Goal: Task Accomplishment & Management: Manage account settings

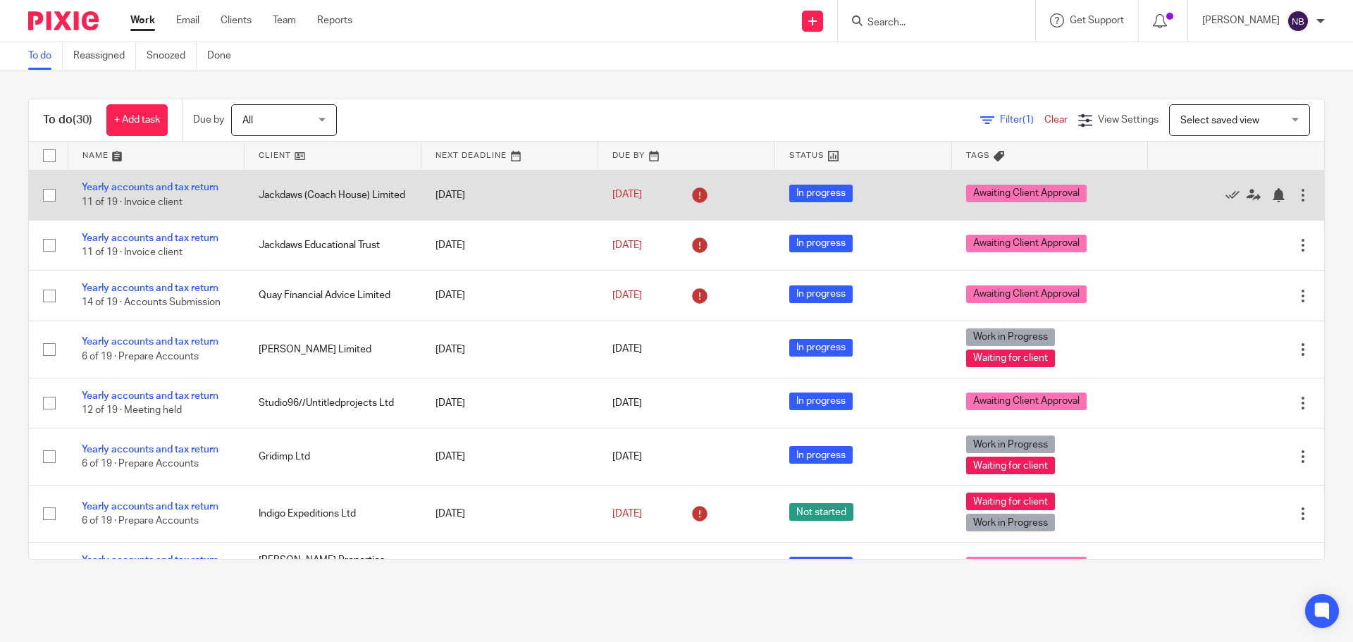
scroll to position [1045, 0]
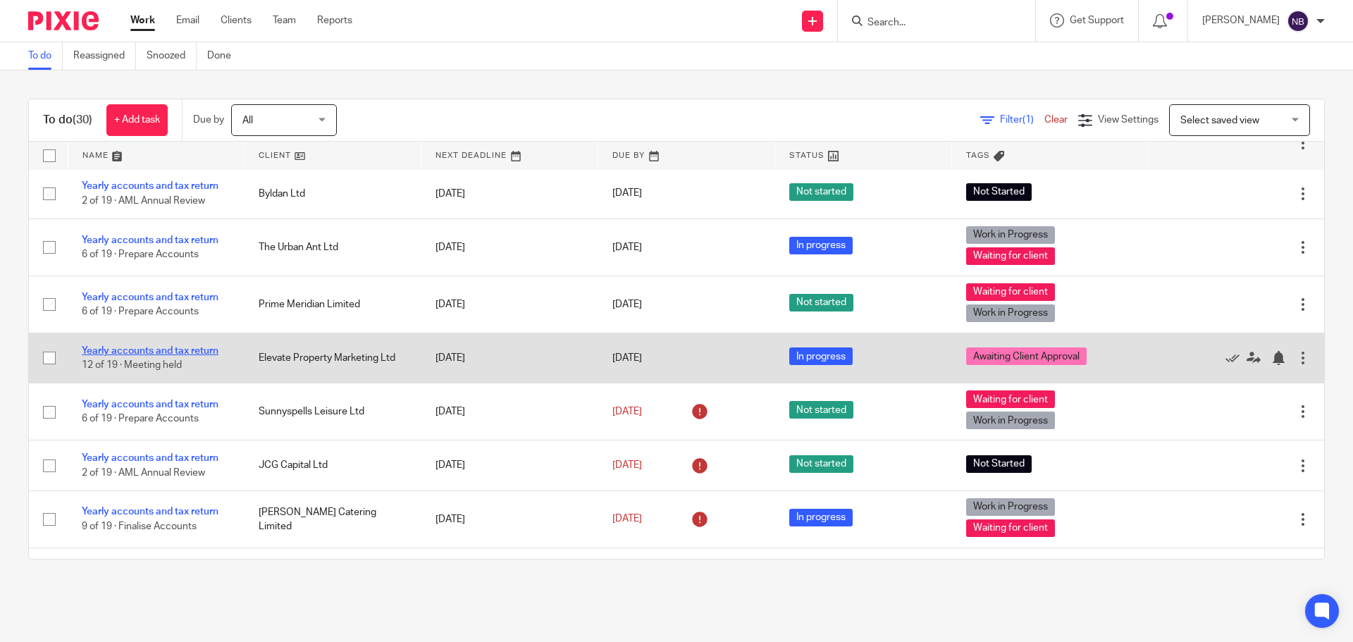
click at [199, 336] on td "Yearly accounts and tax return 12 of 19 · Meeting held" at bounding box center [156, 358] width 177 height 50
click at [199, 346] on link "Yearly accounts and tax return" at bounding box center [150, 351] width 137 height 10
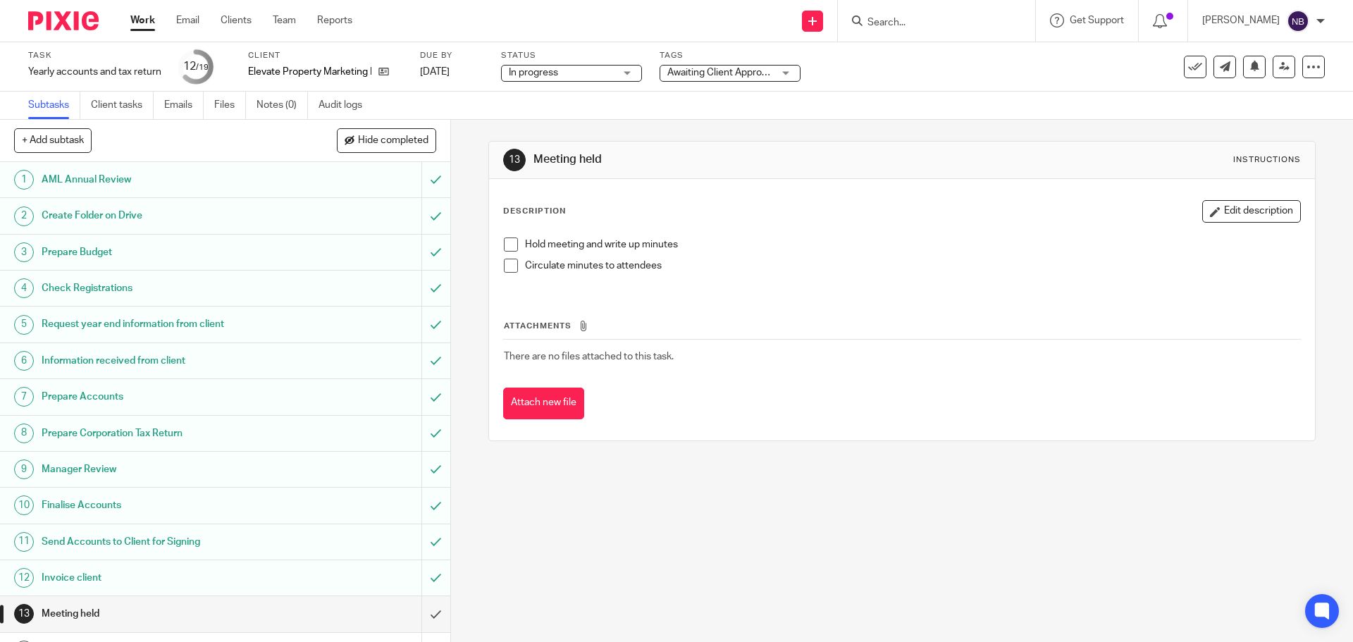
click at [723, 61] on label "Tags" at bounding box center [730, 55] width 141 height 11
click at [722, 78] on span "Awaiting Client Approval" at bounding box center [721, 73] width 106 height 15
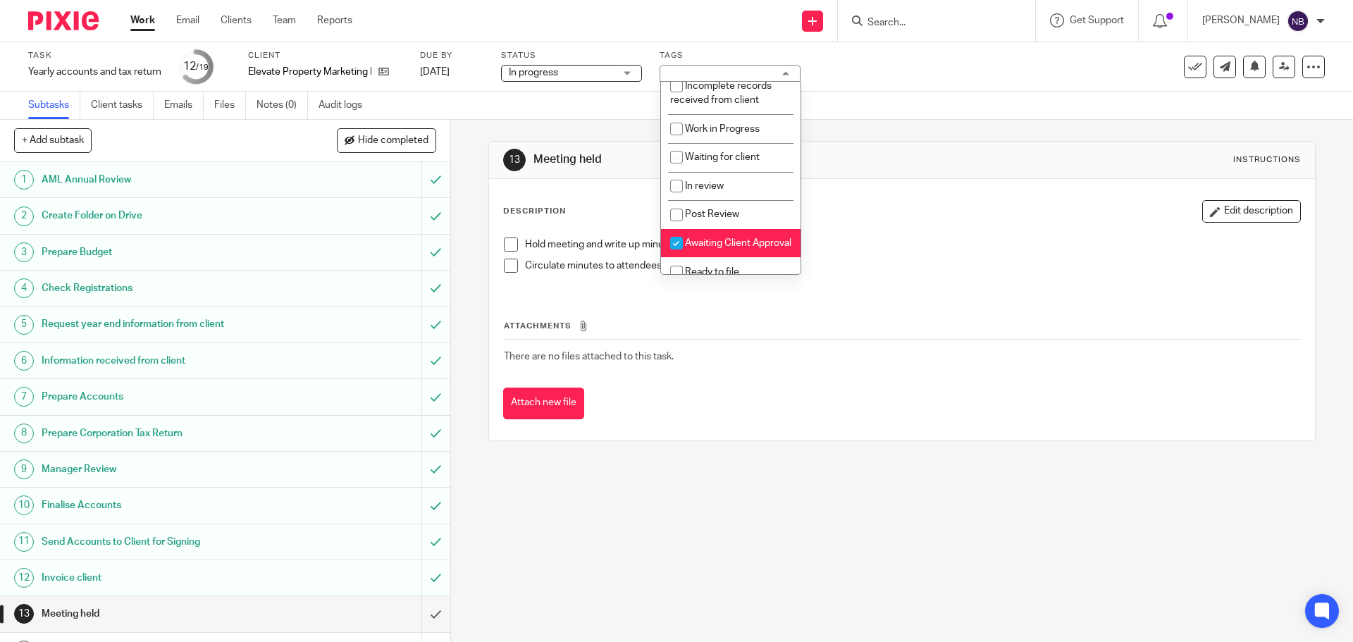
scroll to position [151, 0]
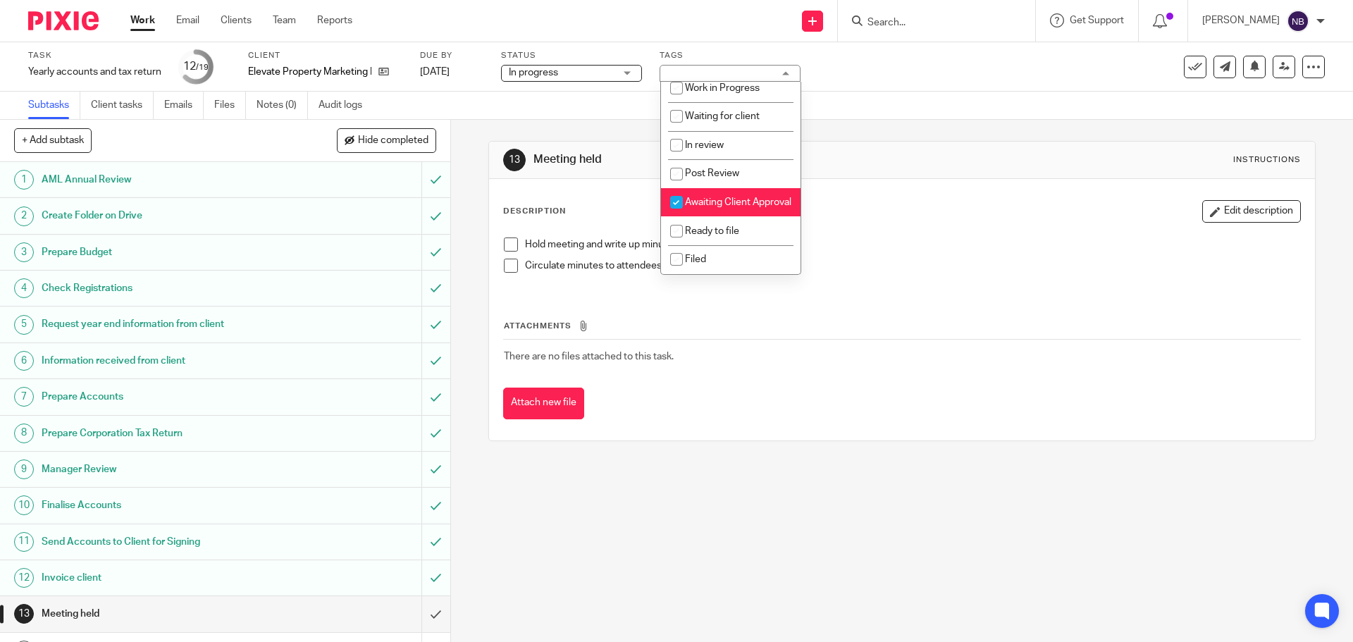
click at [696, 197] on span "Awaiting Client Approval" at bounding box center [738, 202] width 106 height 10
checkbox input "false"
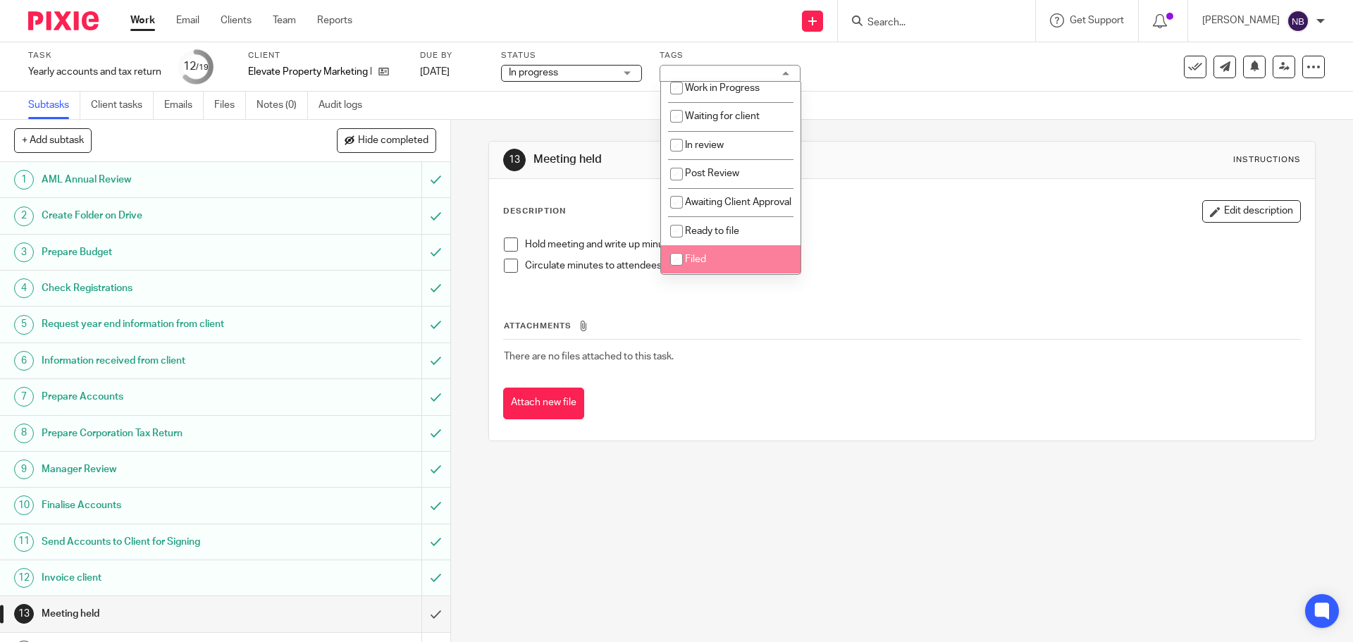
click at [677, 263] on input "checkbox" at bounding box center [676, 259] width 27 height 27
checkbox input "true"
click at [569, 104] on div "Subtasks Client tasks Emails Files Notes (0) Audit logs" at bounding box center [676, 106] width 1353 height 28
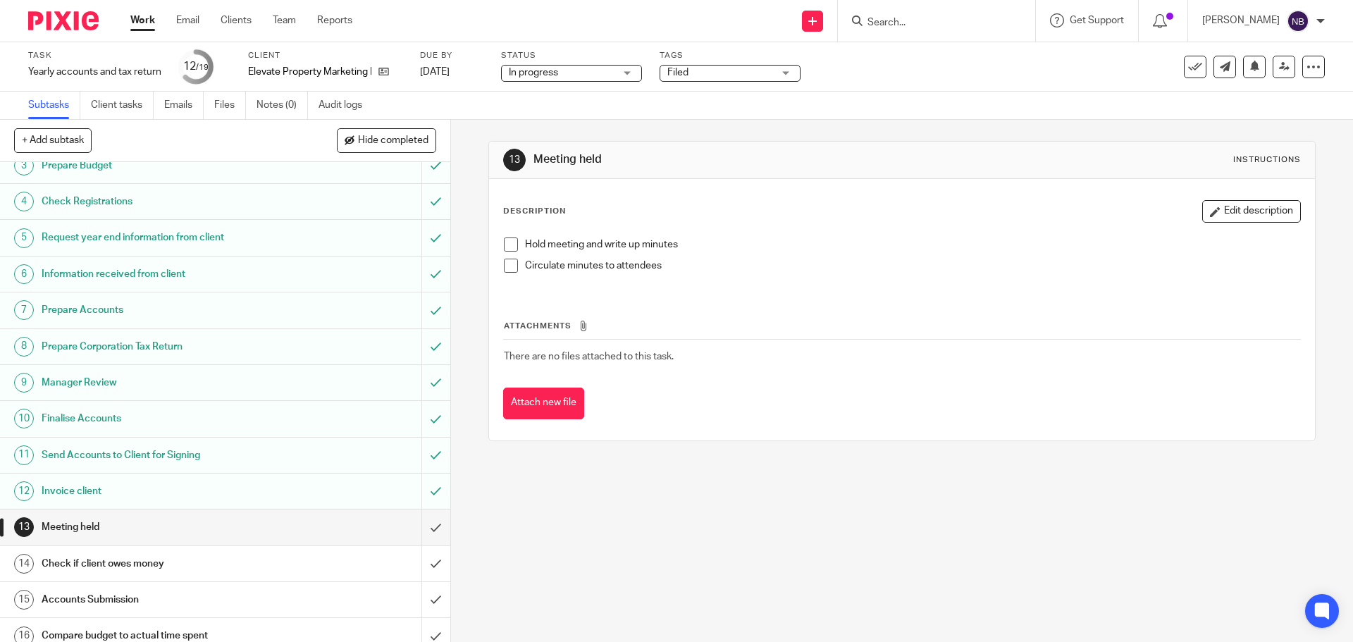
scroll to position [219, 0]
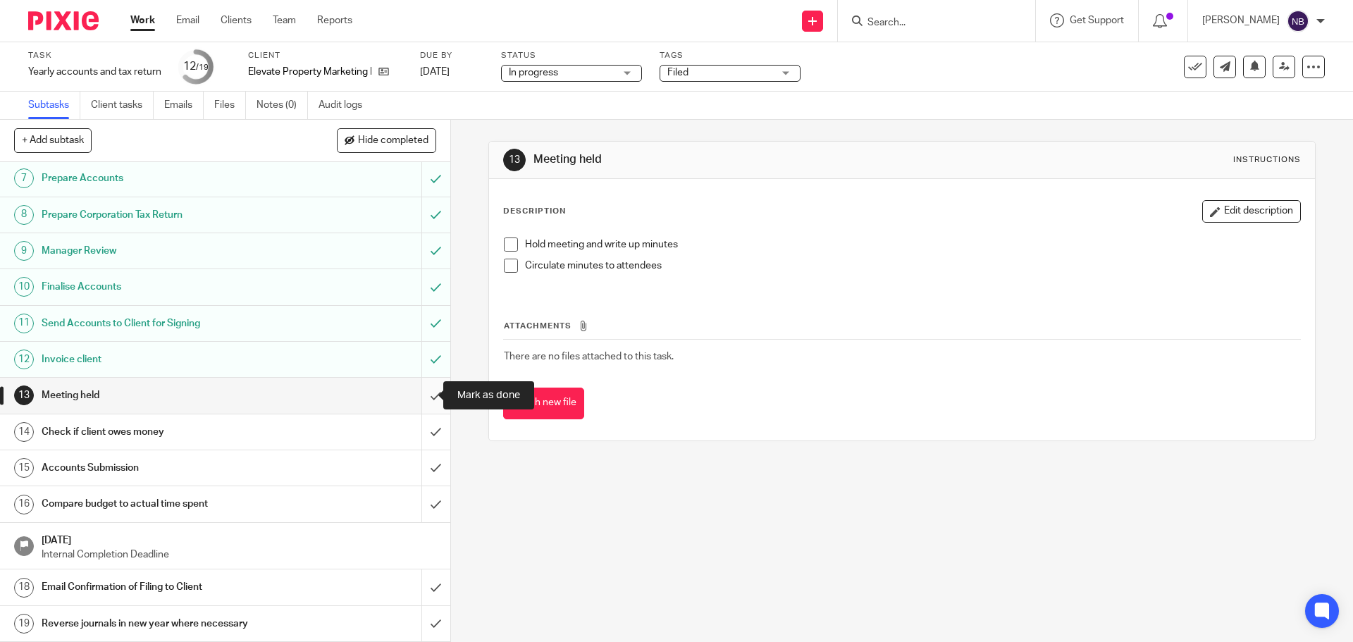
click at [414, 395] on input "submit" at bounding box center [225, 395] width 450 height 35
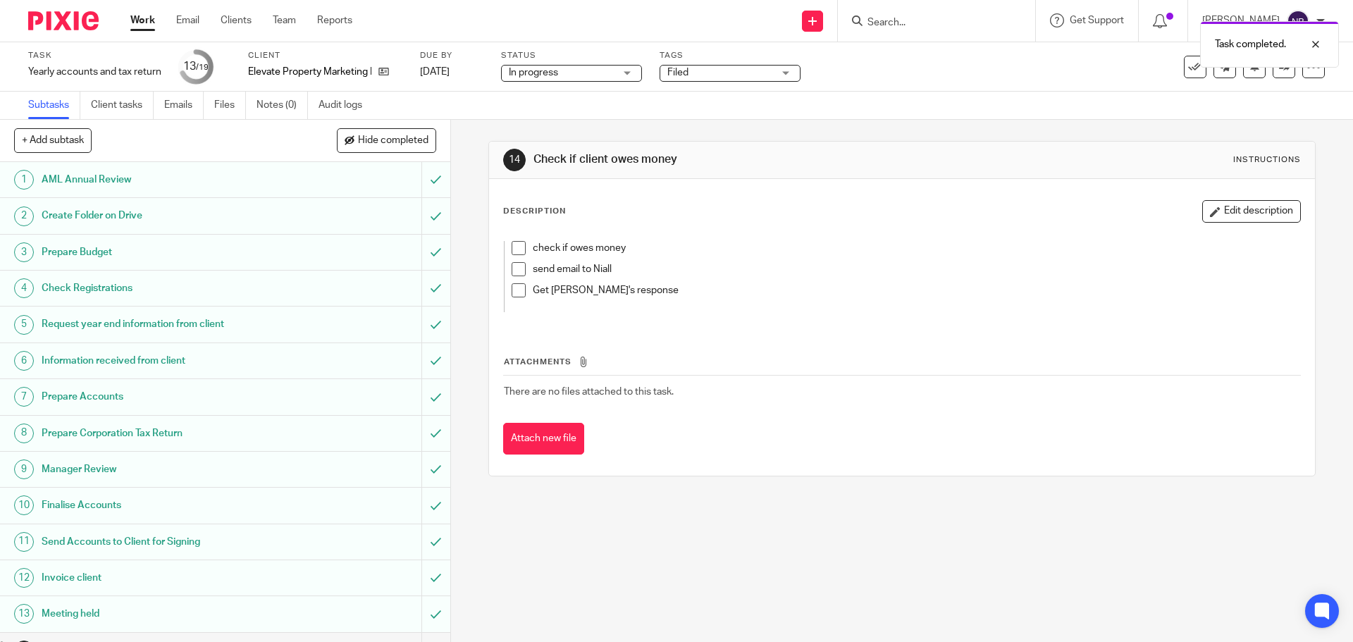
click at [173, 329] on h1 "Request year end information from client" at bounding box center [164, 324] width 244 height 21
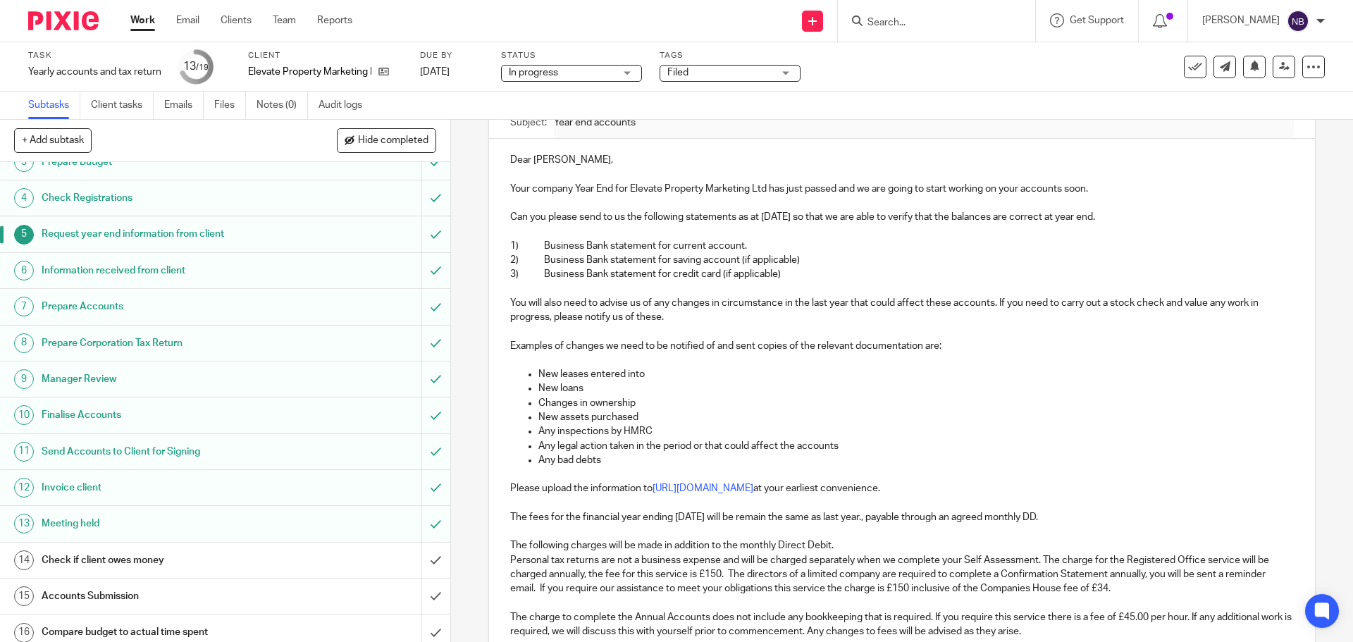
scroll to position [211, 0]
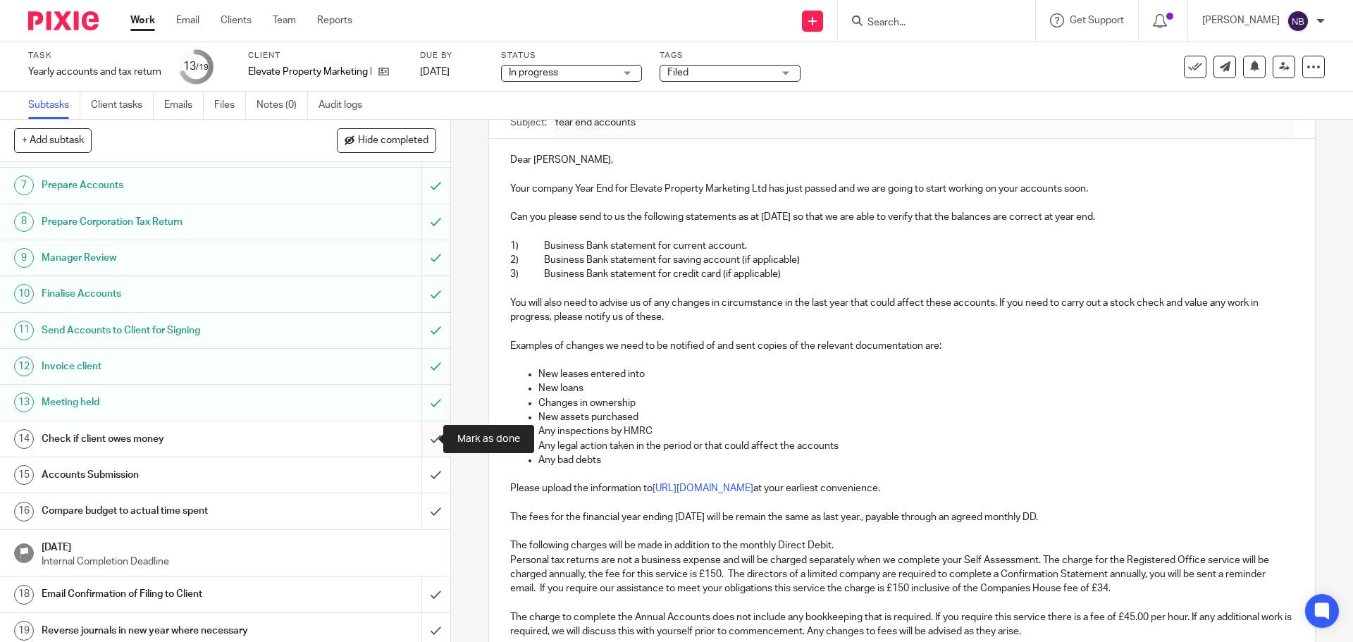
click at [412, 441] on input "submit" at bounding box center [225, 439] width 450 height 35
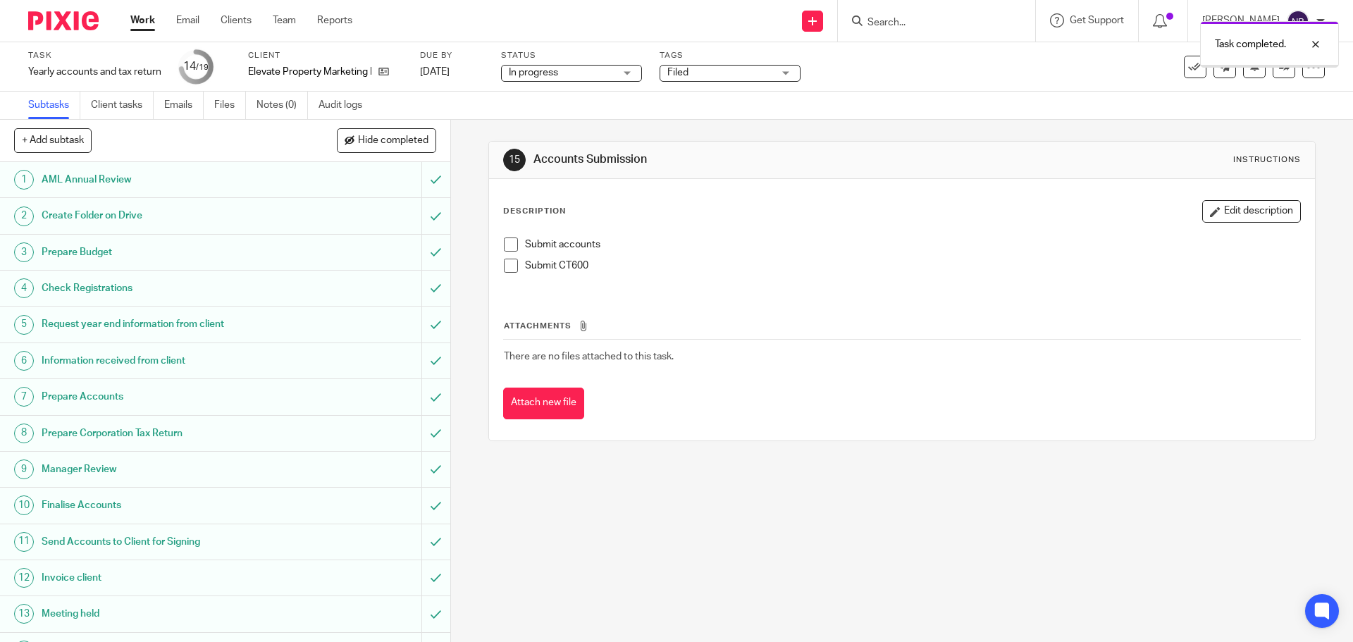
click at [504, 260] on span at bounding box center [511, 266] width 14 height 14
click at [504, 239] on span at bounding box center [511, 245] width 14 height 14
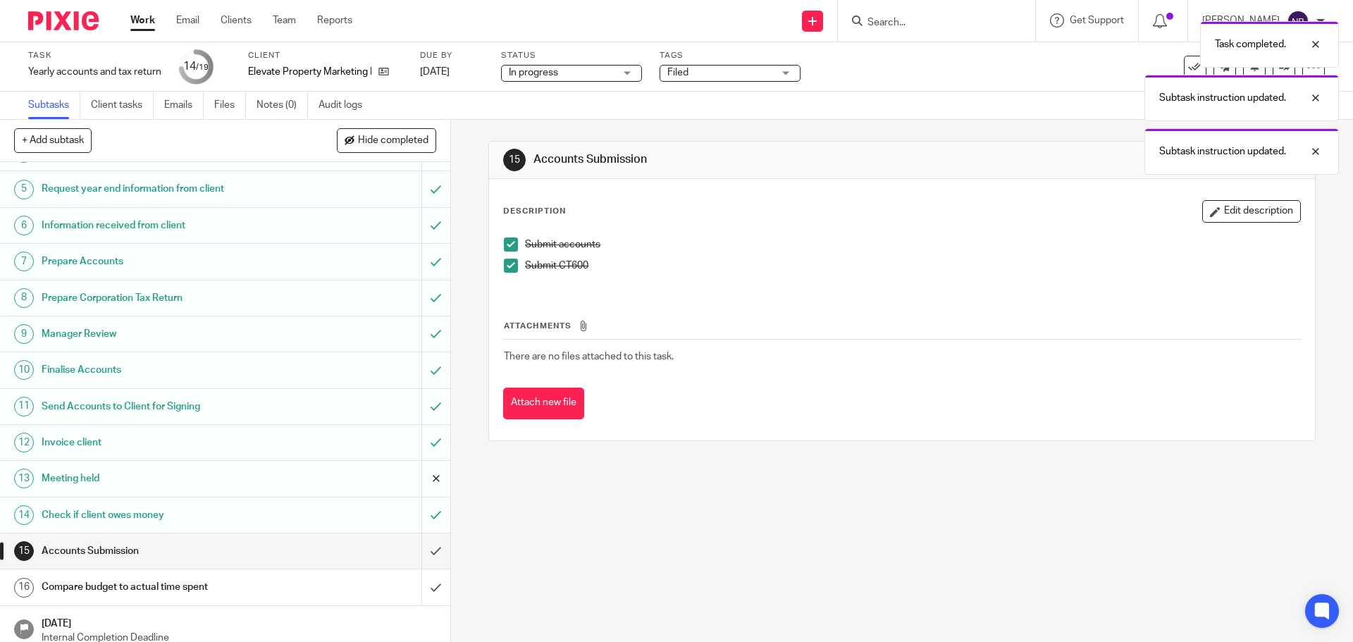
scroll to position [219, 0]
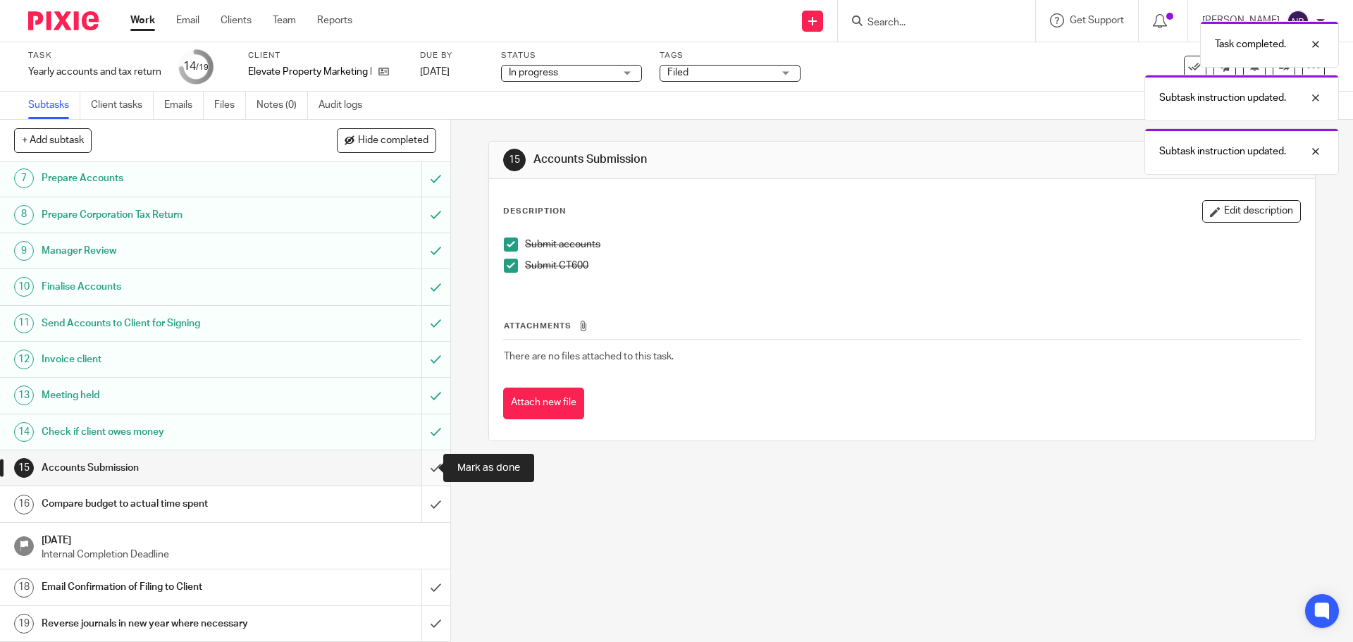
click at [424, 460] on input "submit" at bounding box center [225, 467] width 450 height 35
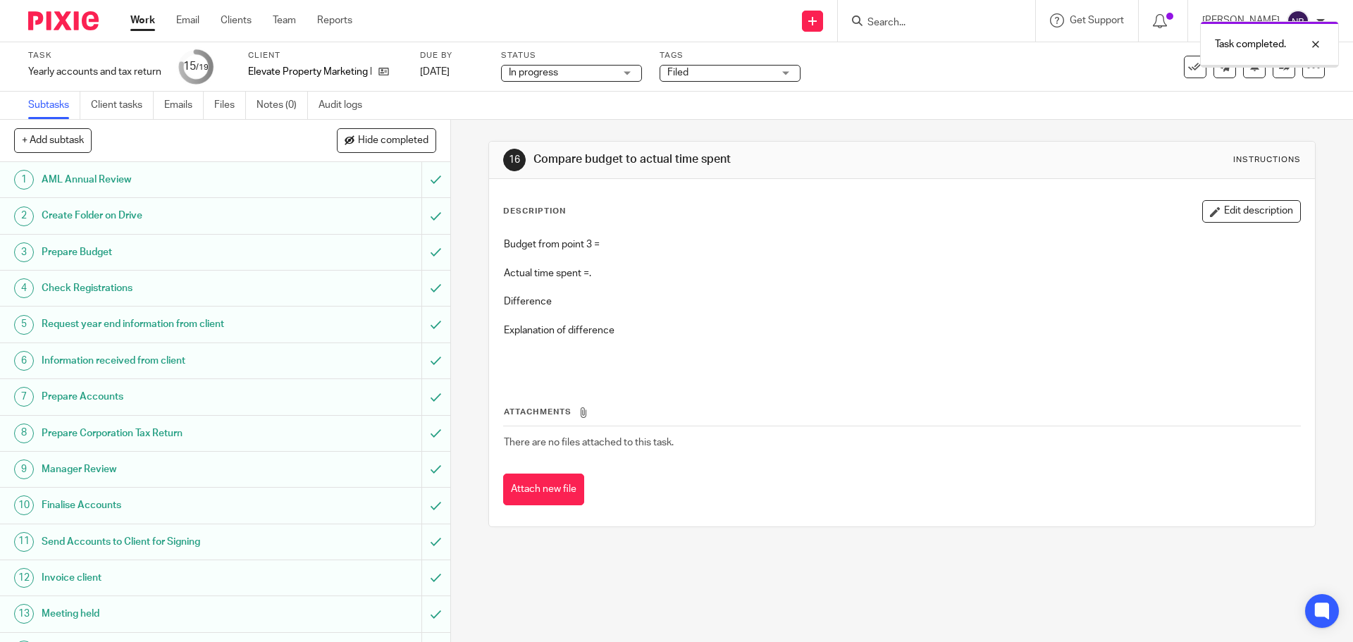
scroll to position [219, 0]
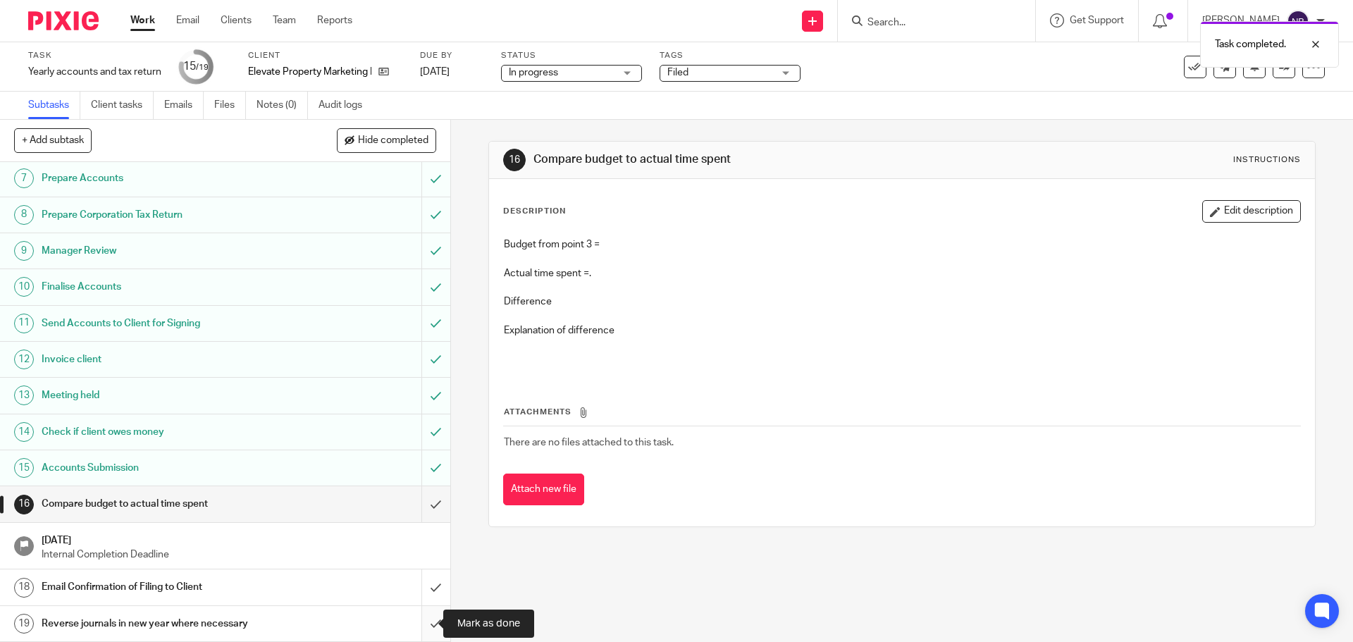
click at [429, 618] on input "submit" at bounding box center [225, 623] width 450 height 35
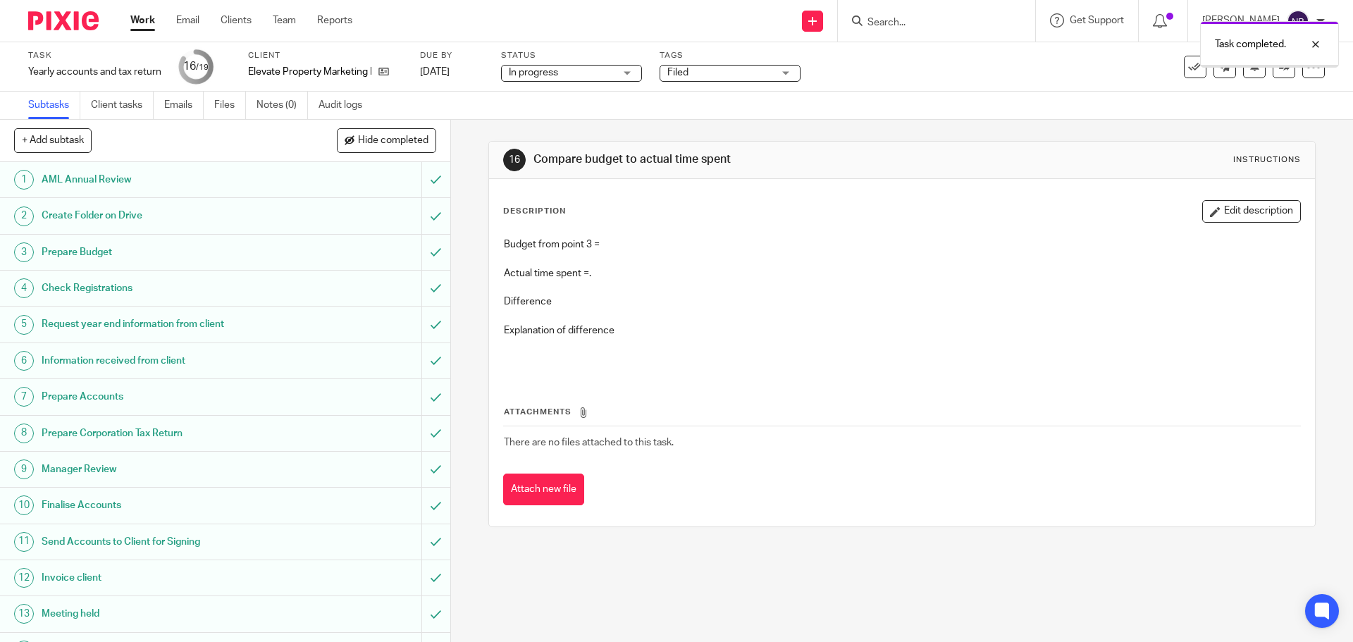
scroll to position [219, 0]
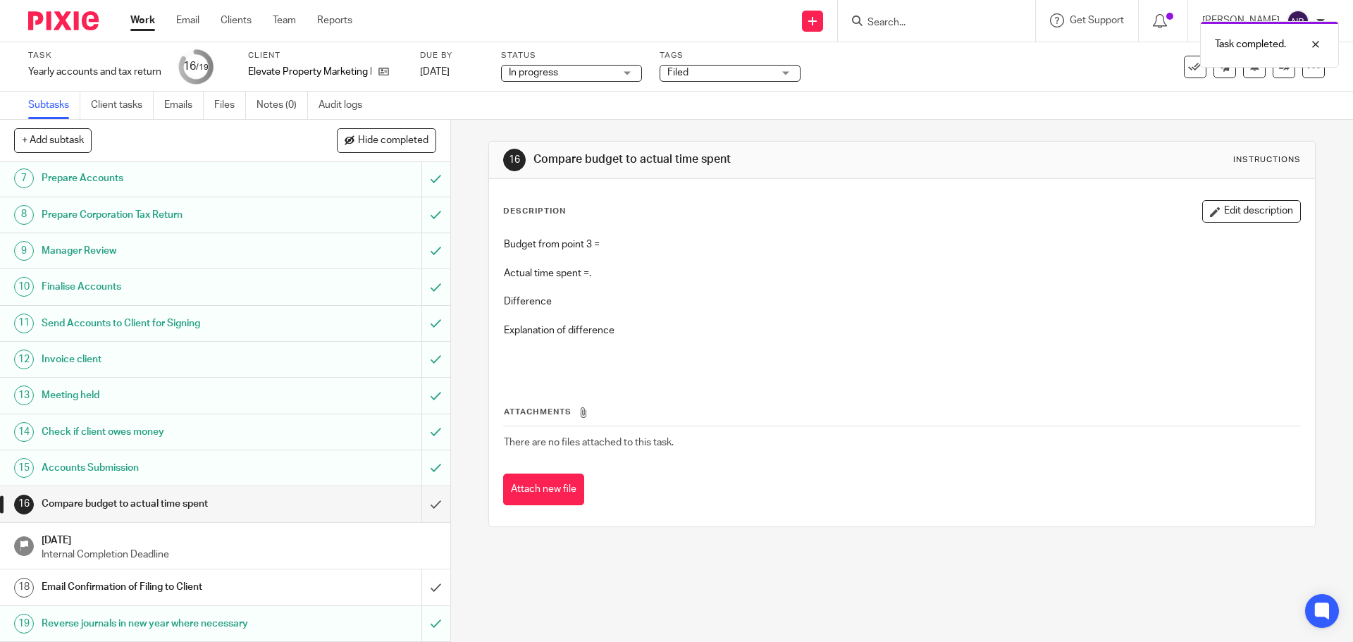
click at [367, 584] on div "Email Confirmation of Filing to Client" at bounding box center [225, 587] width 366 height 21
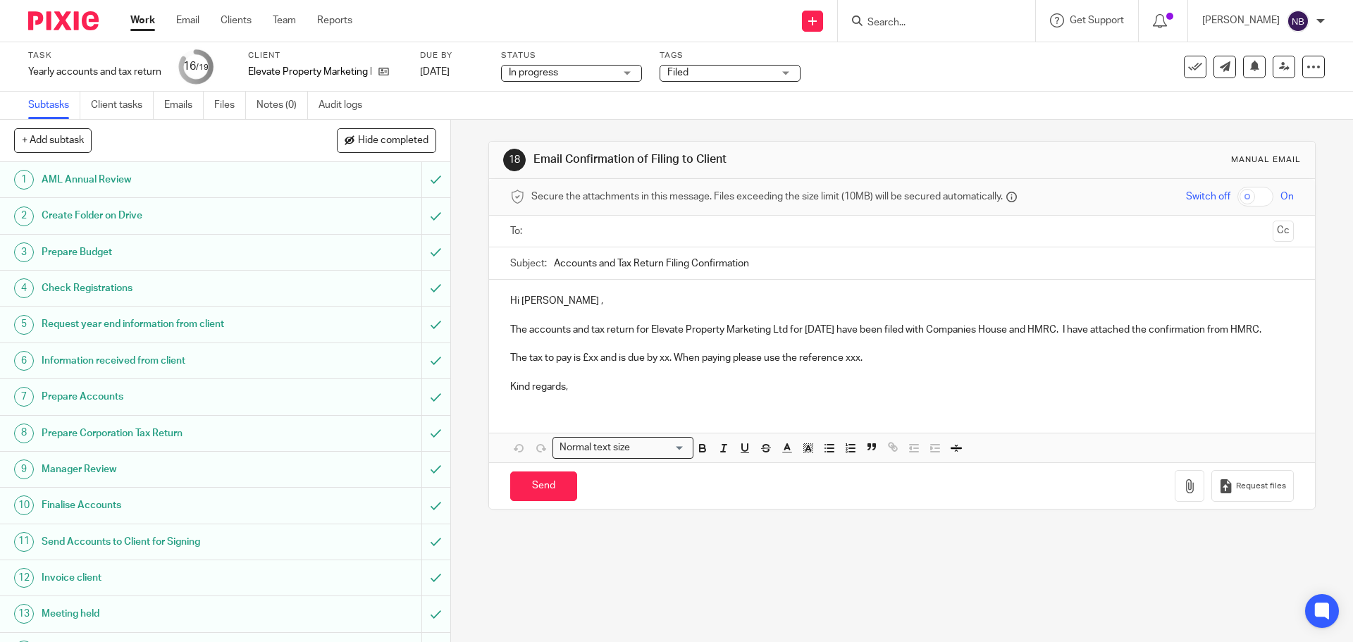
click at [574, 231] on input "text" at bounding box center [901, 231] width 730 height 16
click at [556, 306] on p "Hi Daniel ," at bounding box center [901, 304] width 783 height 14
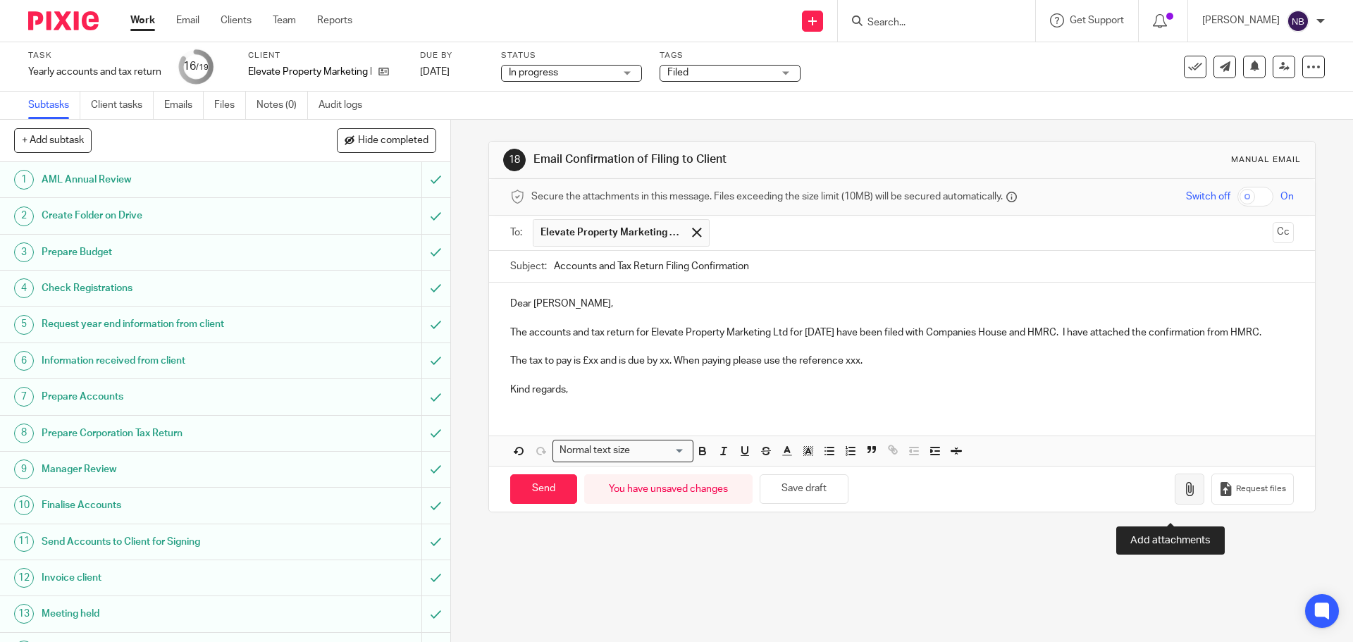
click at [1179, 505] on button "button" at bounding box center [1190, 490] width 30 height 32
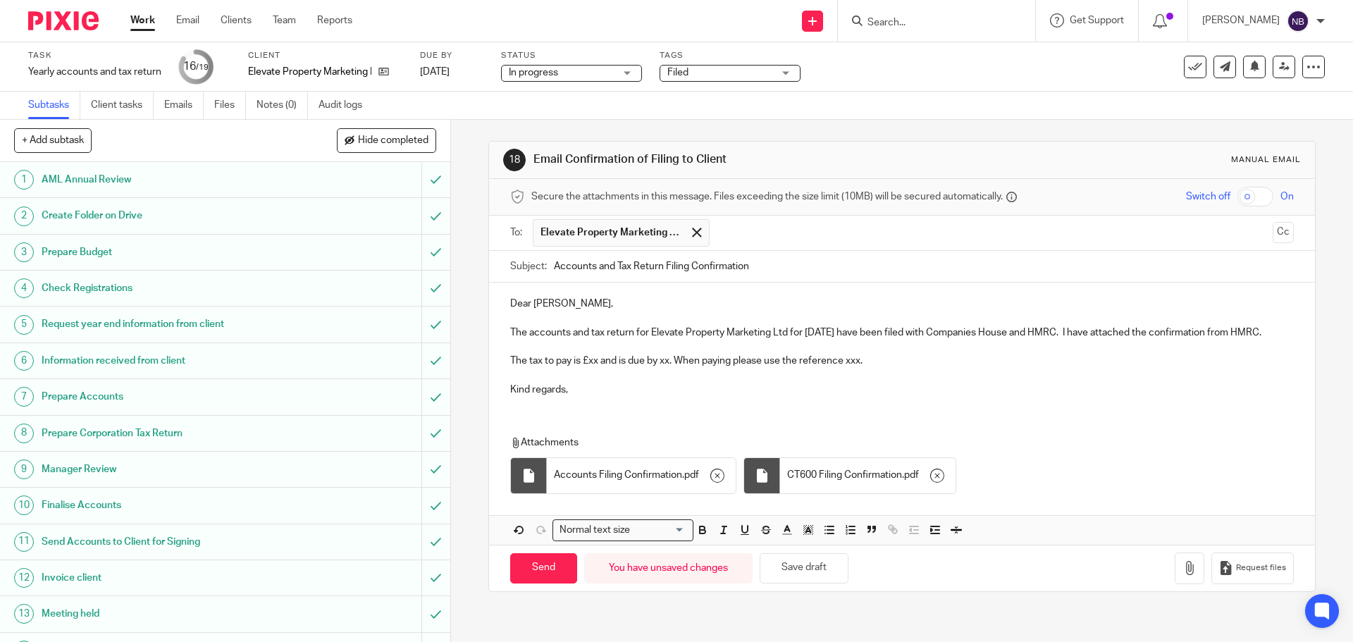
click at [656, 368] on p "The tax to pay is £xx and is due by xx. When paying please use the reference xx…" at bounding box center [901, 361] width 783 height 14
click at [957, 368] on p "The tax to pay is £1,682.45 and is due by 30/04/2026 . When paying please use t…" at bounding box center [901, 361] width 783 height 14
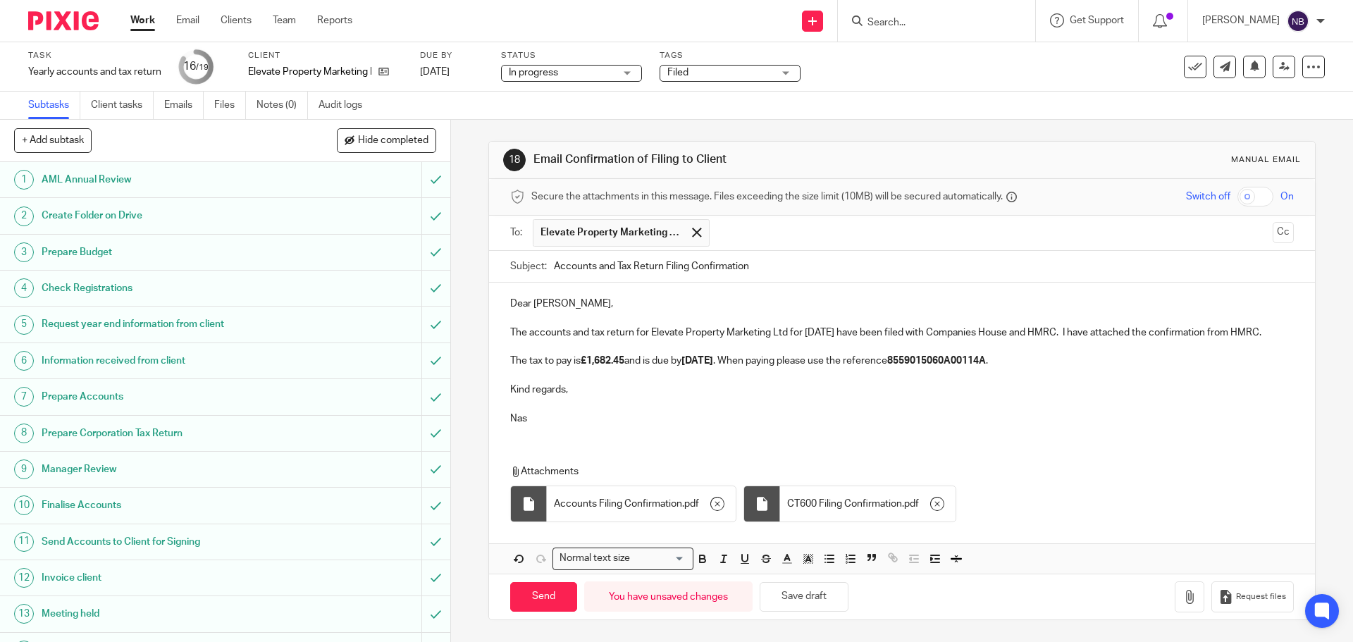
click at [632, 340] on p "The accounts and tax return for Elevate Property Marketing Ltd for 31 Jul 2025 …" at bounding box center [901, 333] width 783 height 14
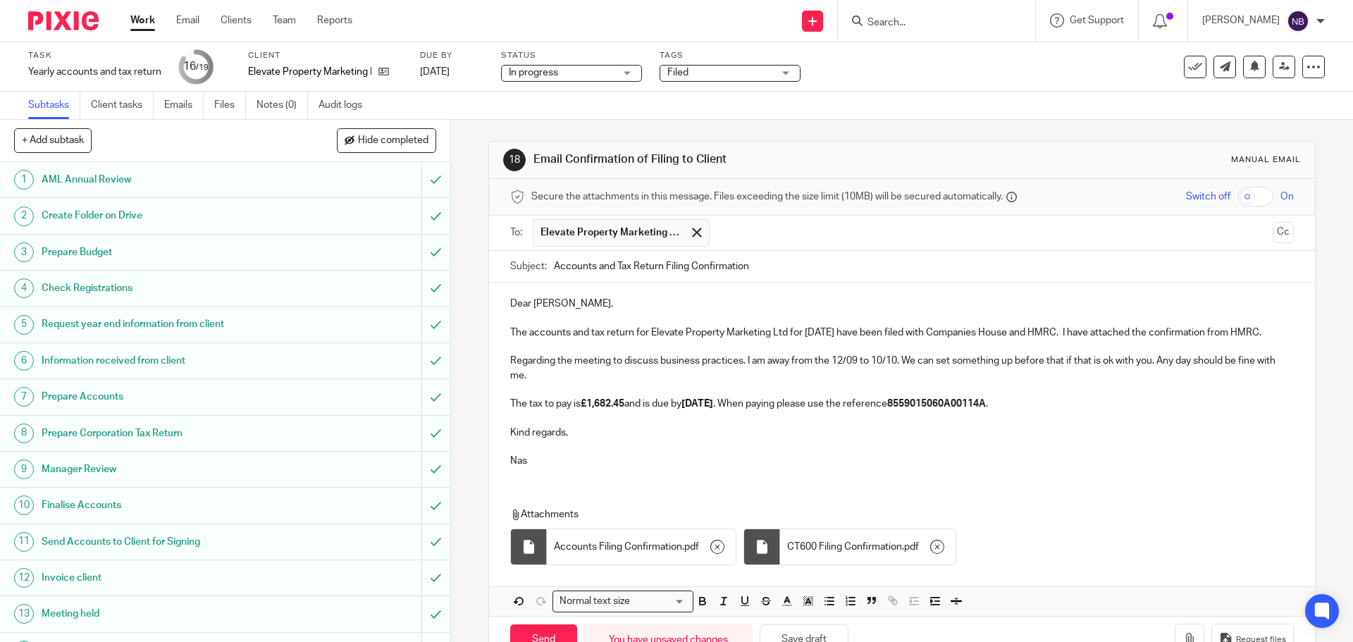
click at [1149, 375] on p "Regarding the meeting to discuss business practices. I am away from the 12/09 t…" at bounding box center [901, 368] width 783 height 29
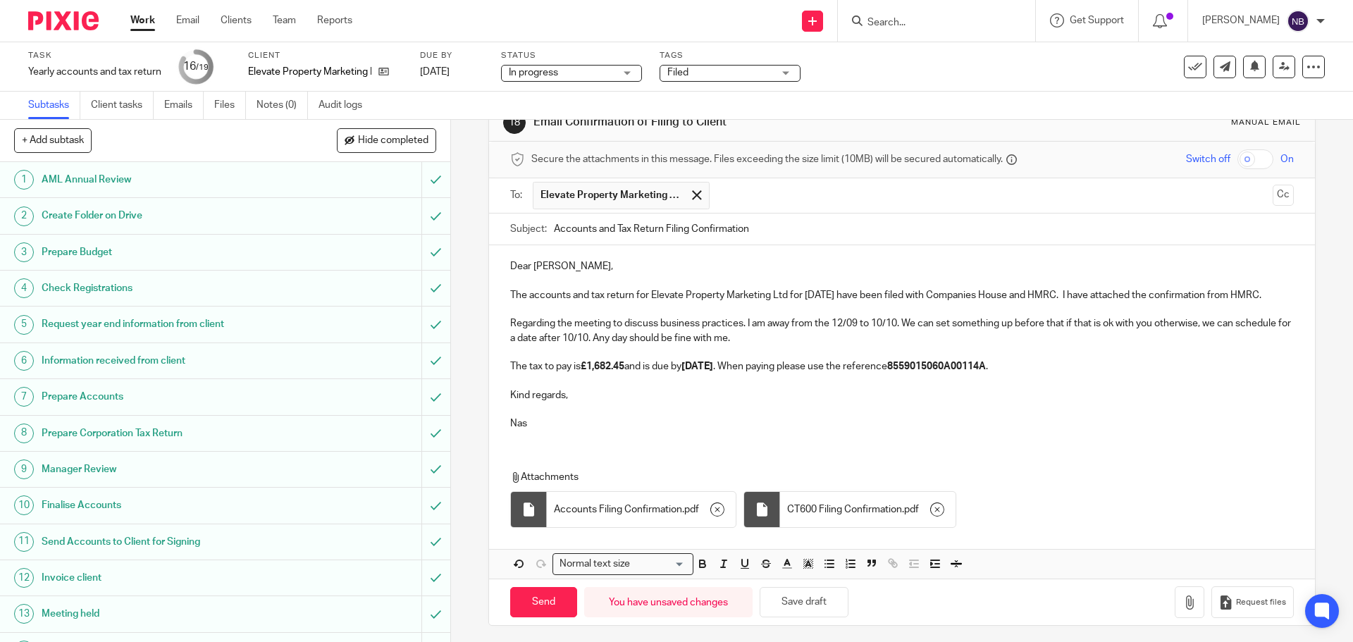
scroll to position [56, 0]
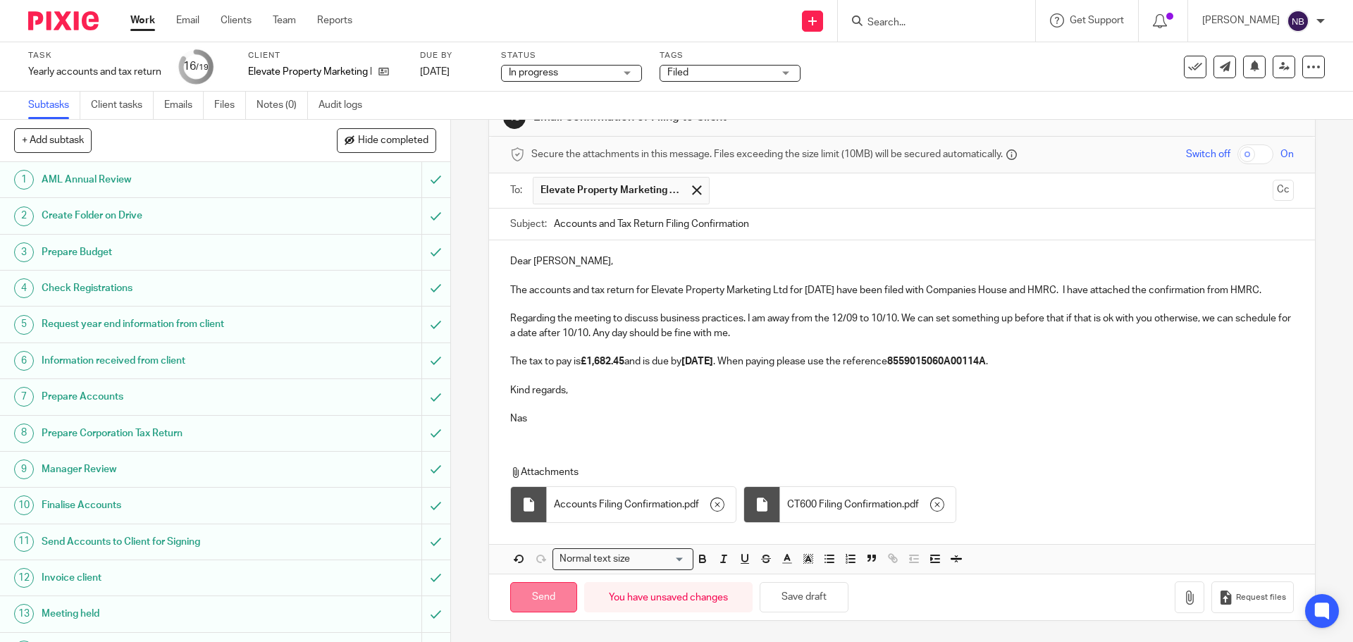
click at [549, 593] on input "Send" at bounding box center [543, 597] width 67 height 30
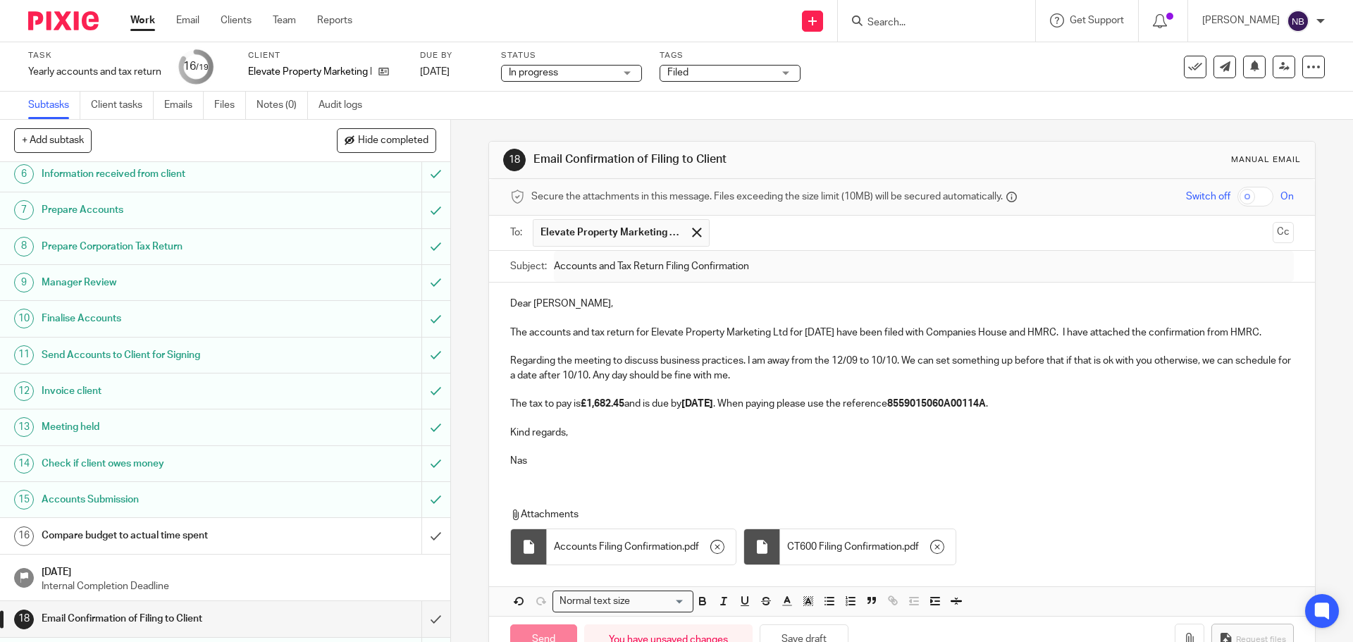
scroll to position [219, 0]
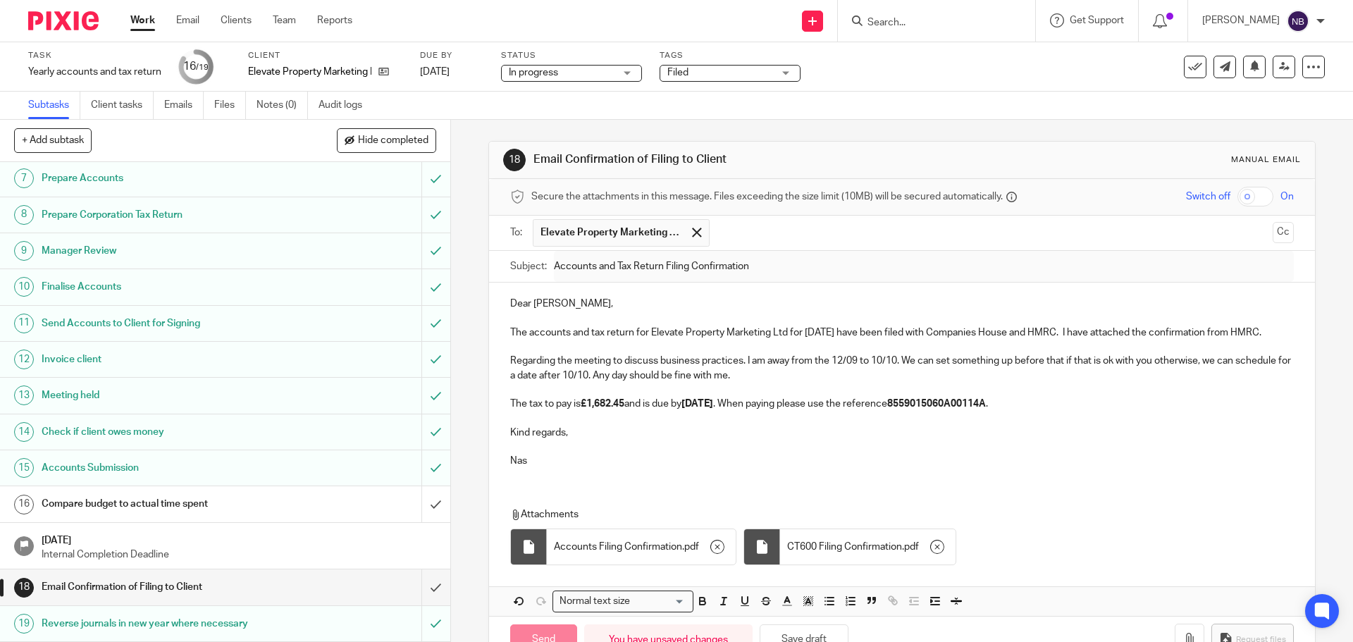
type input "Sent"
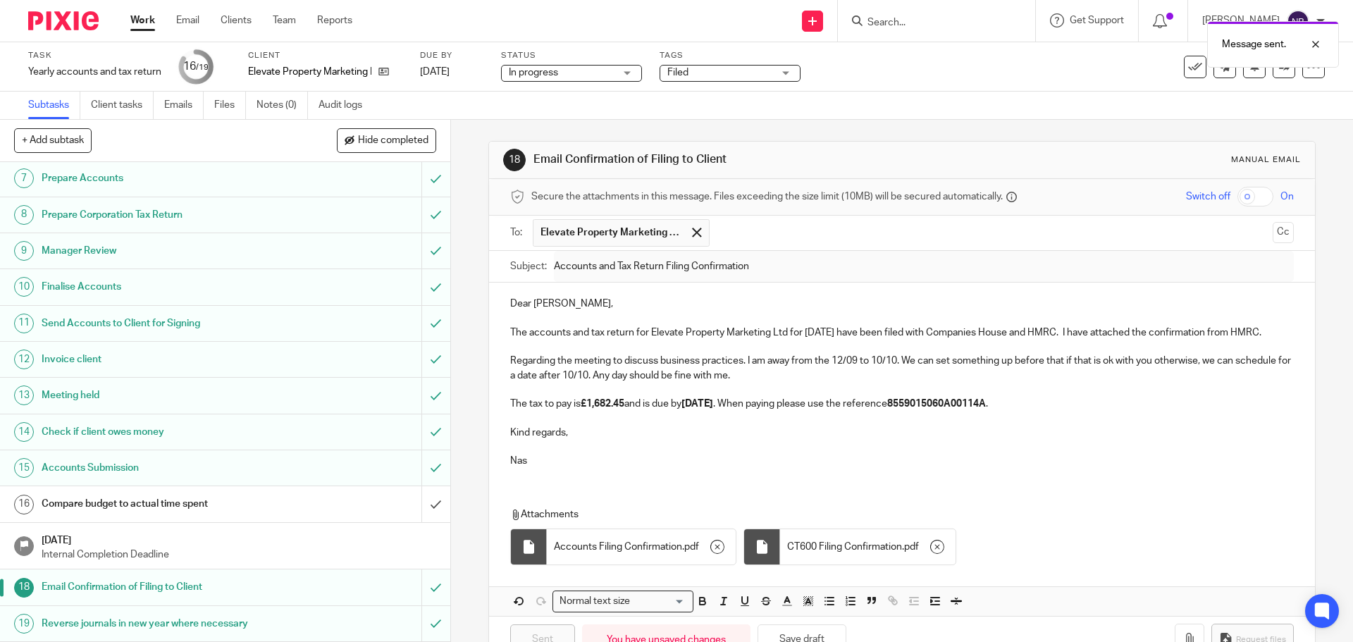
click at [333, 500] on div "Compare budget to actual time spent" at bounding box center [225, 503] width 366 height 21
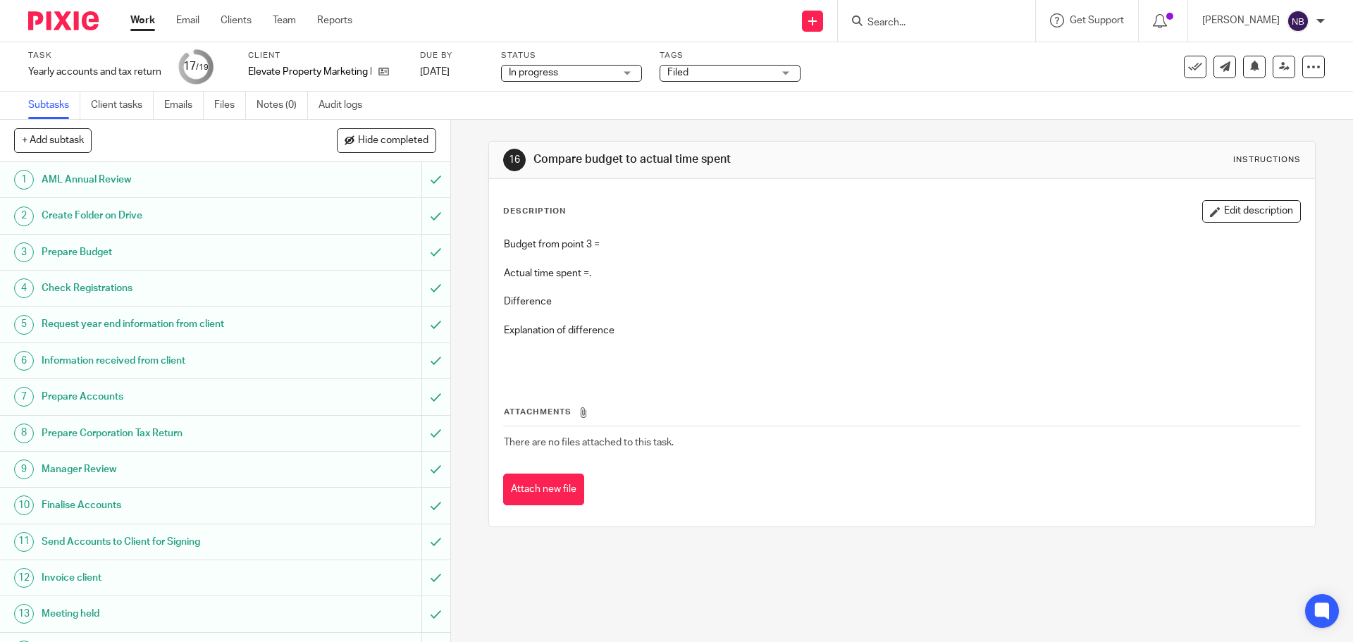
click at [112, 248] on h1 "Prepare Budget" at bounding box center [164, 252] width 244 height 21
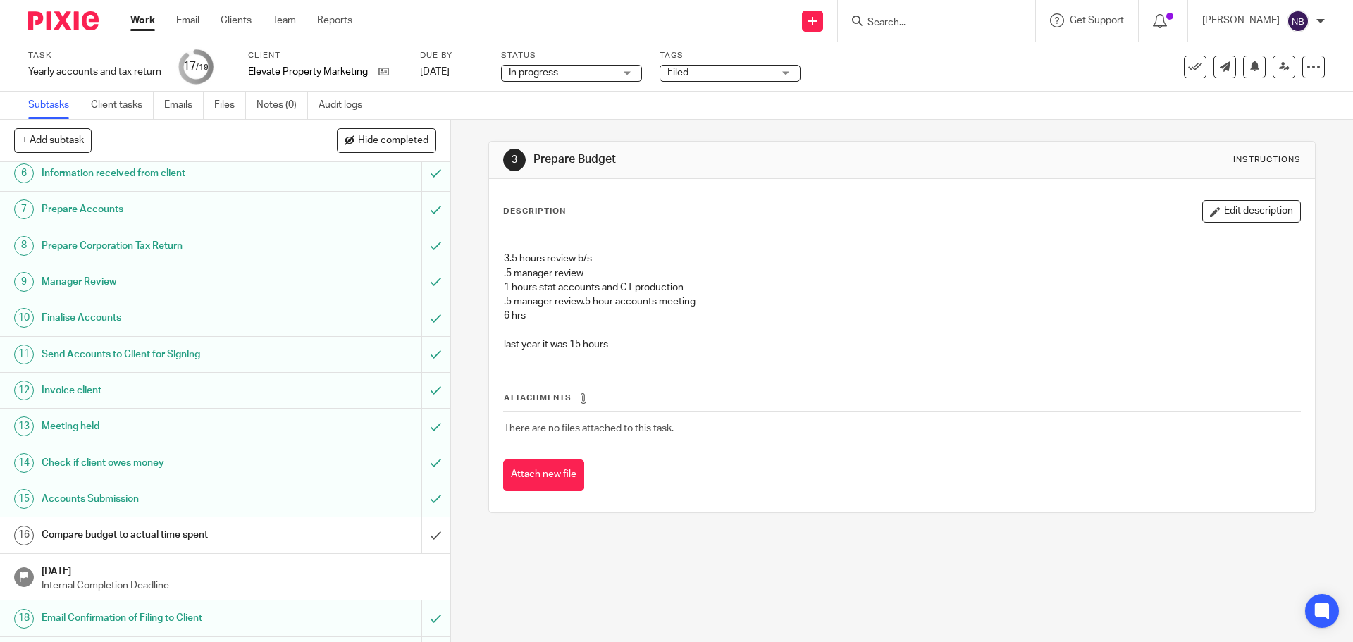
scroll to position [219, 0]
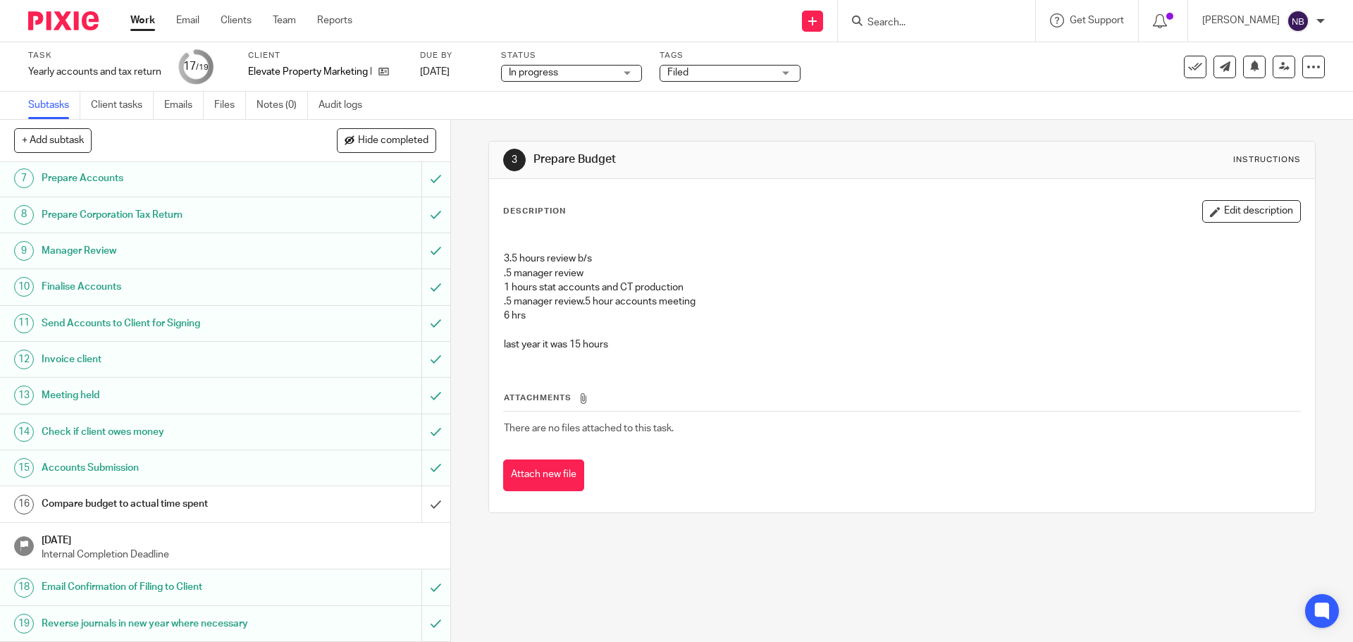
click at [229, 491] on link "16 Compare budget to actual time spent" at bounding box center [211, 503] width 422 height 35
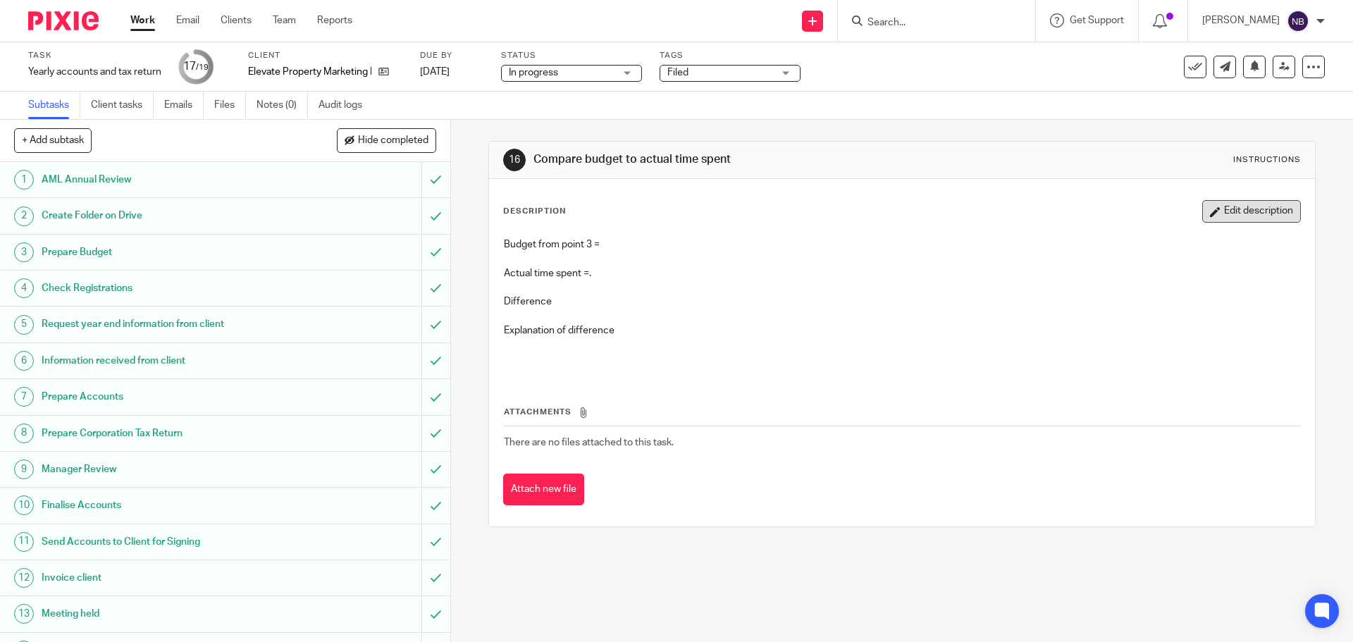
click at [1207, 214] on button "Edit description" at bounding box center [1251, 211] width 99 height 23
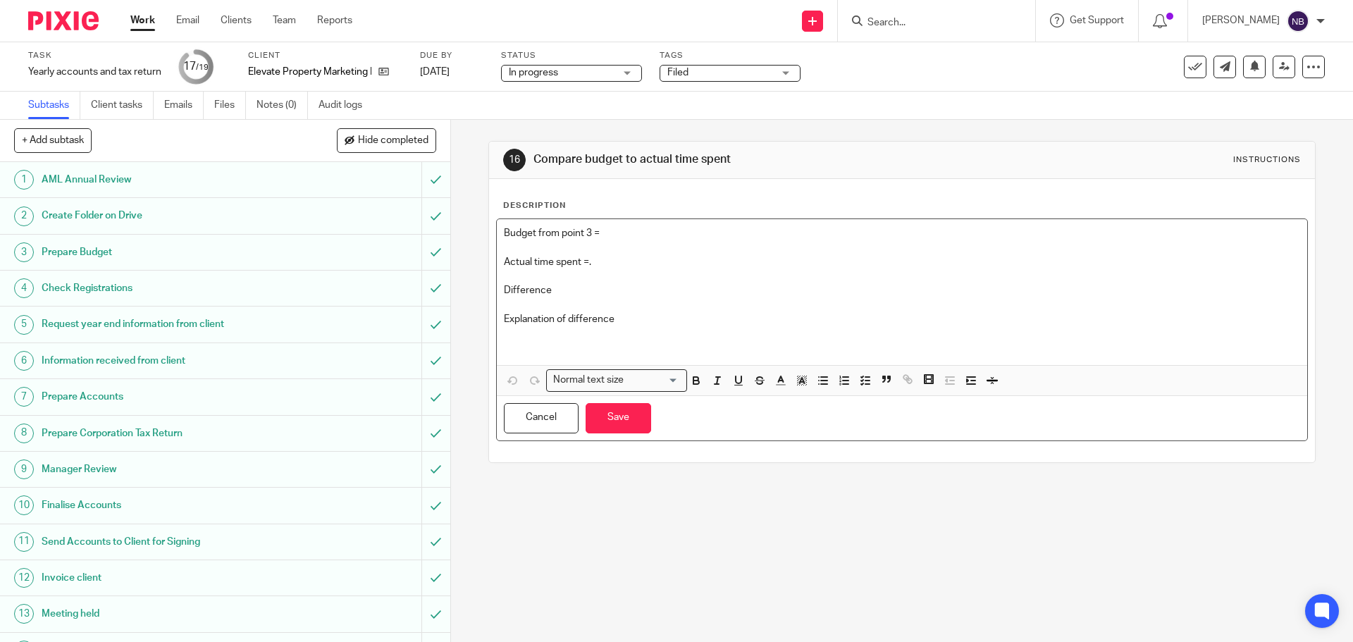
click at [640, 232] on p "Budget from point 3 =" at bounding box center [902, 233] width 796 height 14
click at [588, 288] on p "Difference" at bounding box center [902, 290] width 796 height 14
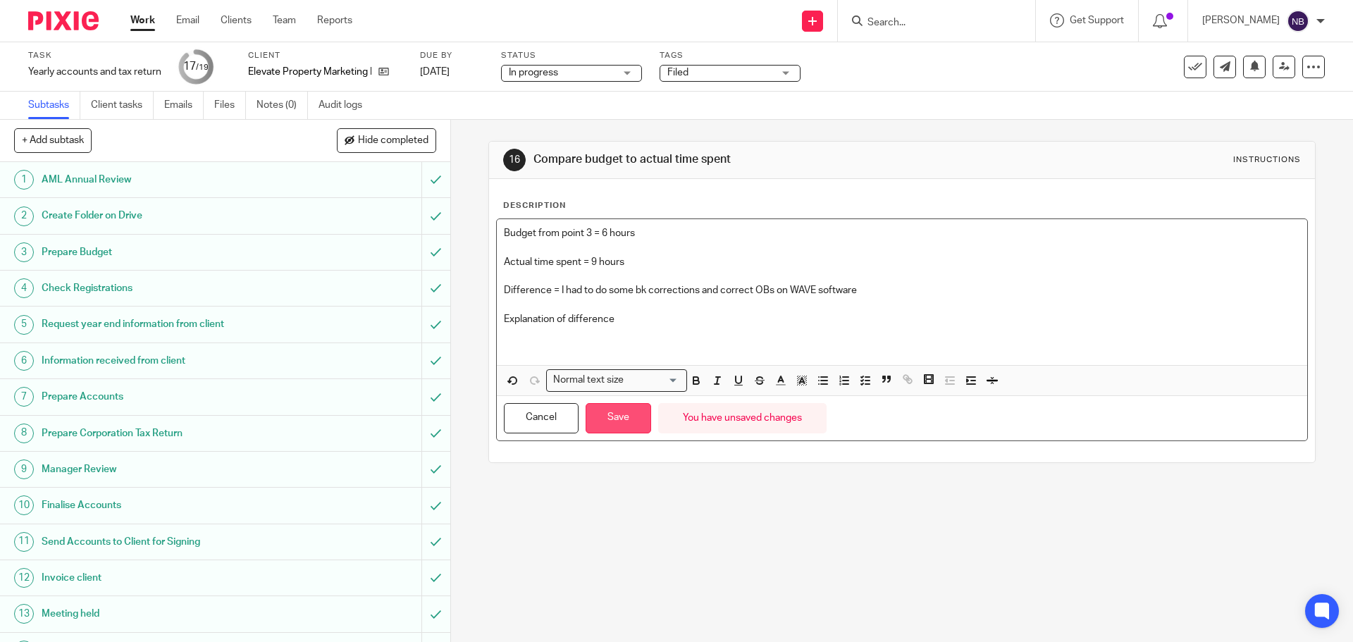
click at [623, 421] on button "Save" at bounding box center [619, 418] width 66 height 30
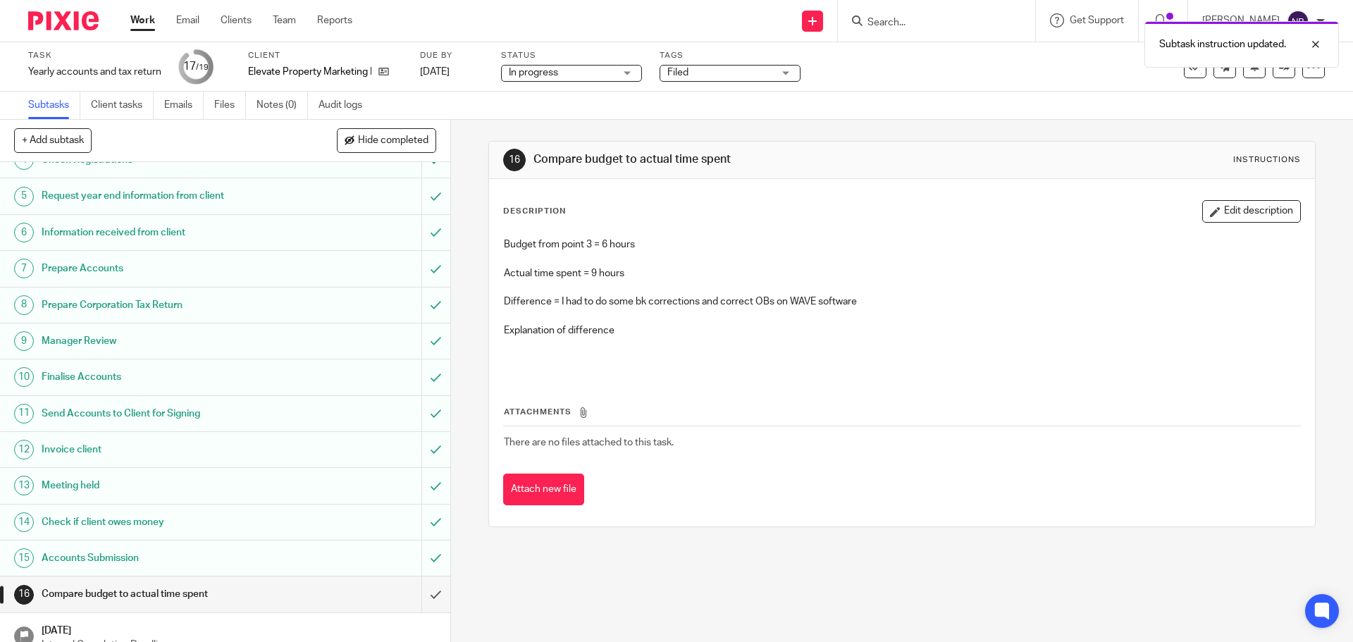
scroll to position [219, 0]
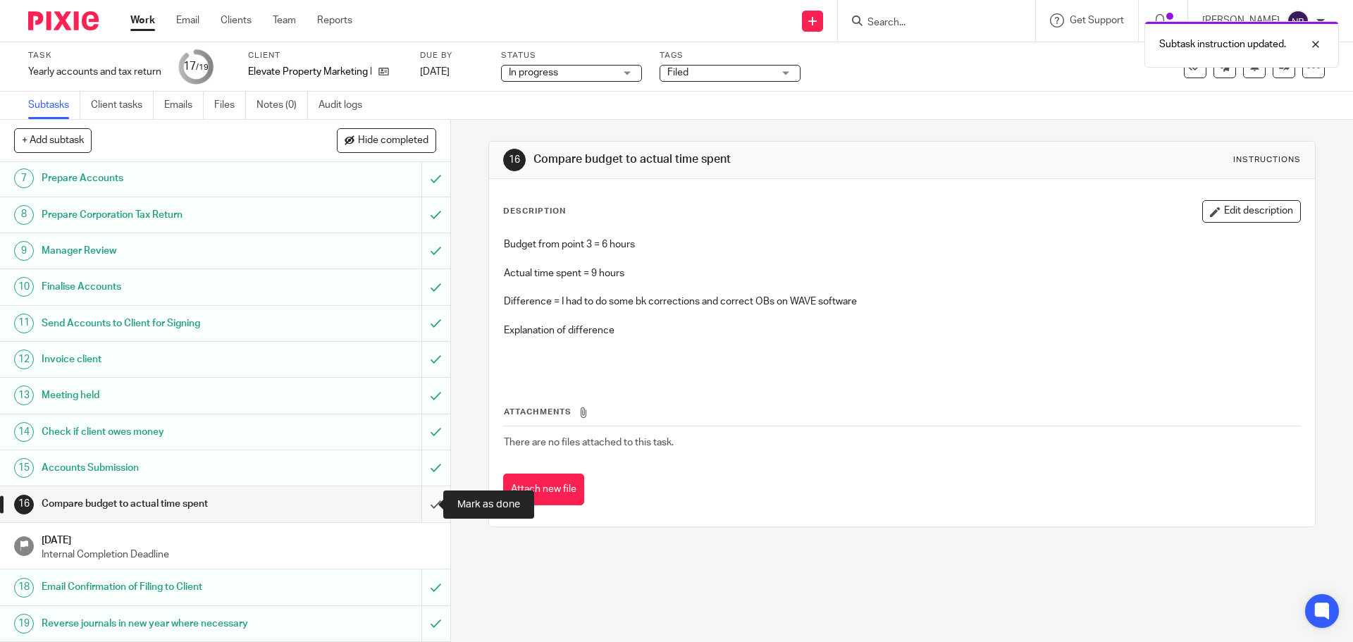
click at [422, 501] on input "submit" at bounding box center [225, 503] width 450 height 35
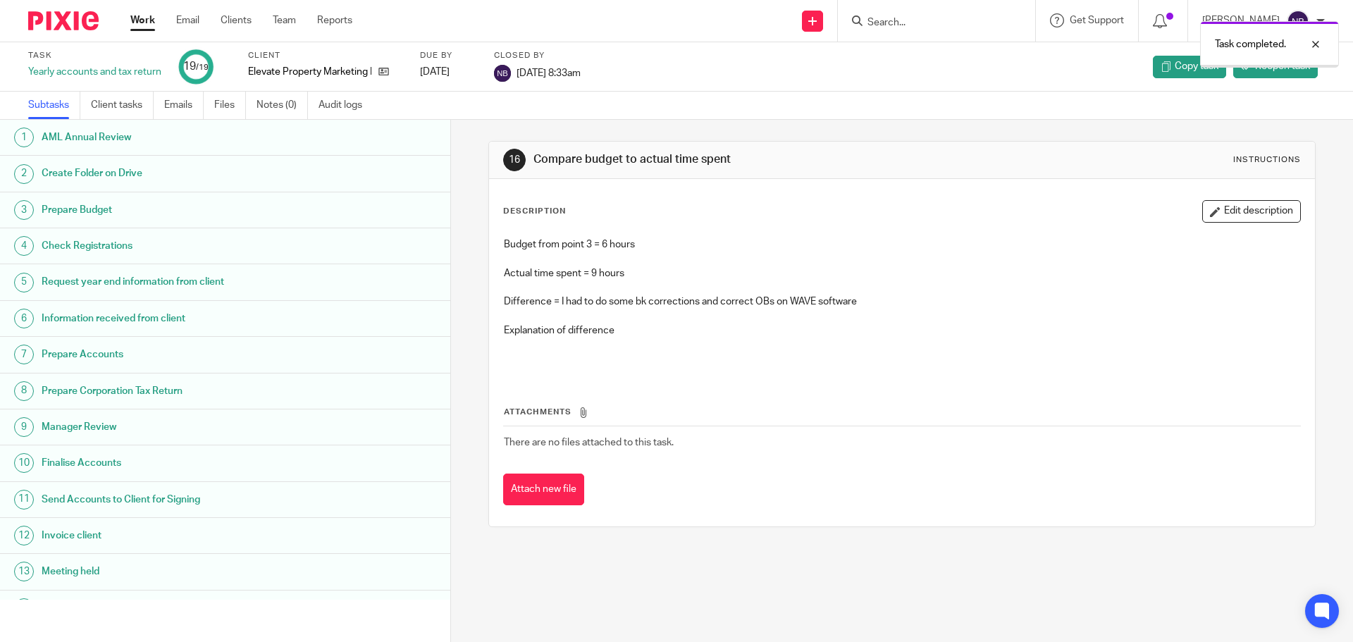
click at [146, 27] on link "Work" at bounding box center [142, 20] width 25 height 14
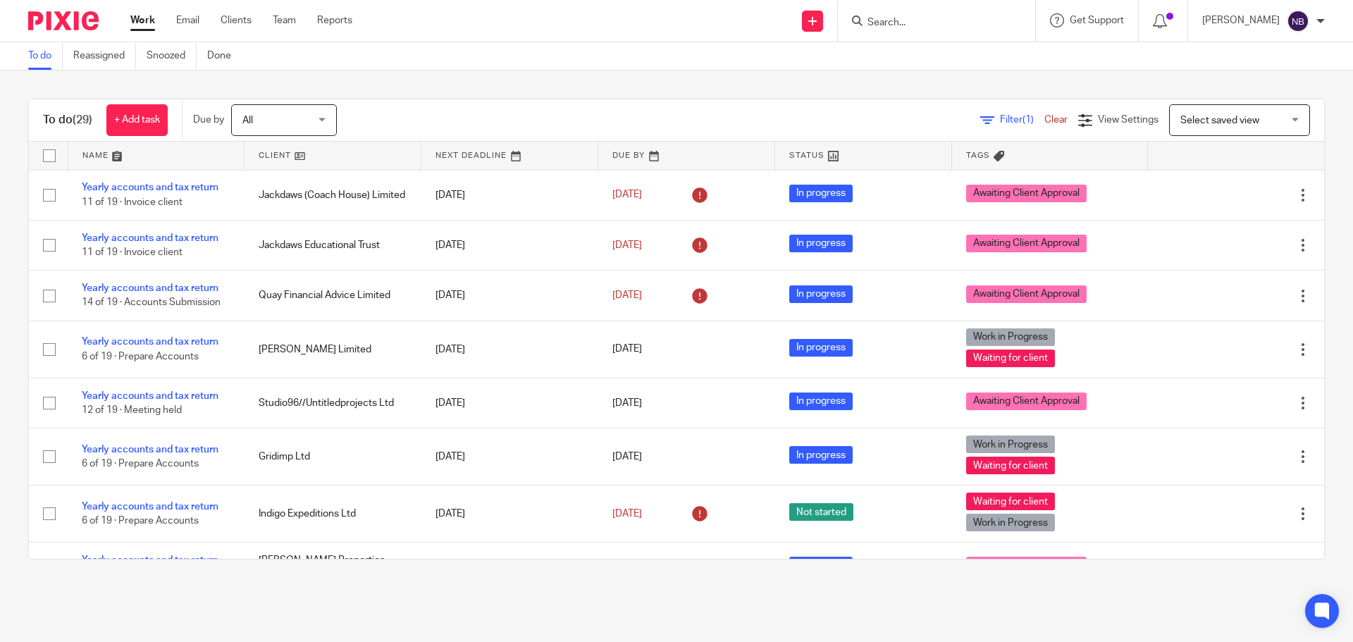
click at [152, 23] on link "Work" at bounding box center [142, 20] width 25 height 14
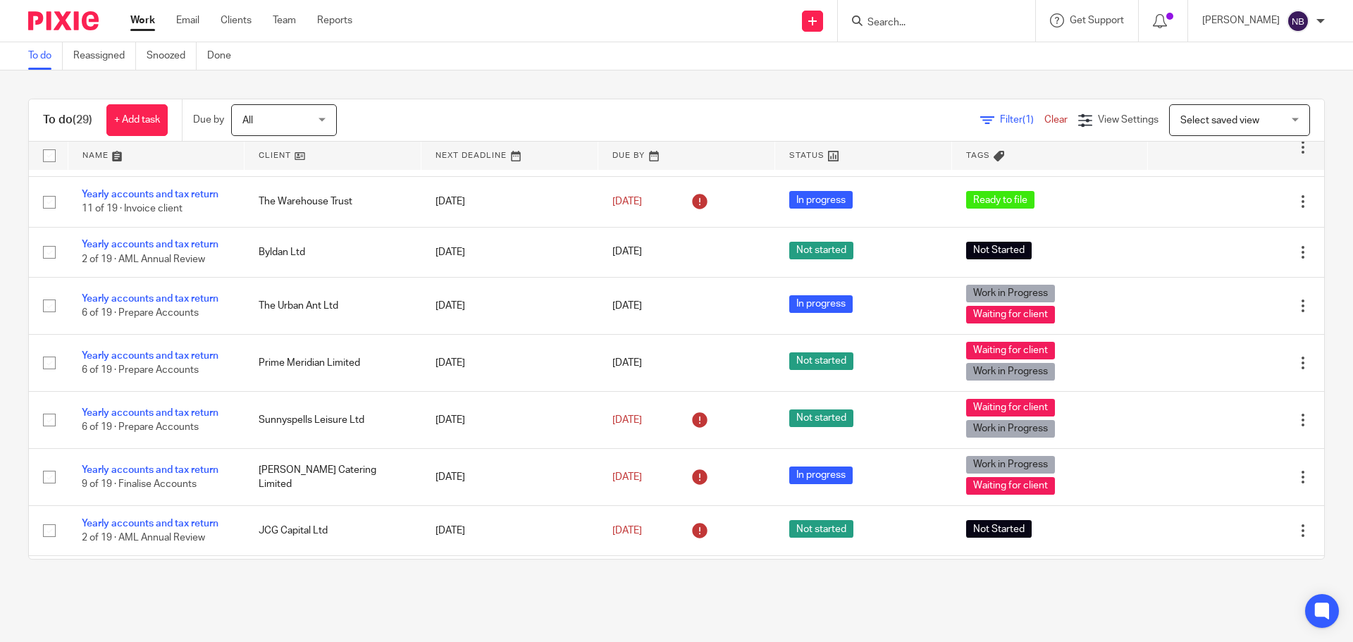
scroll to position [846, 0]
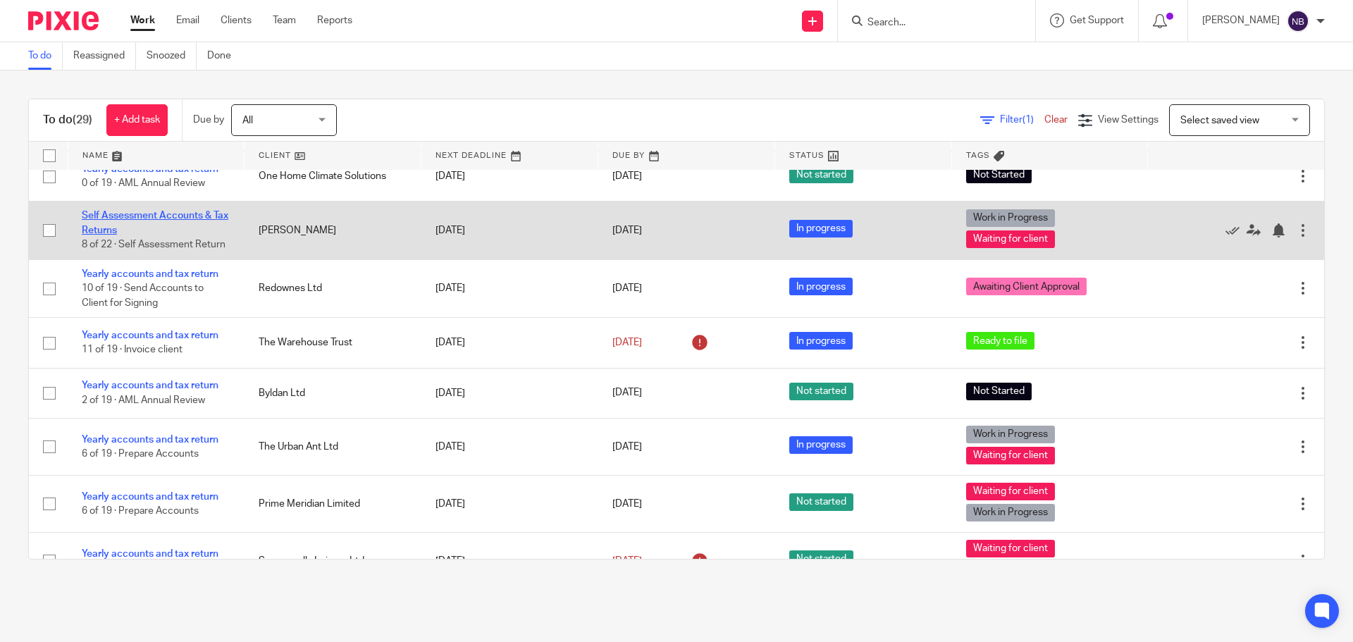
click at [191, 211] on link "Self Assessment Accounts & Tax Returns" at bounding box center [155, 223] width 147 height 24
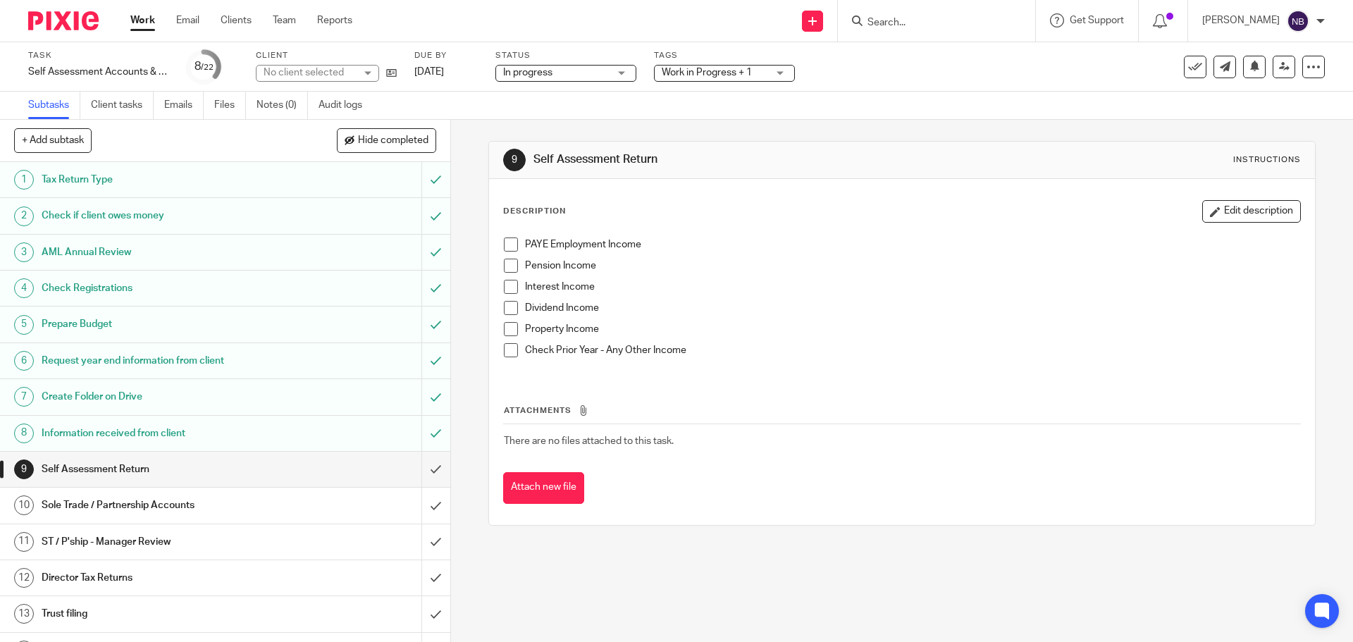
click at [696, 71] on span "Work in Progress + 1" at bounding box center [707, 73] width 90 height 10
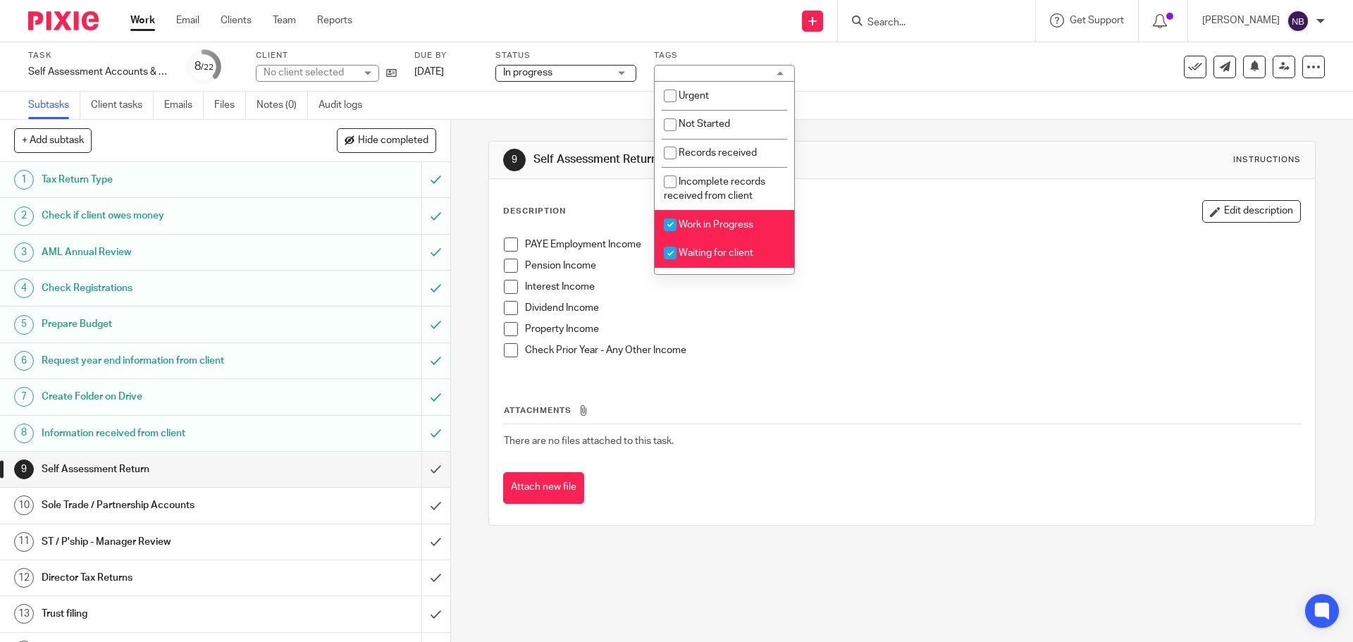
click at [678, 226] on input "checkbox" at bounding box center [670, 224] width 27 height 27
checkbox input "false"
click at [679, 250] on input "checkbox" at bounding box center [670, 253] width 27 height 27
checkbox input "false"
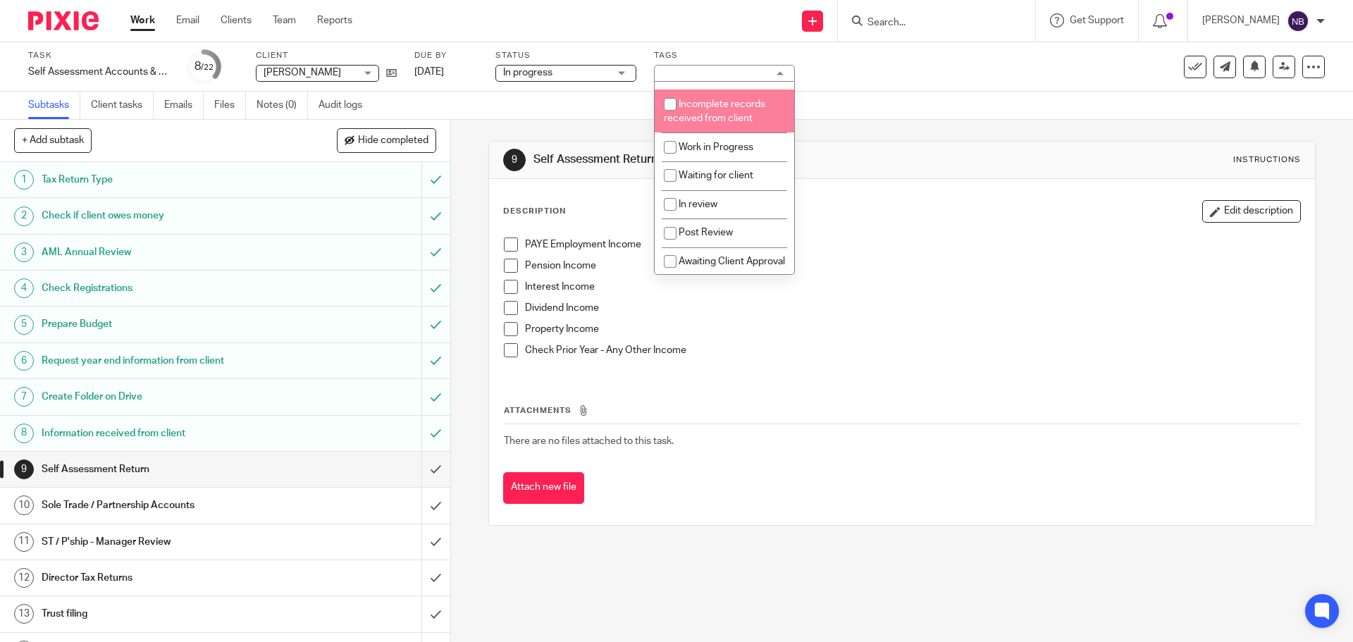
scroll to position [151, 0]
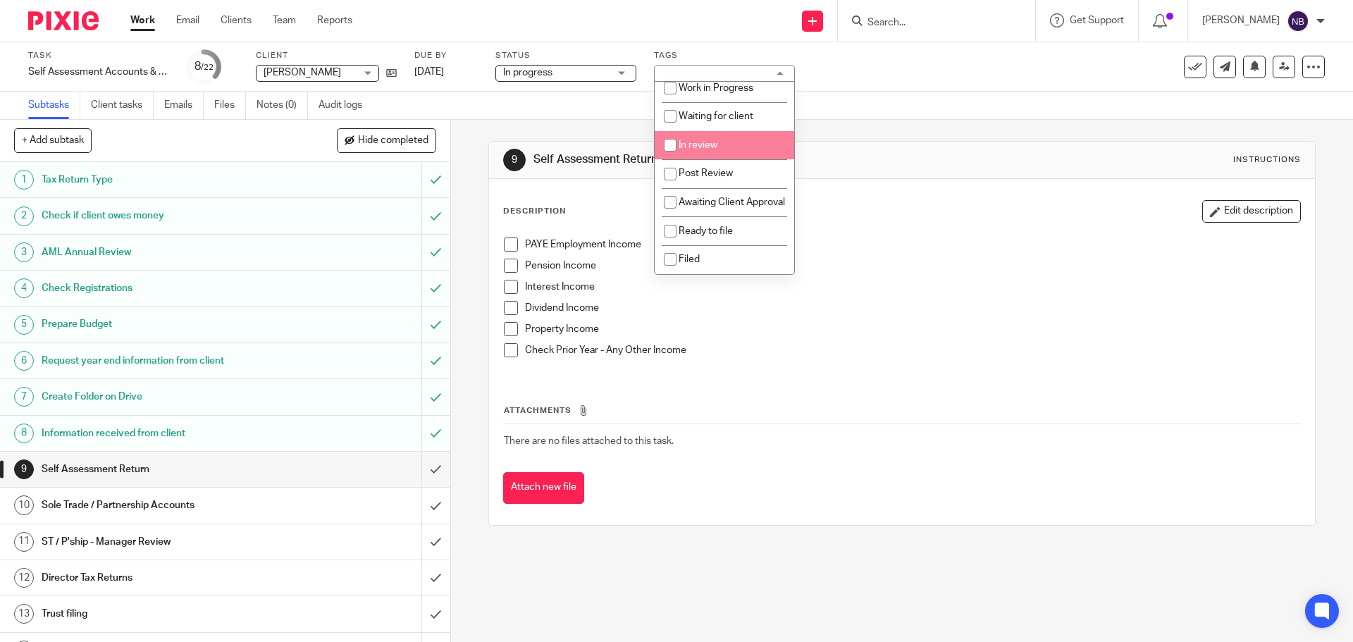
click at [693, 140] on span "In review" at bounding box center [698, 145] width 39 height 10
checkbox input "true"
click at [504, 284] on span at bounding box center [511, 287] width 14 height 14
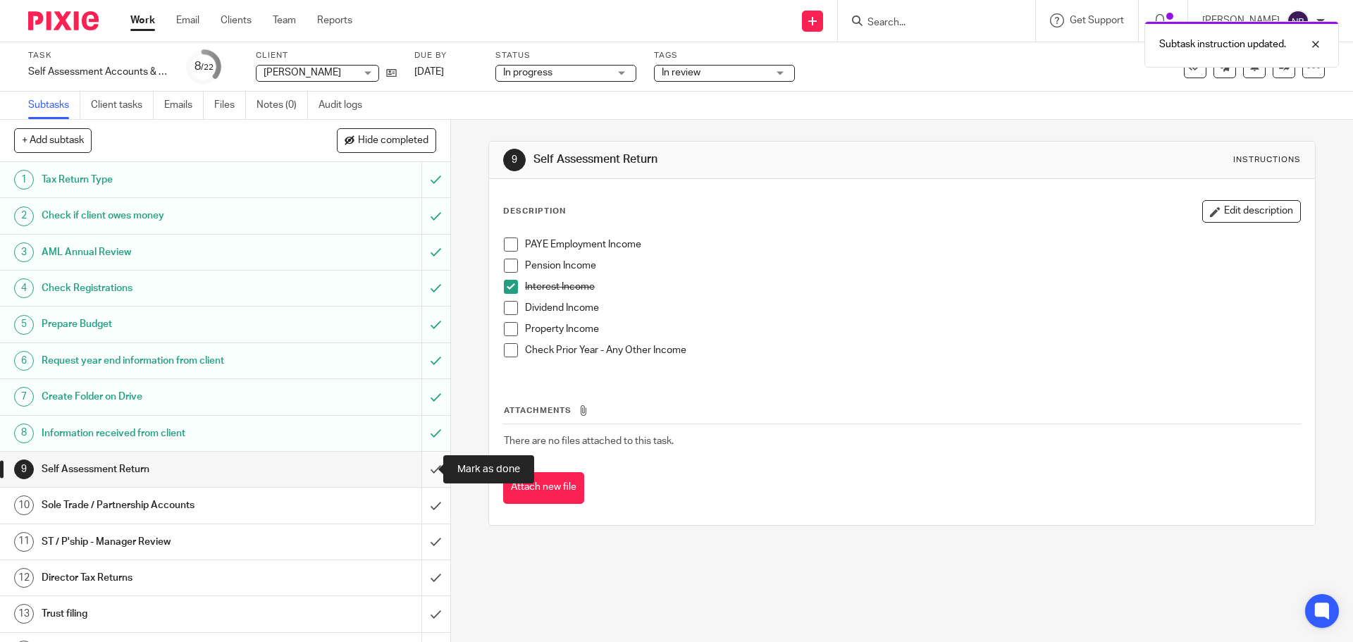
click at [413, 469] on input "submit" at bounding box center [225, 469] width 450 height 35
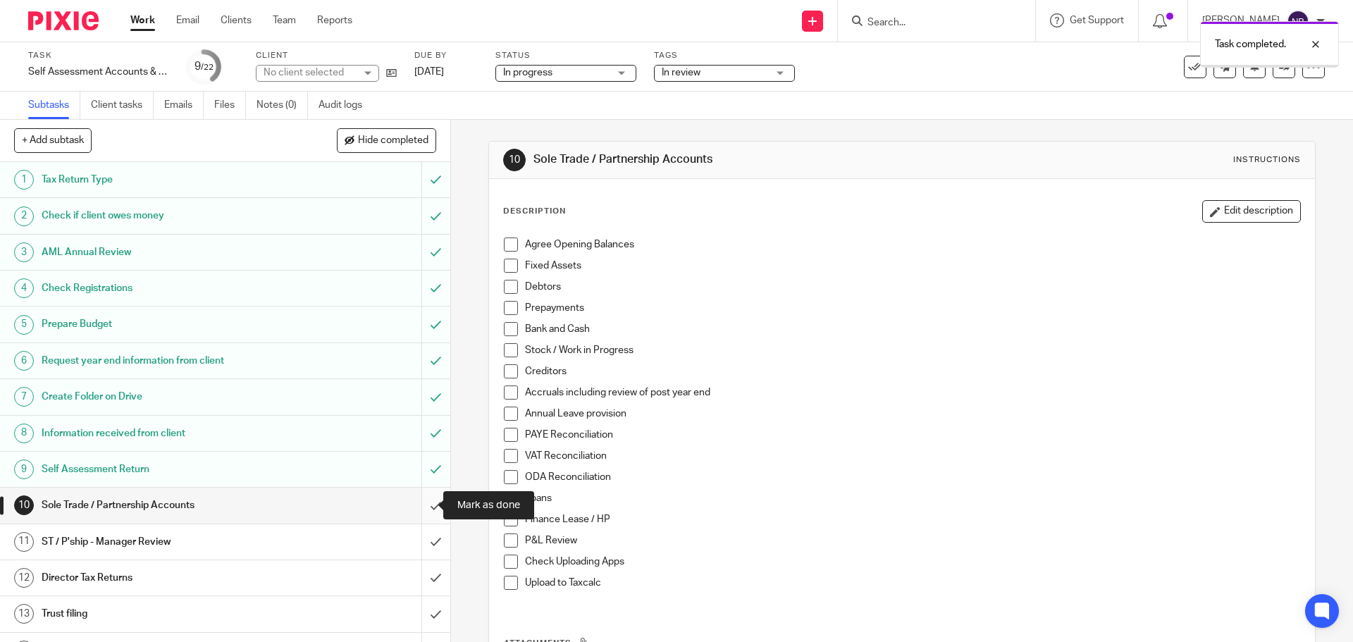
click at [415, 503] on input "submit" at bounding box center [225, 505] width 450 height 35
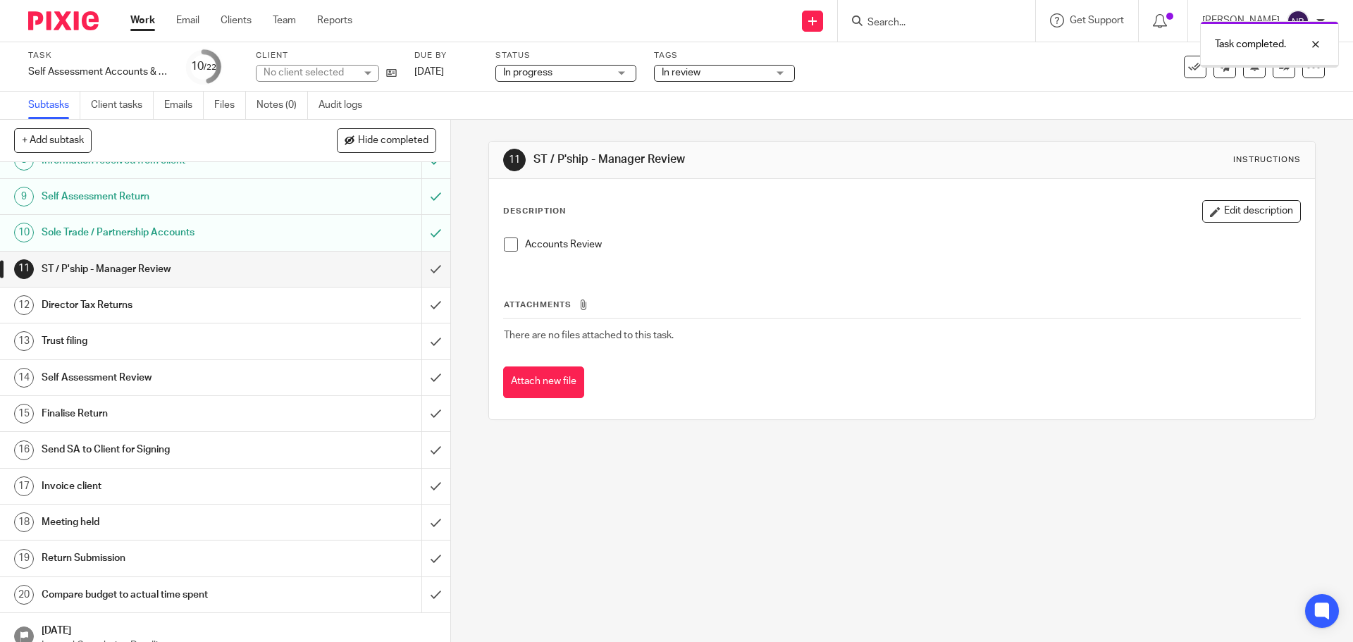
scroll to position [282, 0]
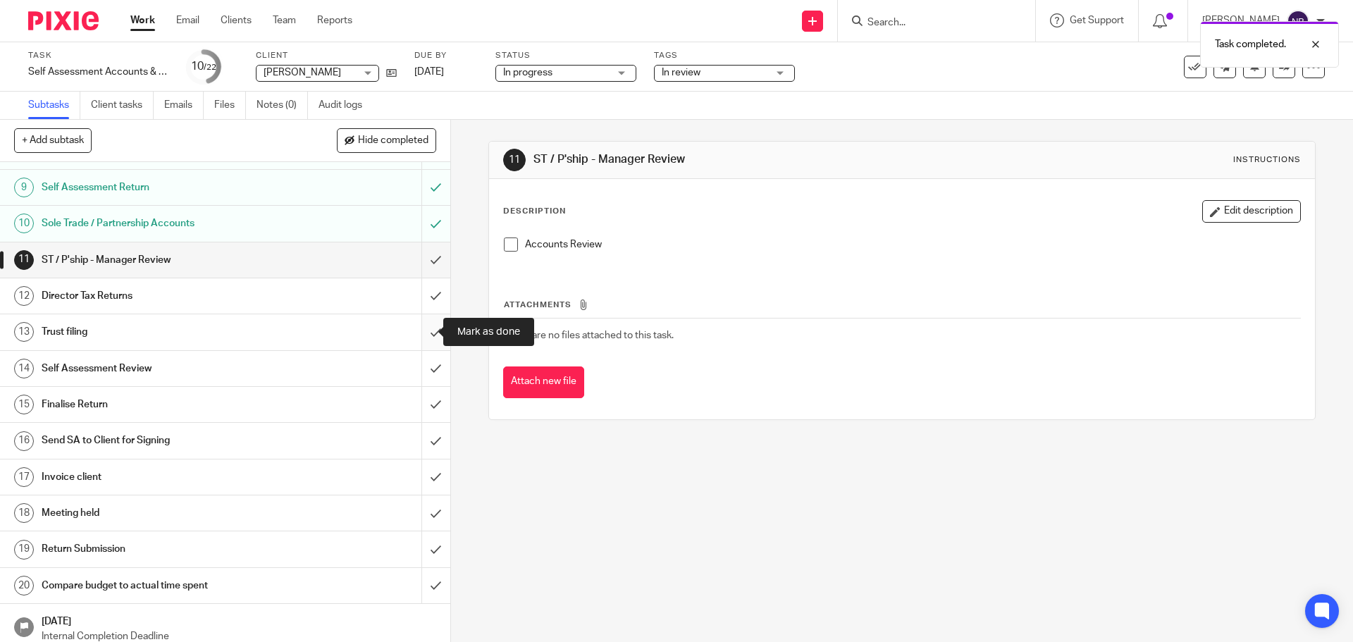
click at [421, 329] on input "submit" at bounding box center [225, 331] width 450 height 35
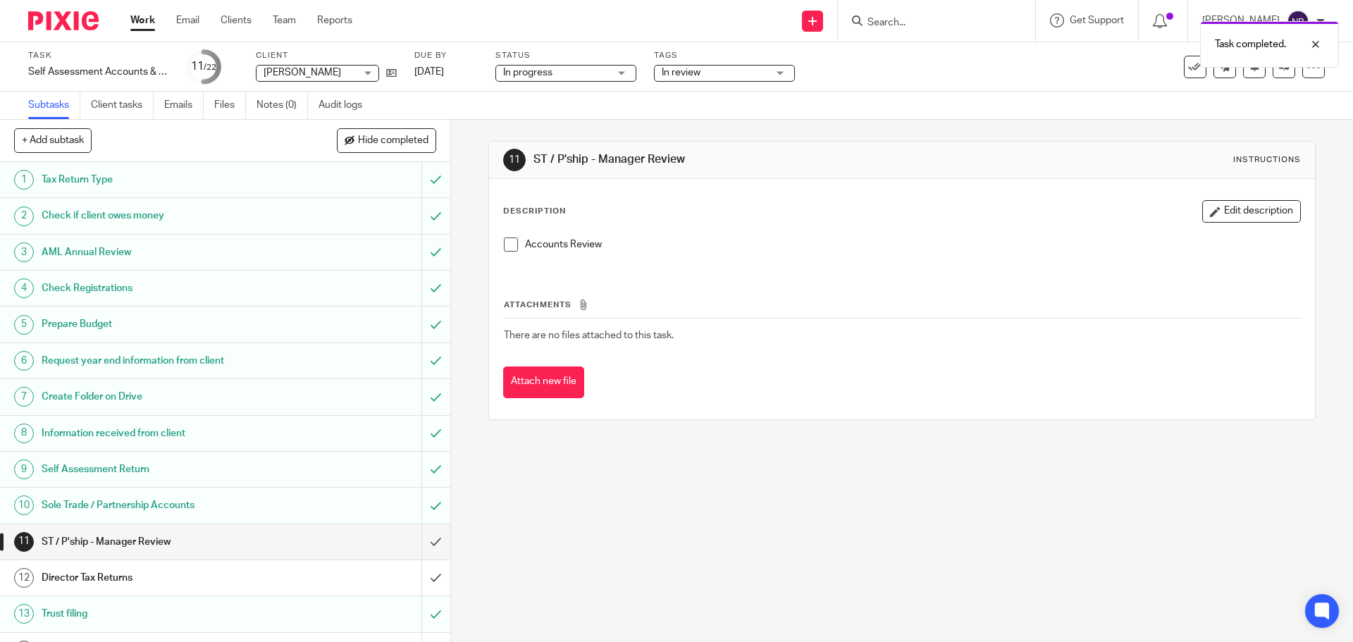
click at [142, 21] on link "Work" at bounding box center [142, 20] width 25 height 14
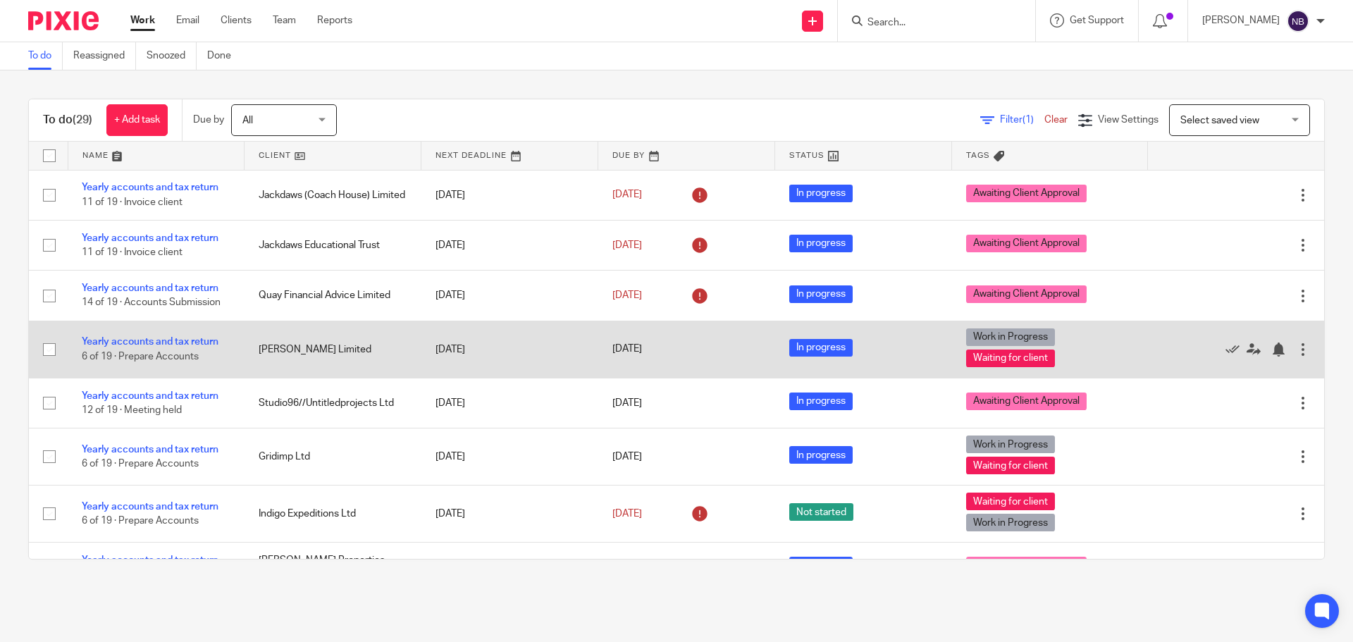
scroll to position [347, 0]
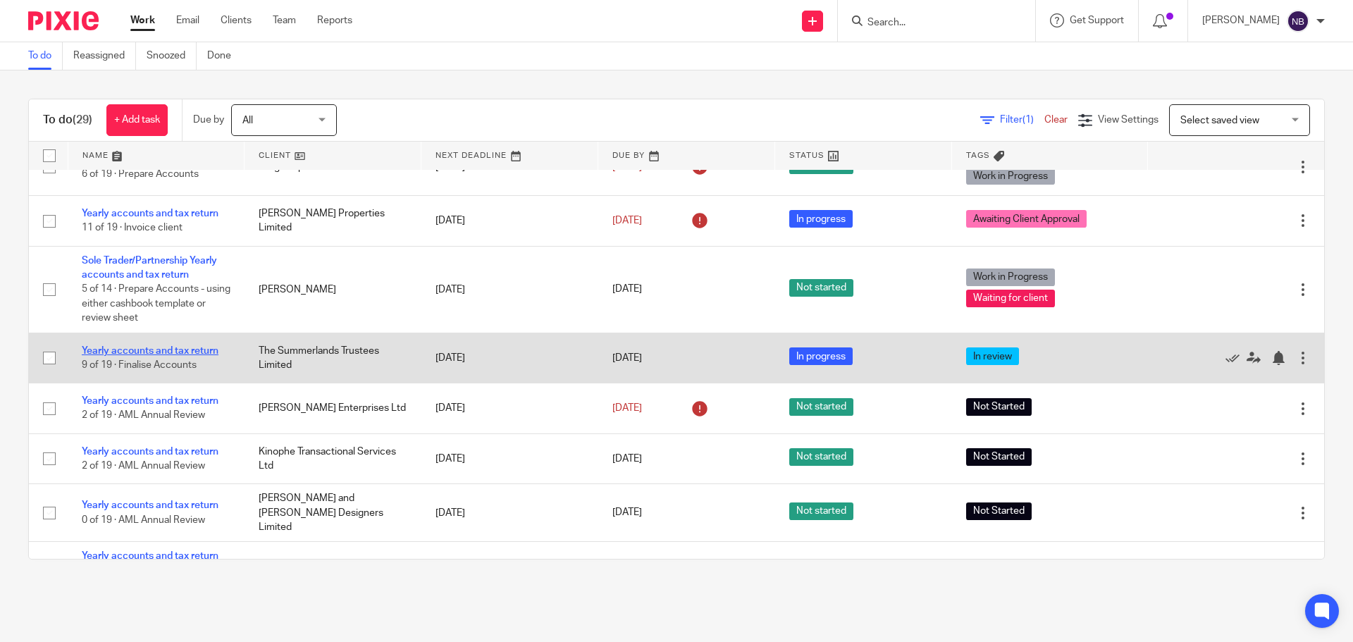
click at [210, 351] on link "Yearly accounts and tax return" at bounding box center [150, 351] width 137 height 10
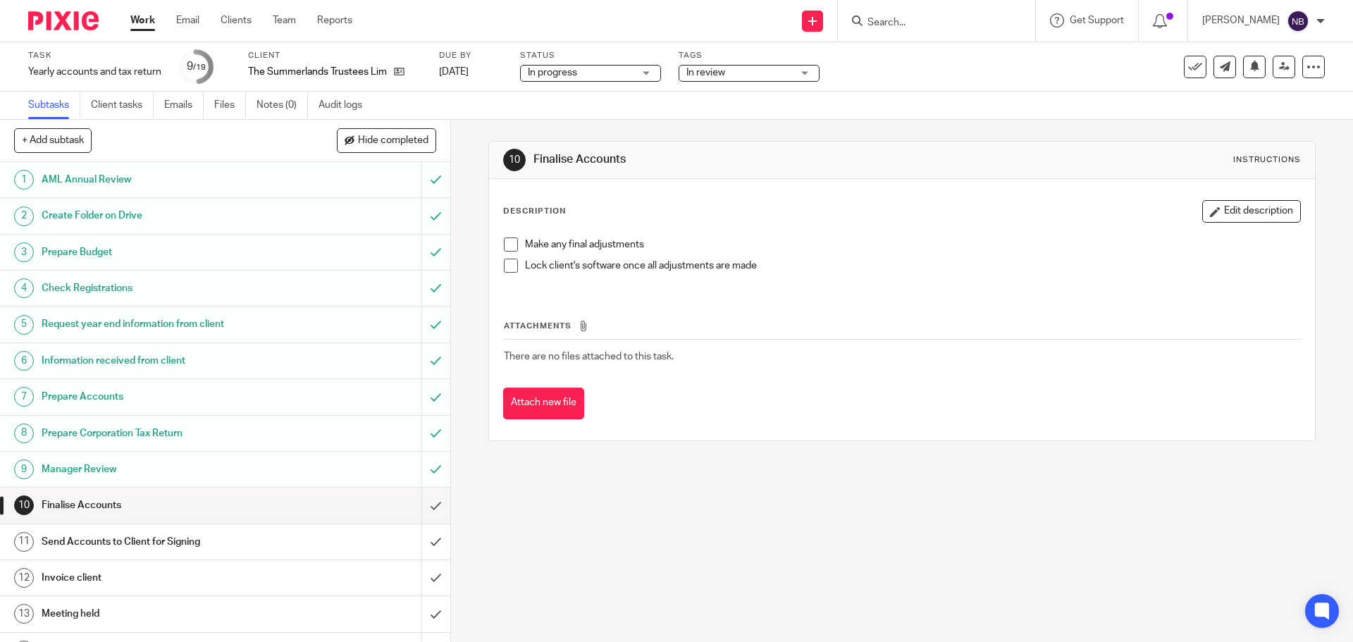
click at [179, 255] on h1 "Prepare Budget" at bounding box center [164, 252] width 244 height 21
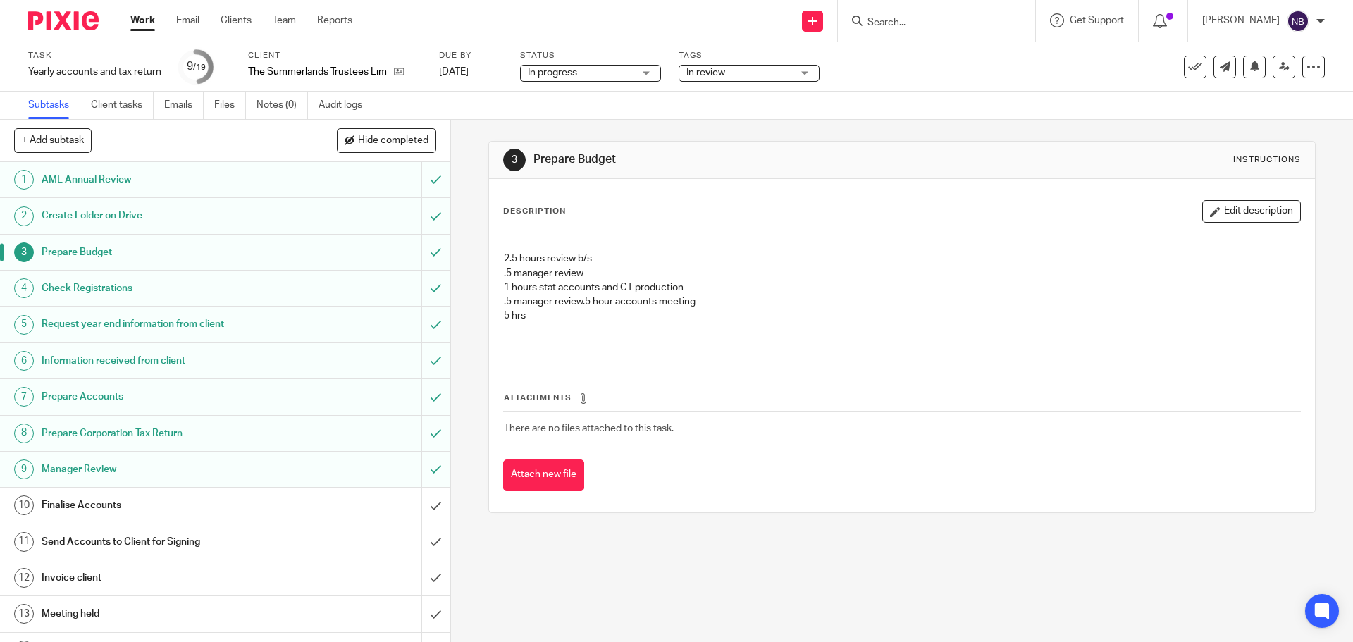
drag, startPoint x: 130, startPoint y: 22, endPoint x: 137, endPoint y: 22, distance: 7.8
click at [130, 21] on div "Work Email Clients Team Reports Work Email Clients Team Reports Settings" at bounding box center [244, 21] width 257 height 42
click at [142, 20] on link "Work" at bounding box center [142, 20] width 25 height 14
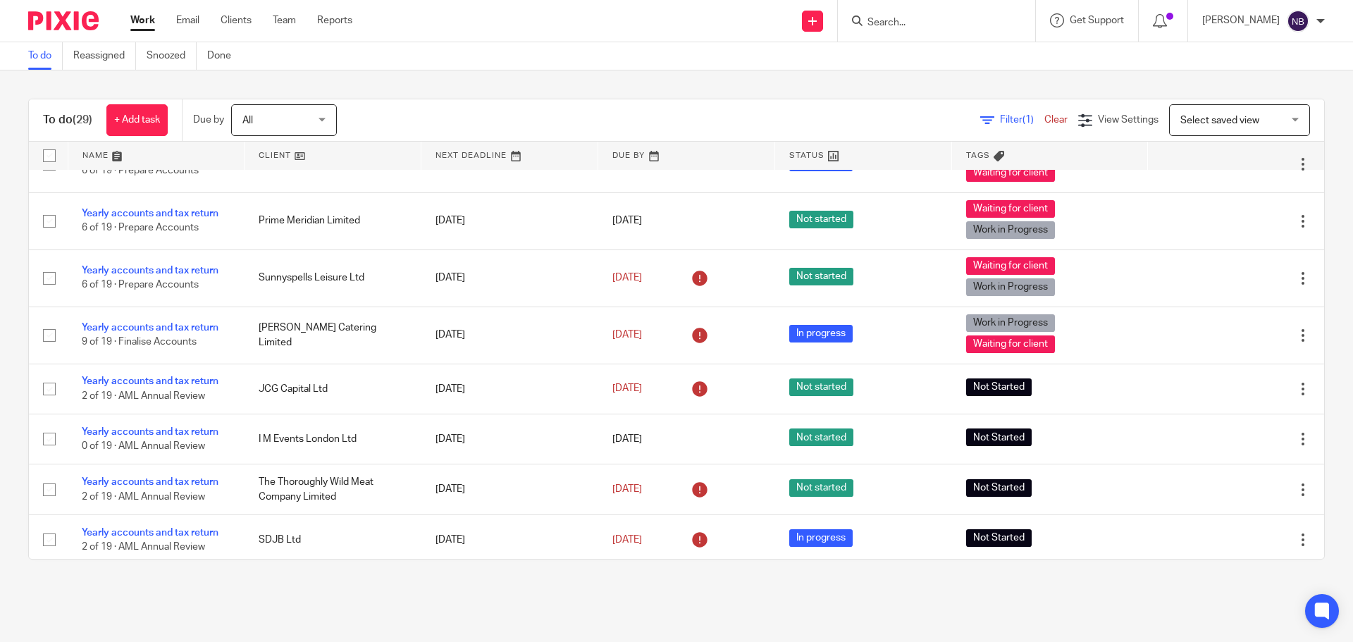
scroll to position [1192, 0]
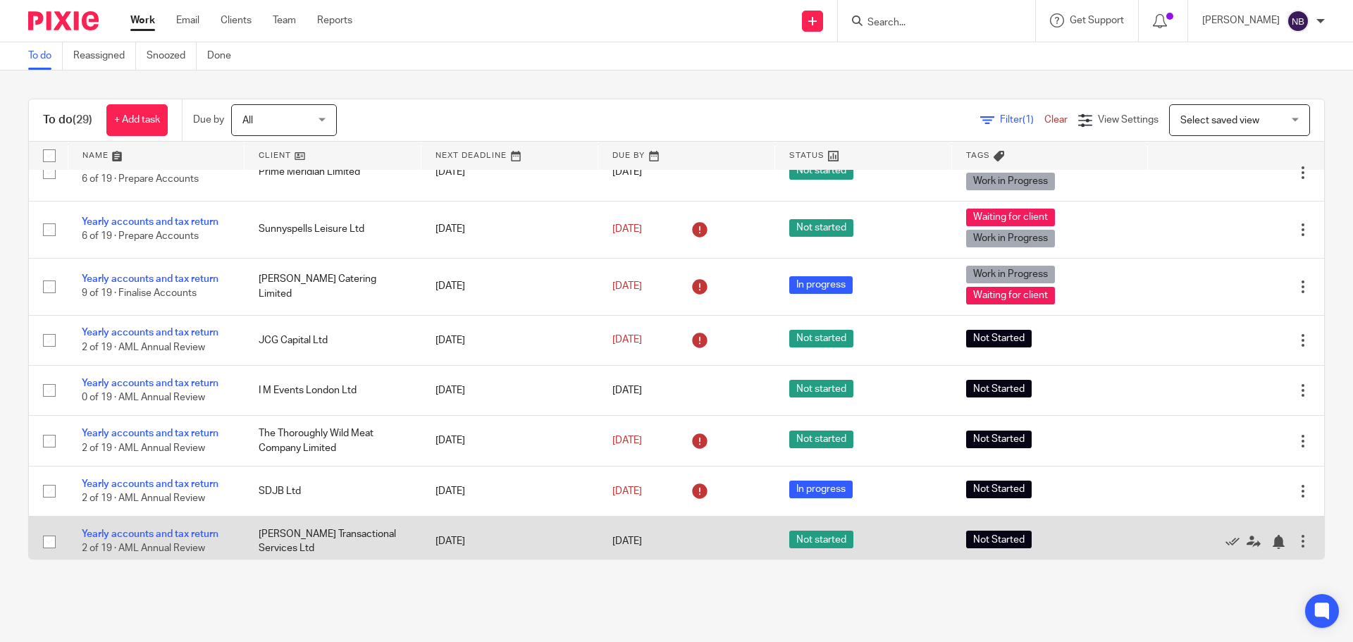
drag, startPoint x: 205, startPoint y: 527, endPoint x: 208, endPoint y: 519, distance: 8.3
click at [205, 529] on link "Yearly accounts and tax return" at bounding box center [150, 534] width 137 height 10
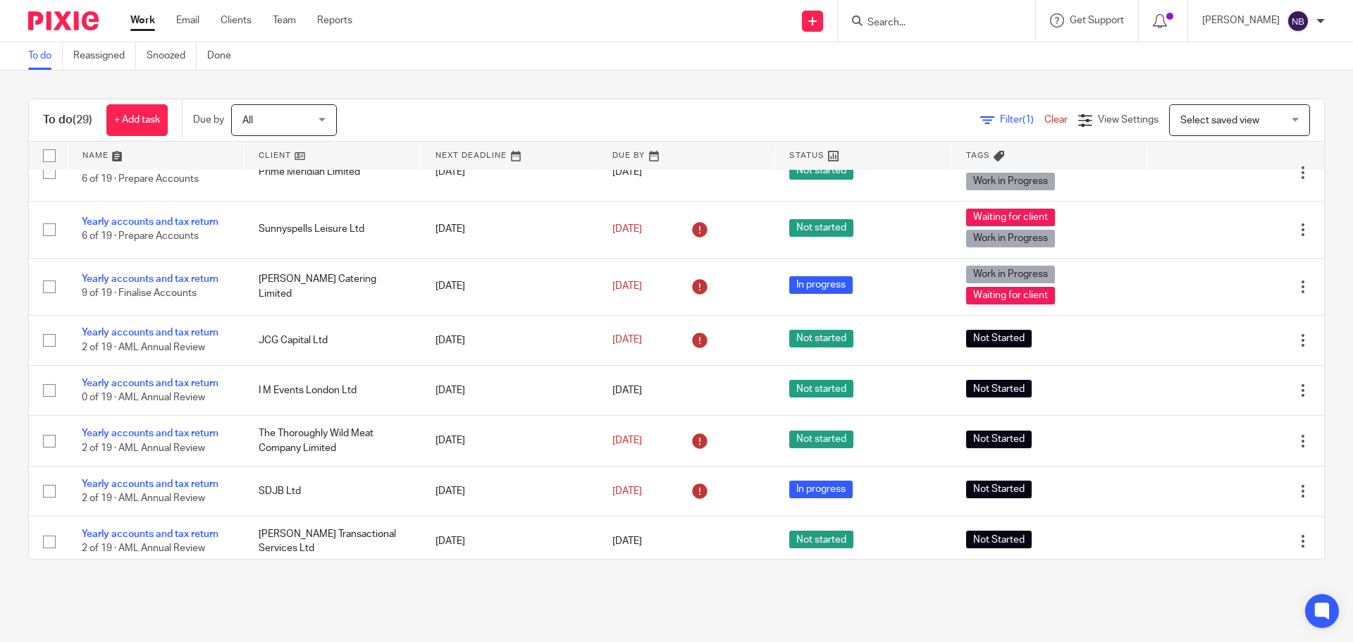
click at [133, 21] on link "Work" at bounding box center [142, 20] width 25 height 14
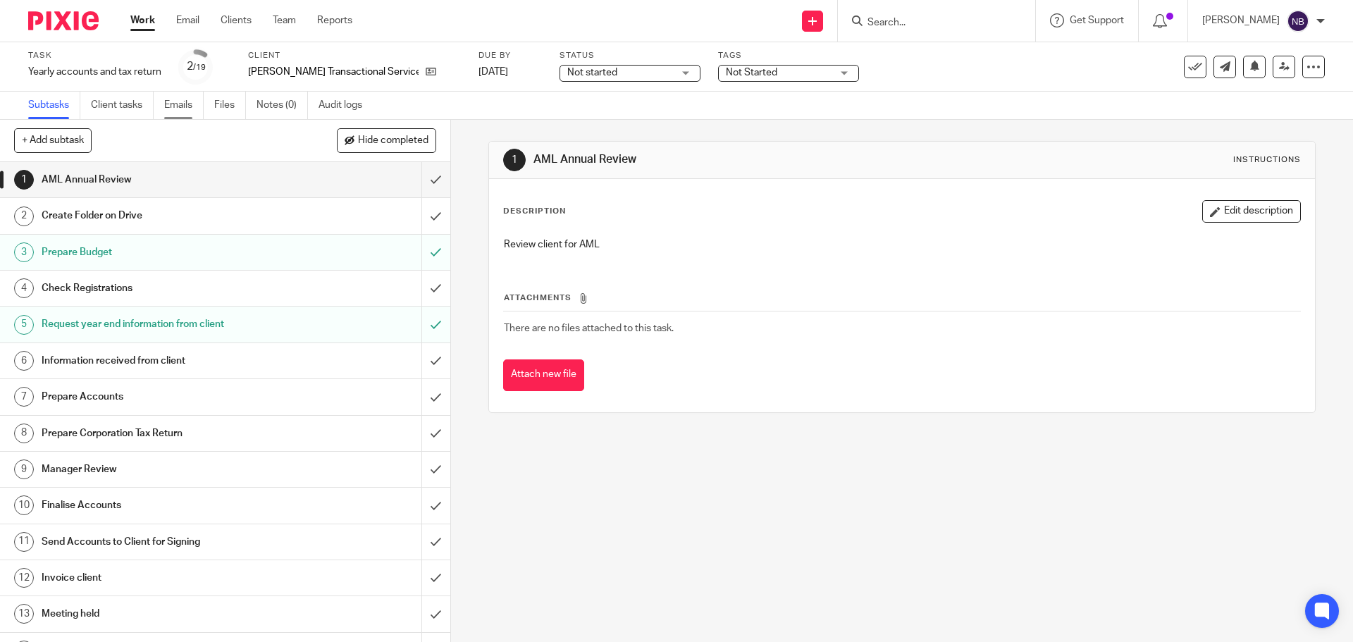
click at [180, 107] on link "Emails" at bounding box center [183, 105] width 39 height 27
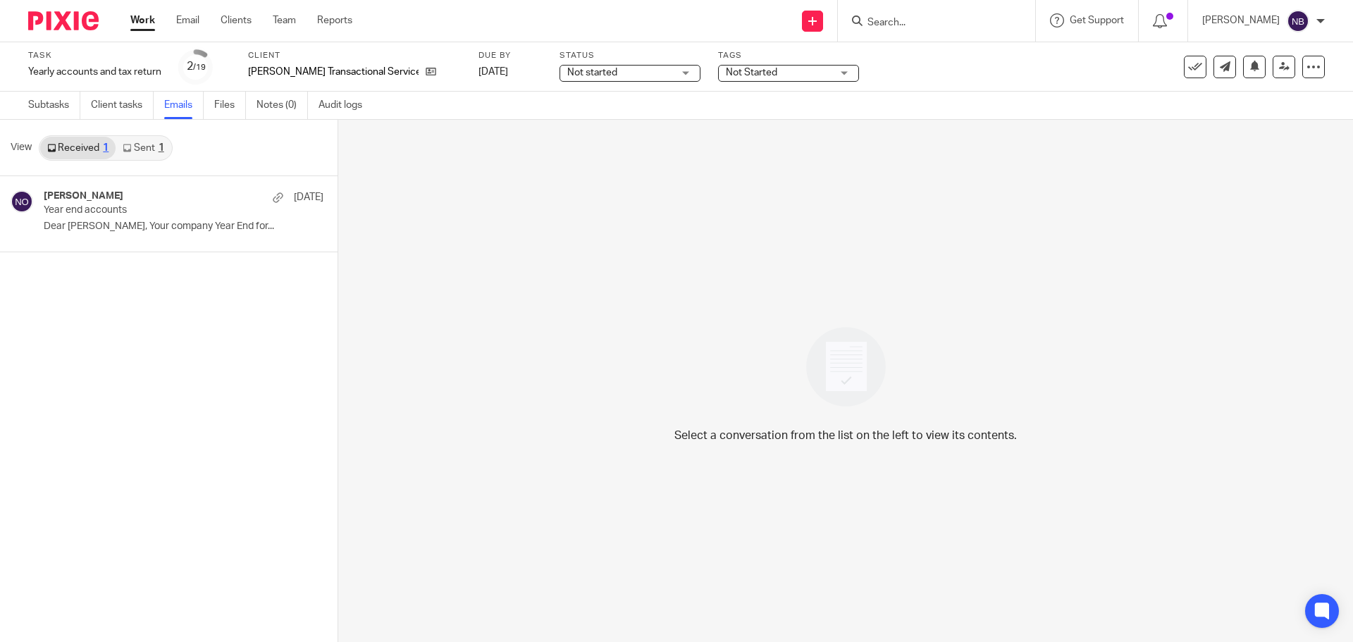
click at [151, 146] on link "Sent 1" at bounding box center [143, 148] width 55 height 23
click at [111, 195] on h4 "Niall O'Driscoll" at bounding box center [84, 196] width 80 height 12
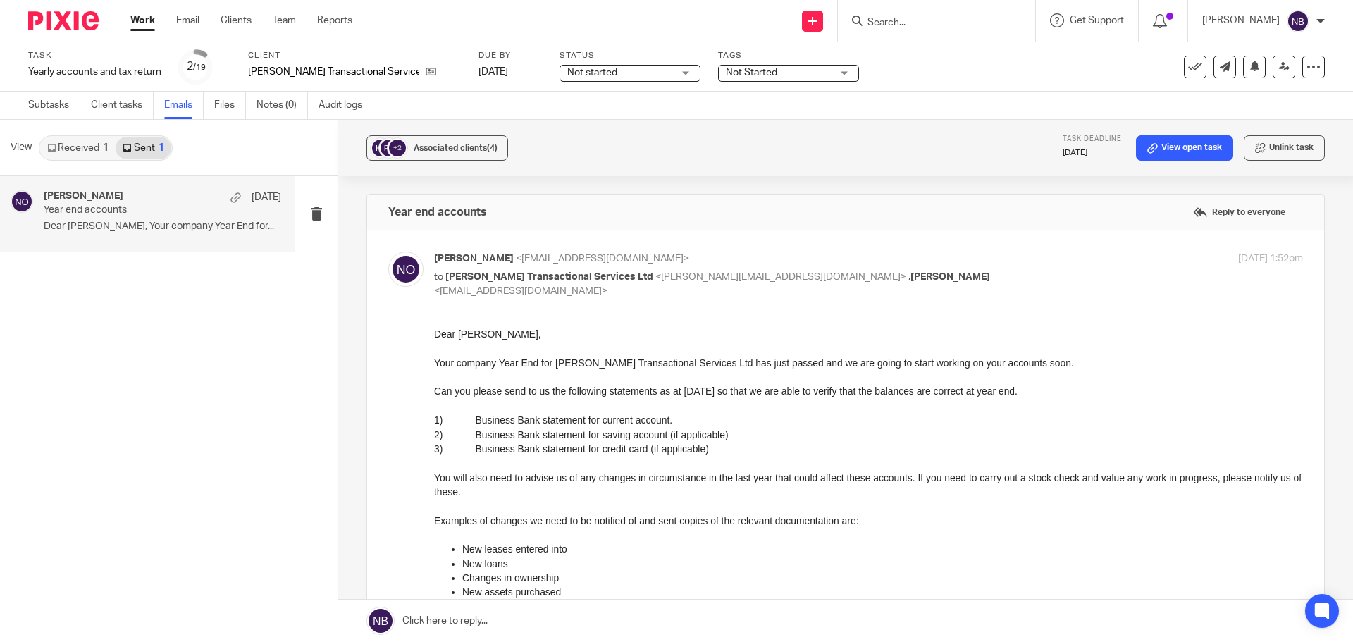
click at [85, 155] on link "Received 1" at bounding box center [77, 148] width 75 height 23
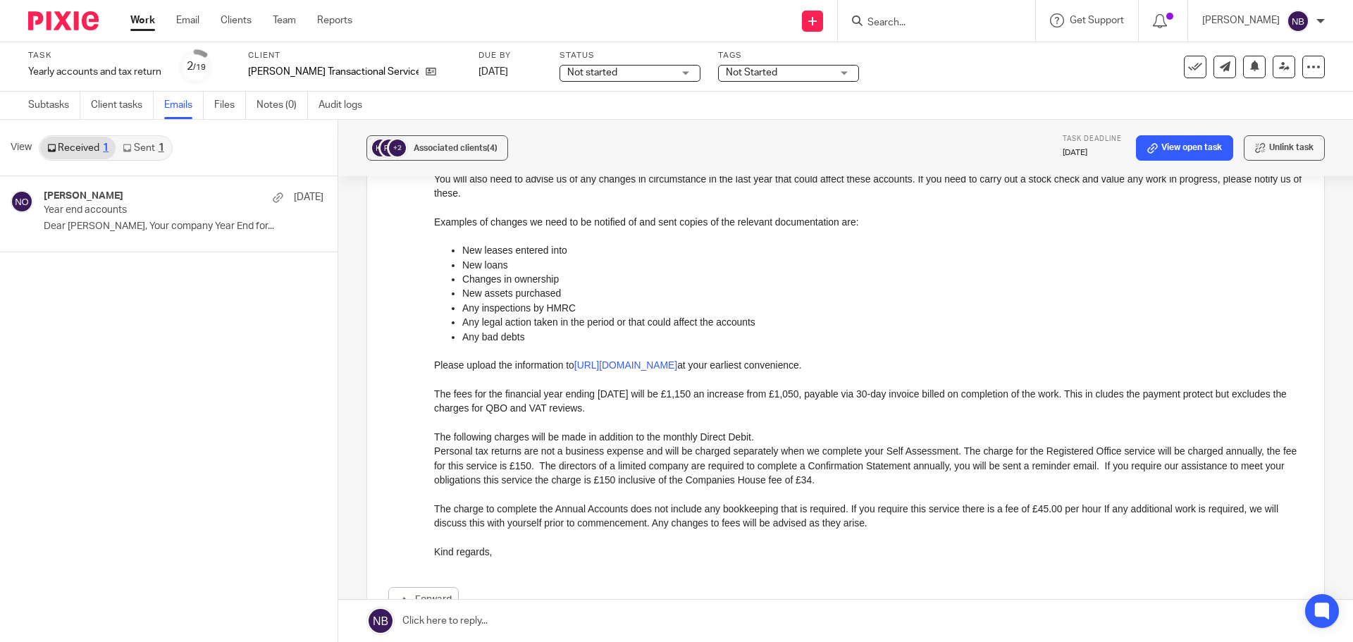
scroll to position [192, 0]
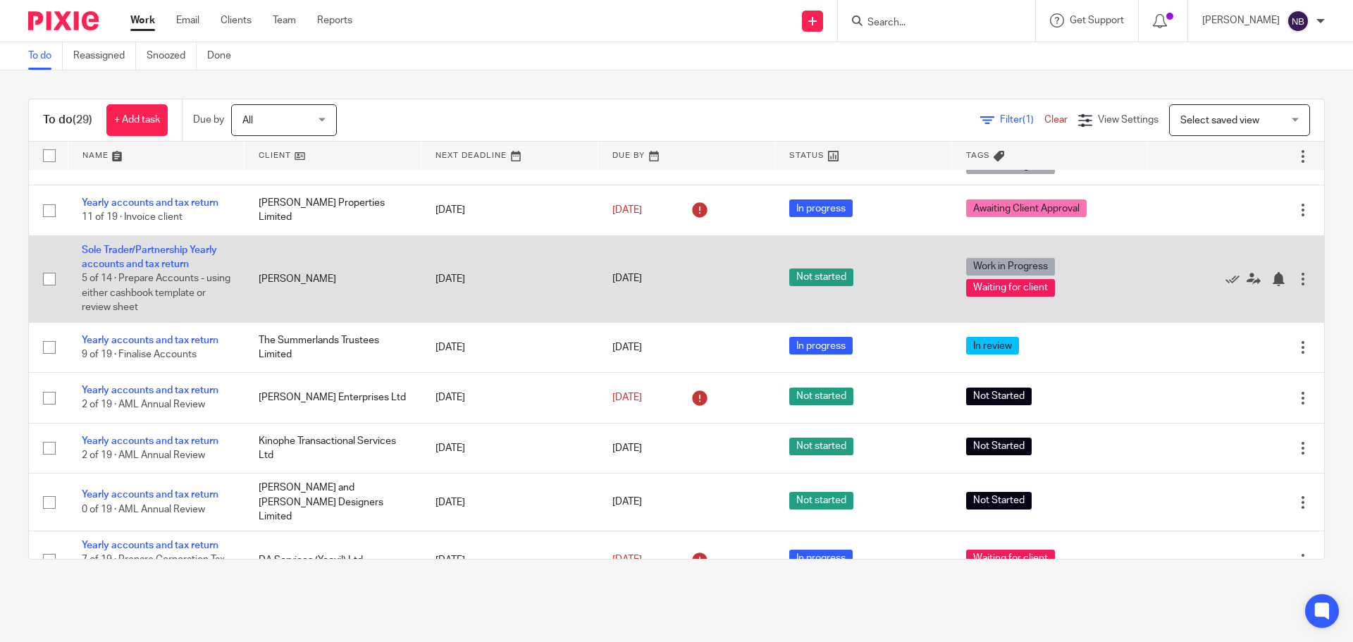
scroll to position [423, 0]
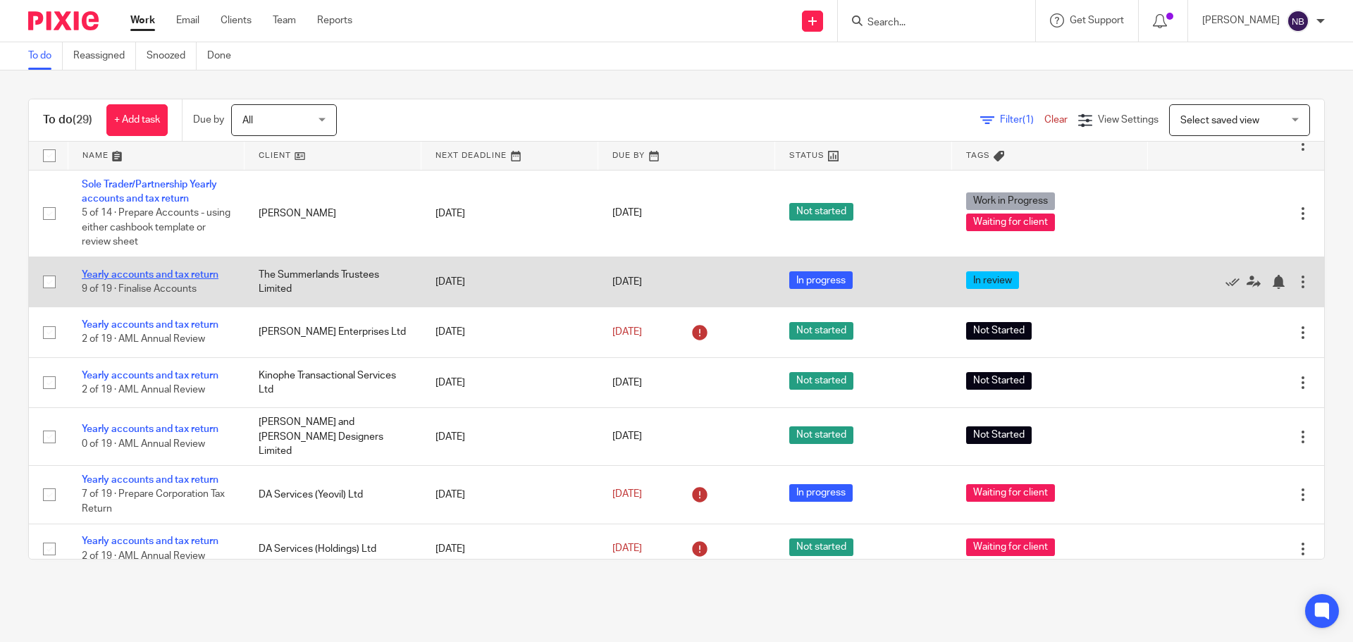
click at [216, 273] on link "Yearly accounts and tax return" at bounding box center [150, 275] width 137 height 10
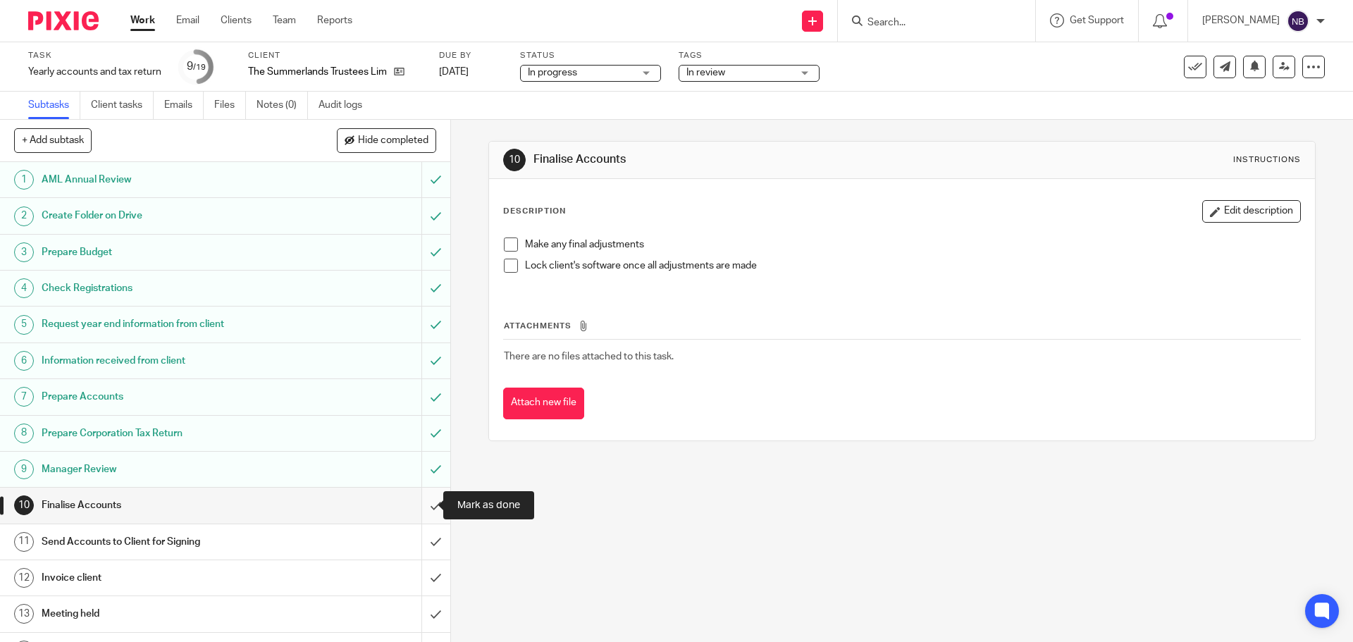
click at [425, 505] on input "submit" at bounding box center [225, 505] width 450 height 35
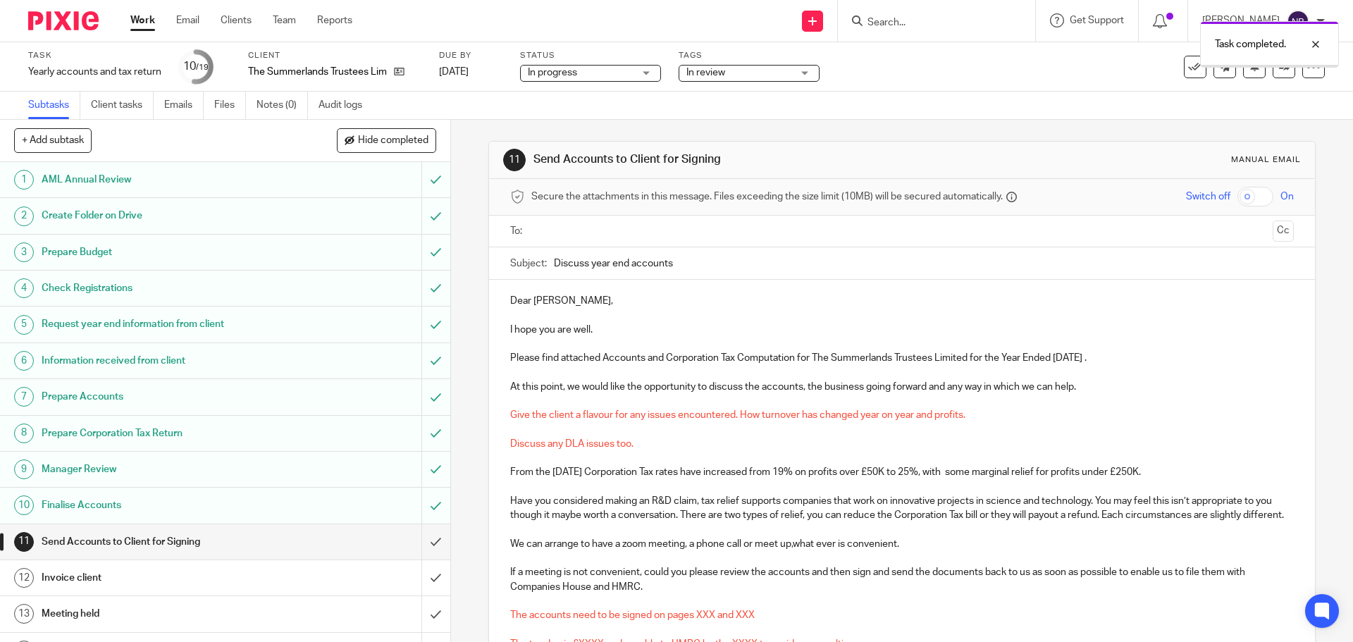
click at [729, 78] on span "In review" at bounding box center [740, 73] width 106 height 15
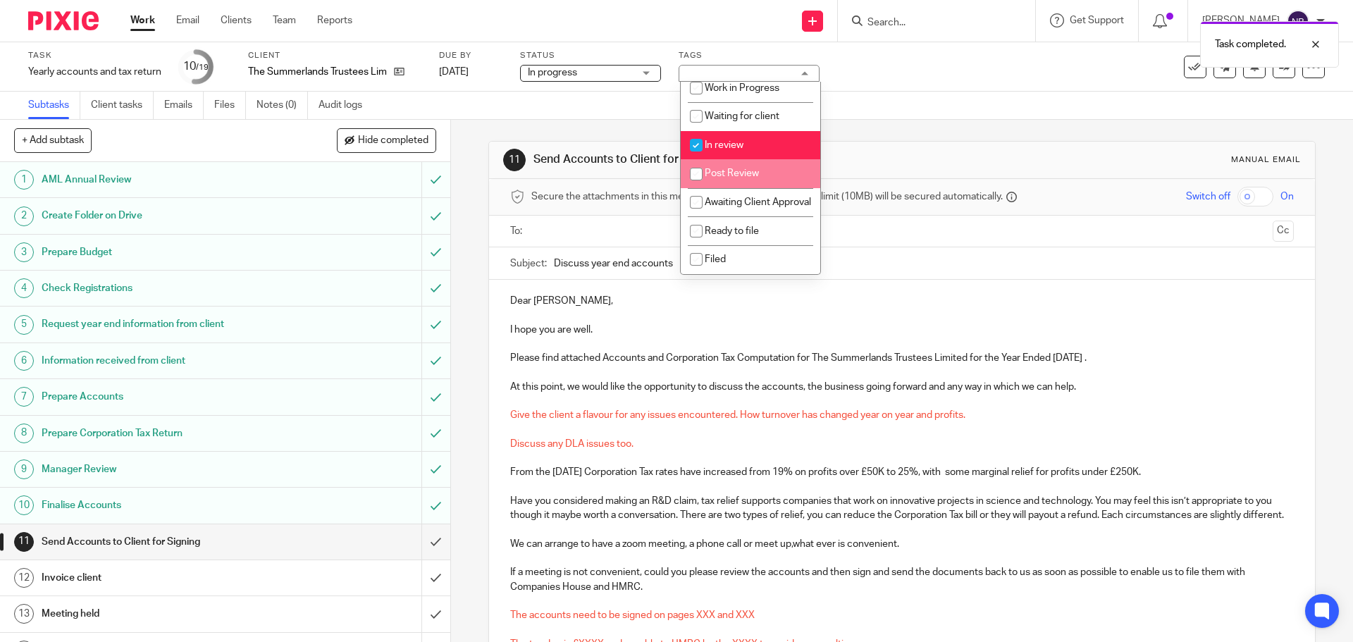
scroll to position [151, 0]
click at [720, 140] on span "In review" at bounding box center [724, 145] width 39 height 10
checkbox input "false"
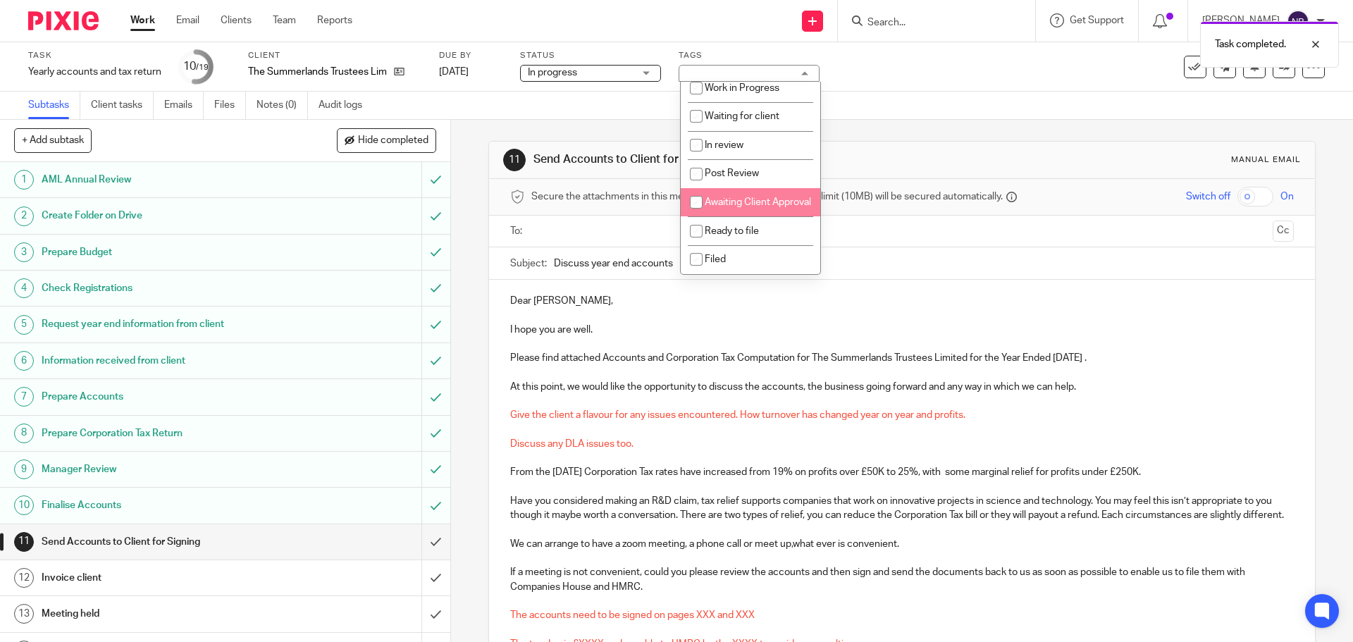
click at [699, 189] on input "checkbox" at bounding box center [696, 202] width 27 height 27
checkbox input "true"
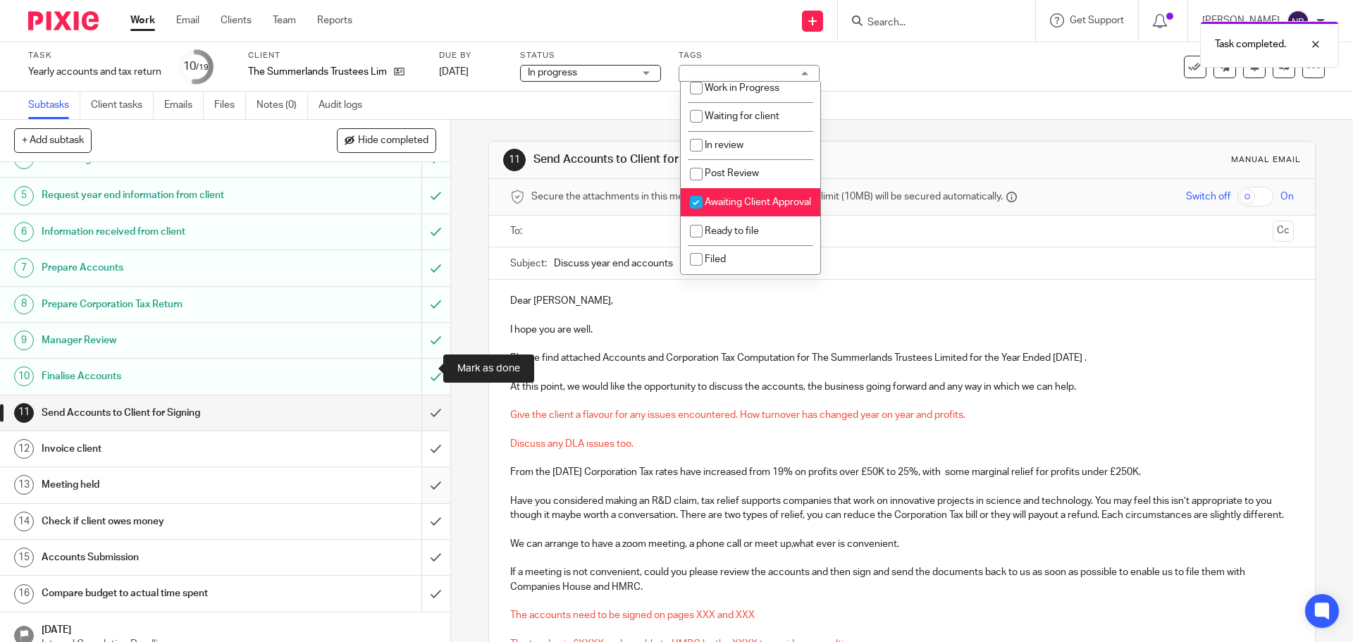
scroll to position [219, 0]
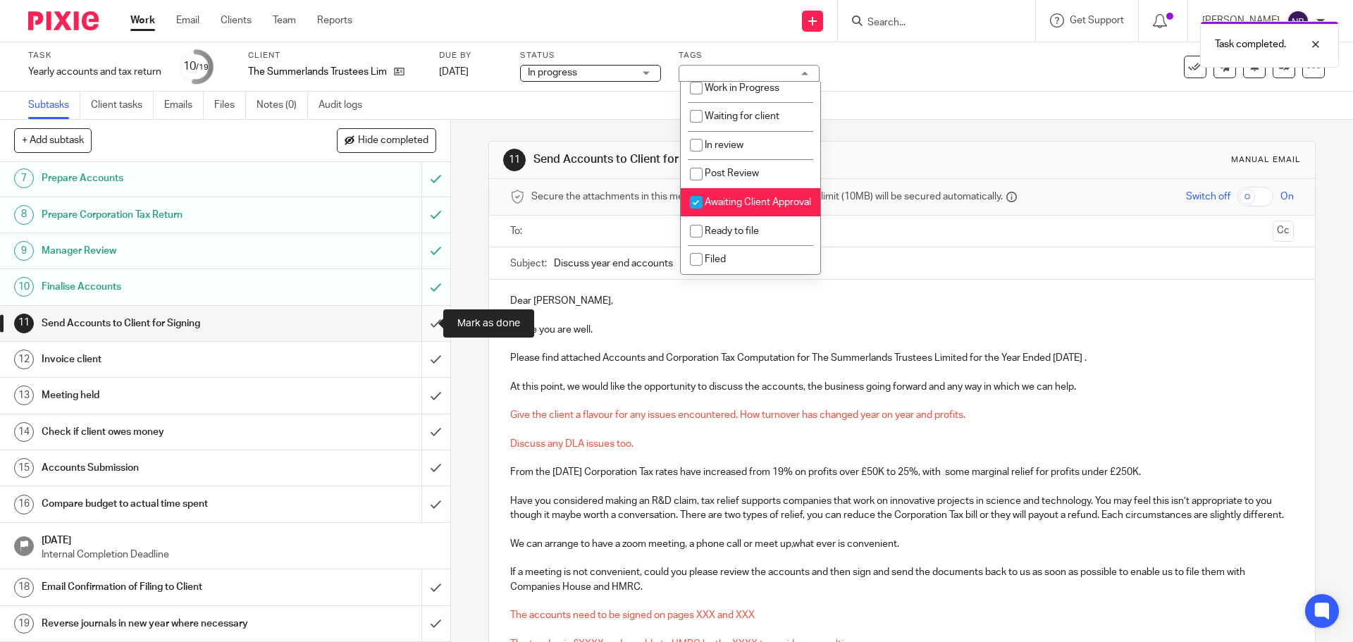
click at [418, 327] on input "submit" at bounding box center [225, 323] width 450 height 35
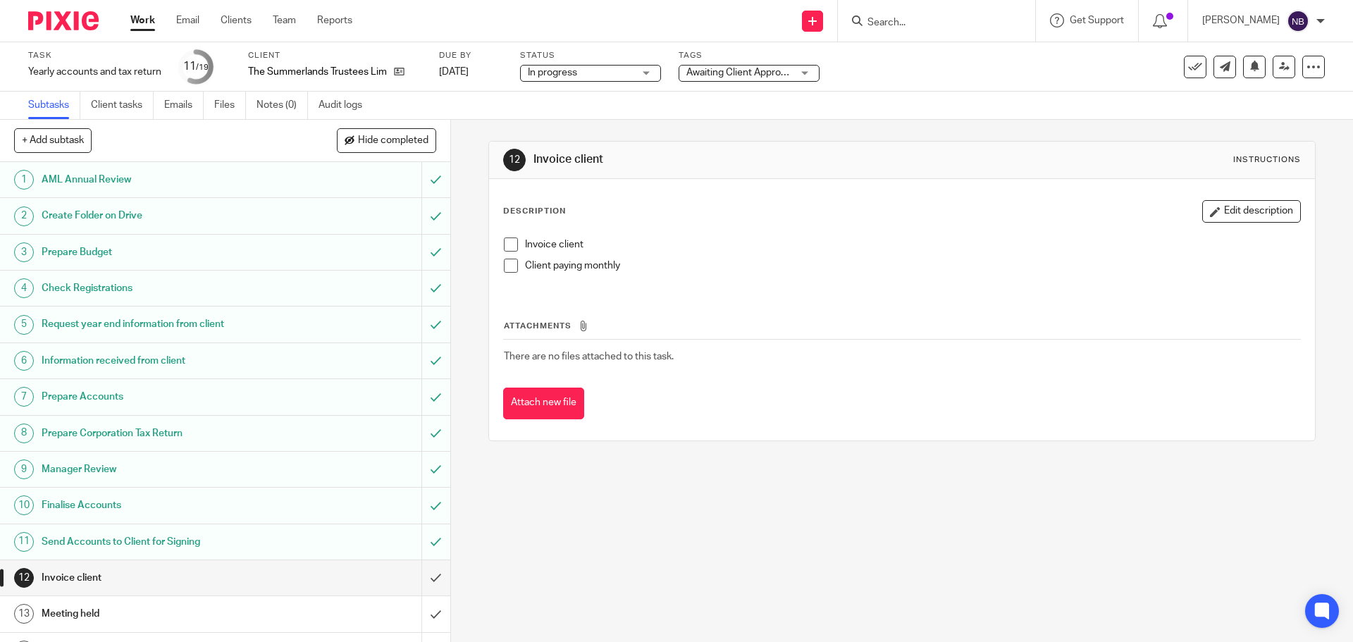
click at [198, 323] on h1 "Request year end information from client" at bounding box center [164, 324] width 244 height 21
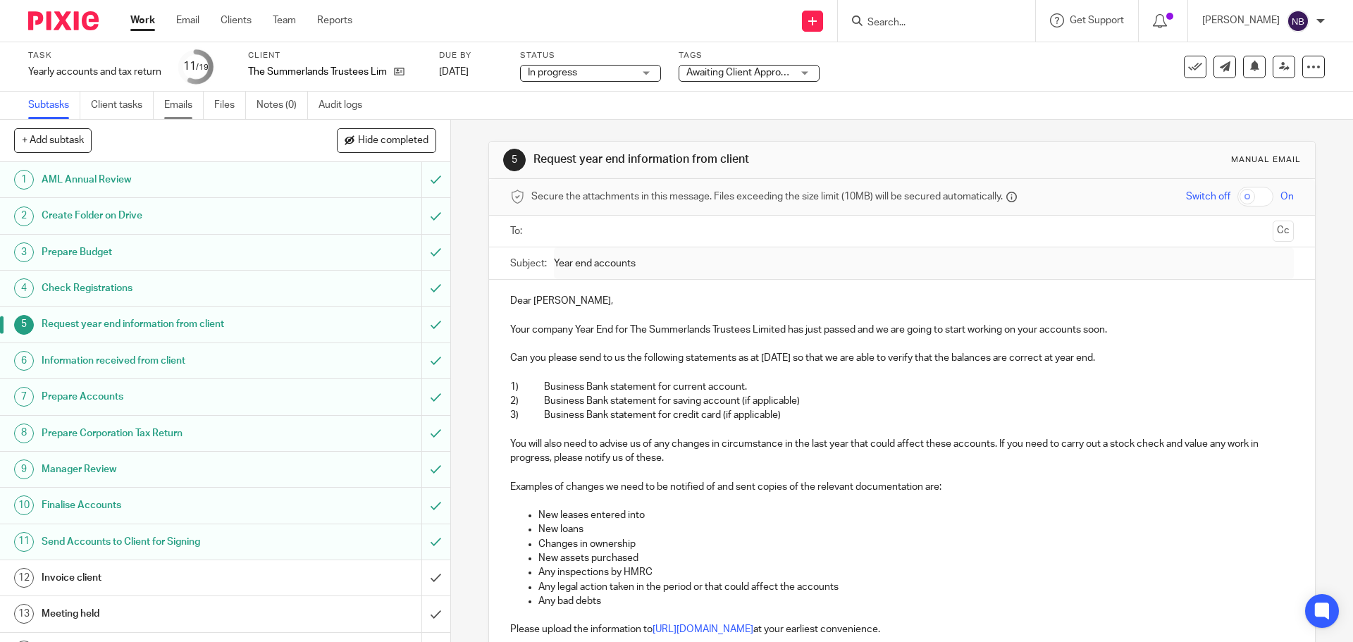
click at [197, 99] on link "Emails" at bounding box center [183, 105] width 39 height 27
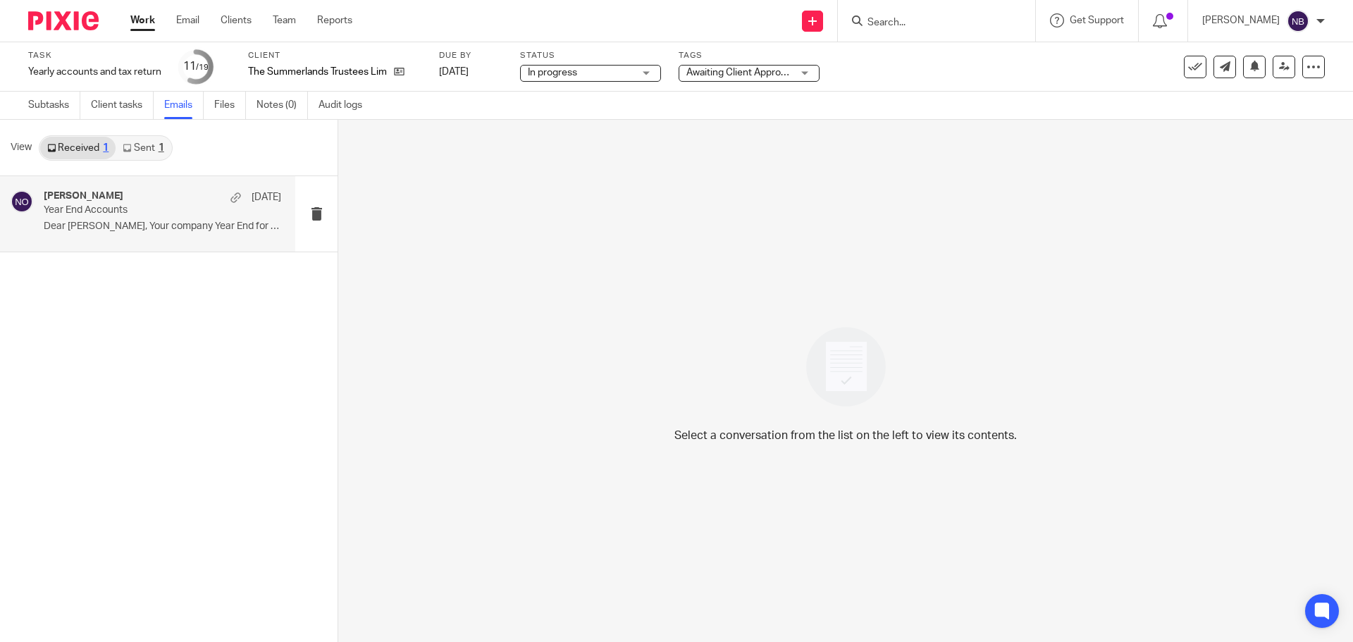
click at [133, 242] on div "[PERSON_NAME] [DATE] Year End Accounts Dear [PERSON_NAME], Your company Year En…" at bounding box center [147, 213] width 295 height 75
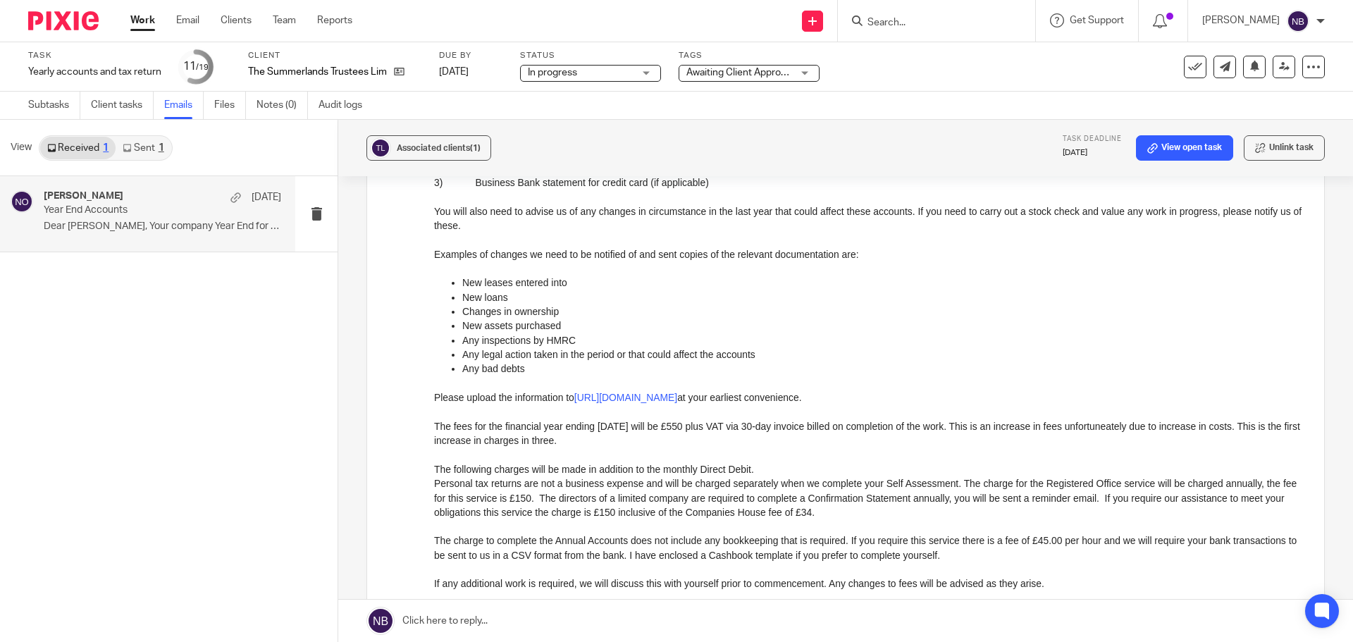
scroll to position [282, 0]
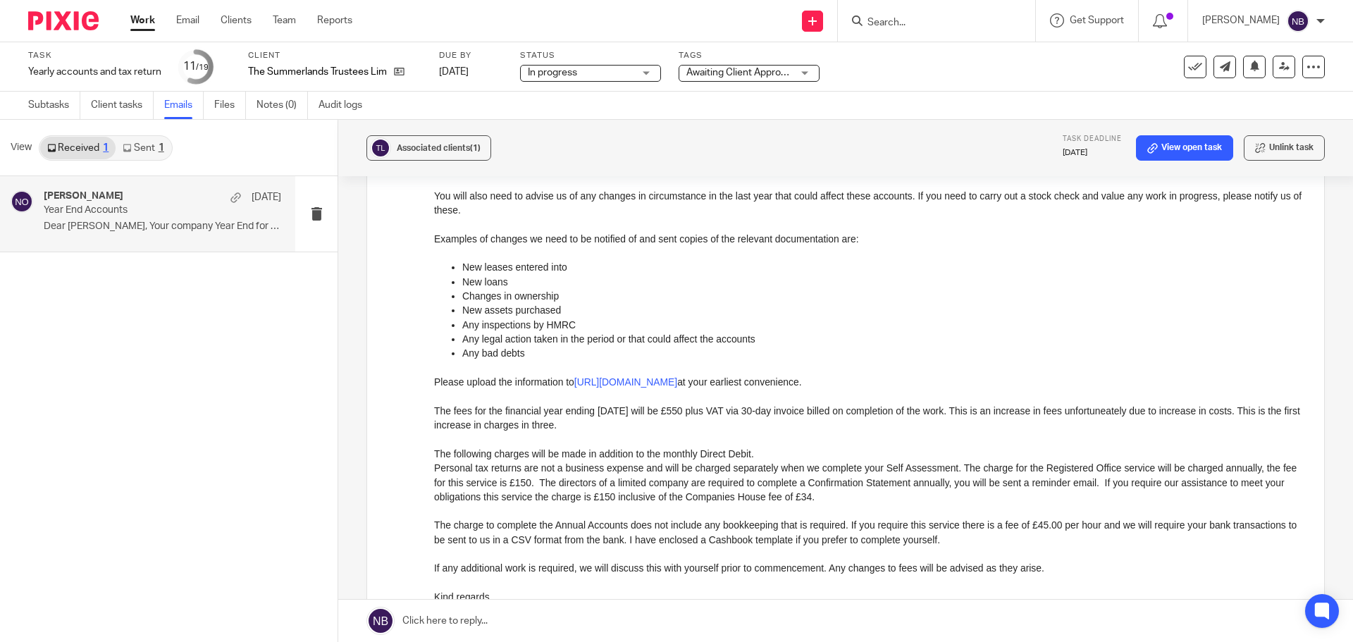
click at [147, 20] on link "Work" at bounding box center [142, 20] width 25 height 14
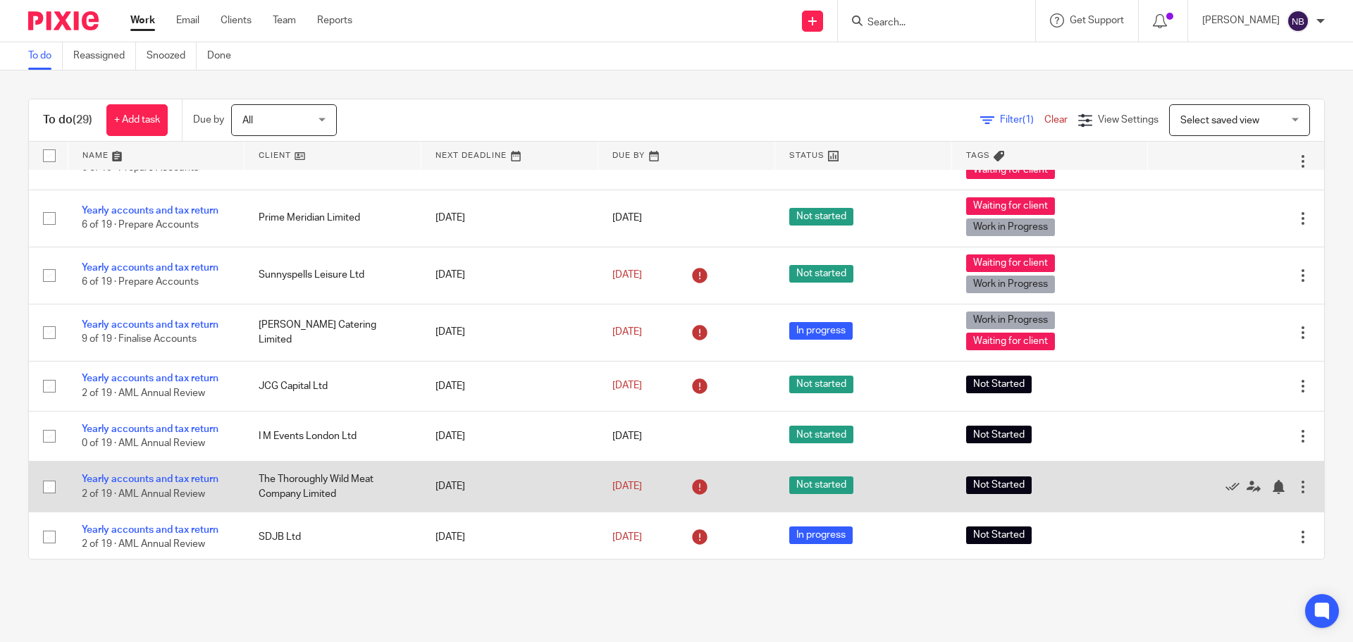
scroll to position [1121, 0]
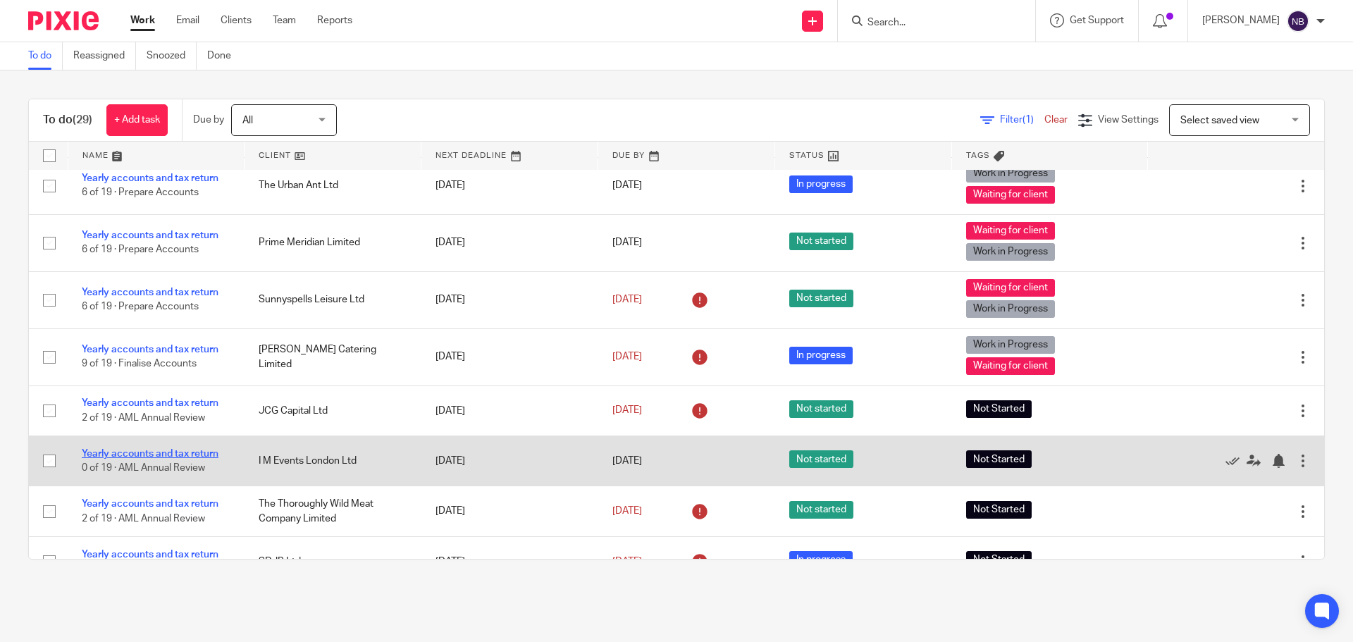
click at [168, 449] on link "Yearly accounts and tax return" at bounding box center [150, 454] width 137 height 10
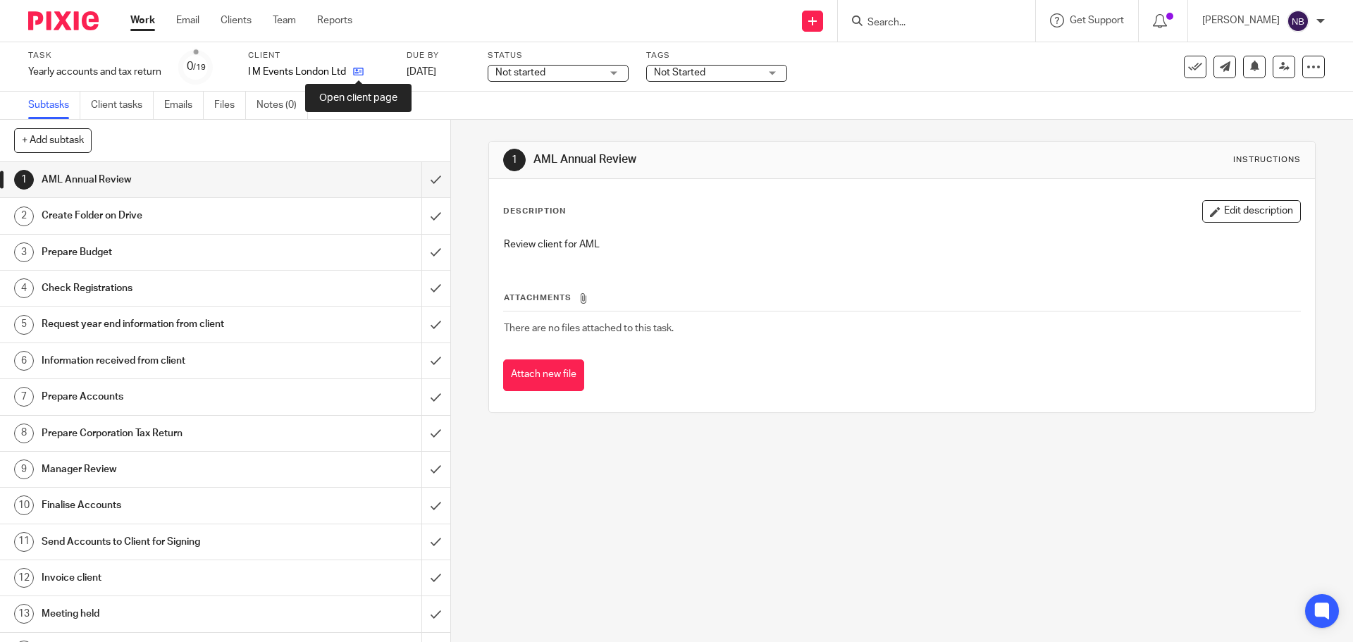
click at [356, 75] on icon at bounding box center [358, 71] width 11 height 11
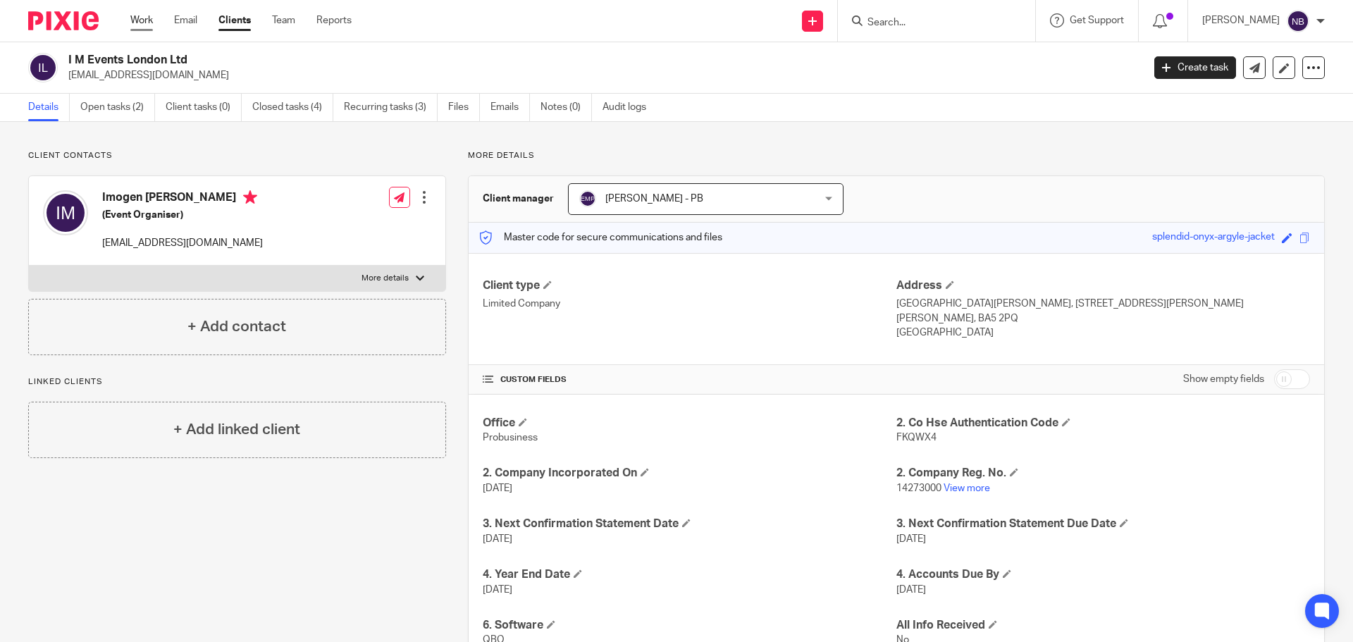
click at [140, 23] on link "Work" at bounding box center [141, 20] width 23 height 14
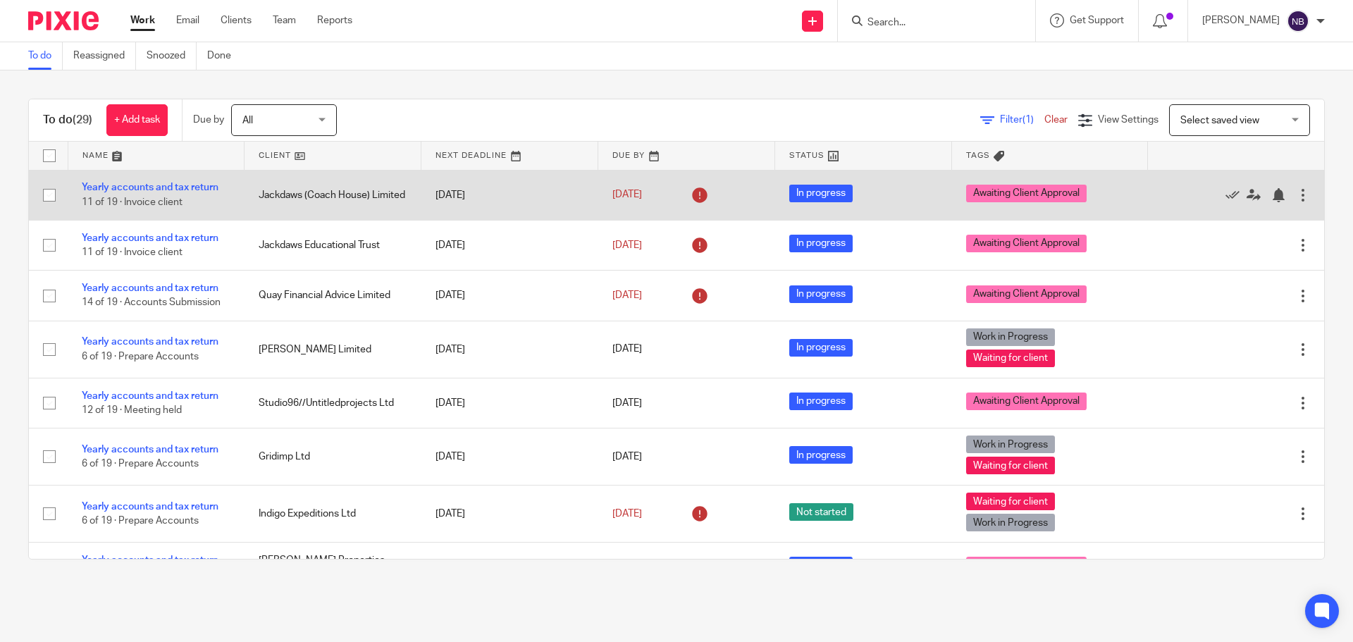
drag, startPoint x: 258, startPoint y: 185, endPoint x: 314, endPoint y: 195, distance: 56.6
click at [314, 195] on td "Jackdaws (Coach House) Limited" at bounding box center [333, 195] width 177 height 50
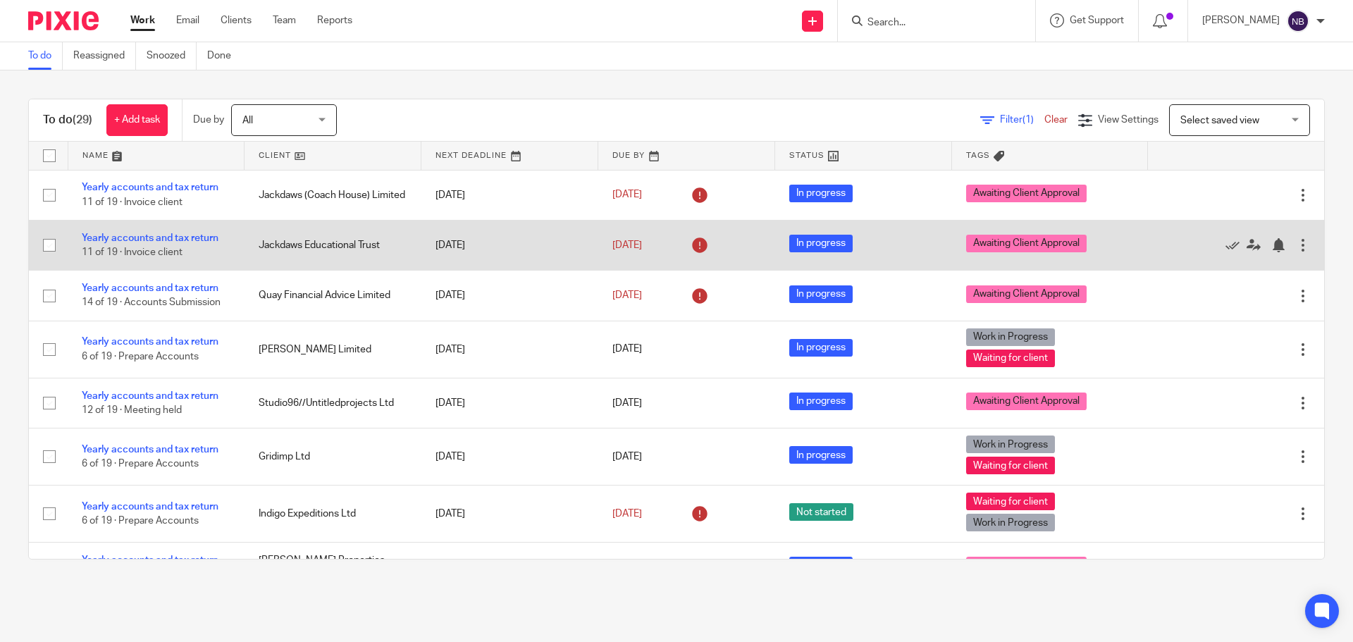
drag, startPoint x: 271, startPoint y: 210, endPoint x: 314, endPoint y: 234, distance: 49.2
click at [292, 214] on td "Jackdaws (Coach House) Limited" at bounding box center [333, 195] width 177 height 50
drag, startPoint x: 312, startPoint y: 252, endPoint x: 311, endPoint y: 297, distance: 45.8
click at [316, 252] on td "Jackdaws Educational Trust" at bounding box center [333, 245] width 177 height 50
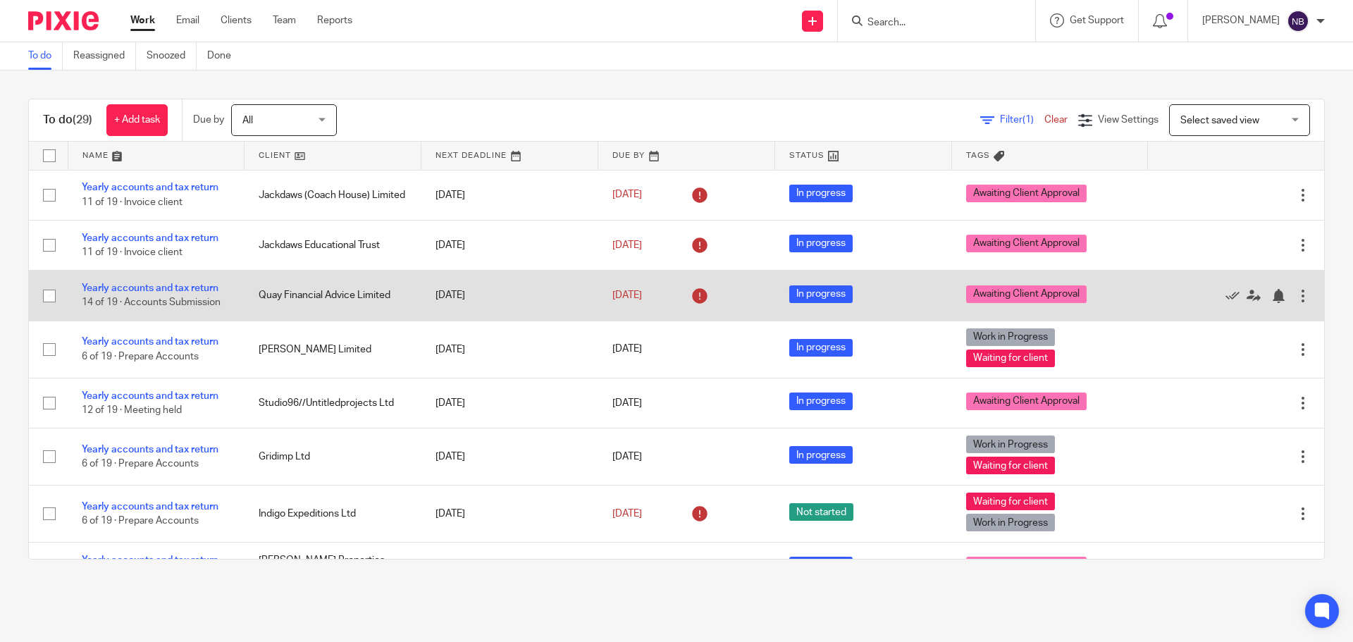
click at [326, 295] on td "Quay Financial Advice Limited" at bounding box center [333, 296] width 177 height 50
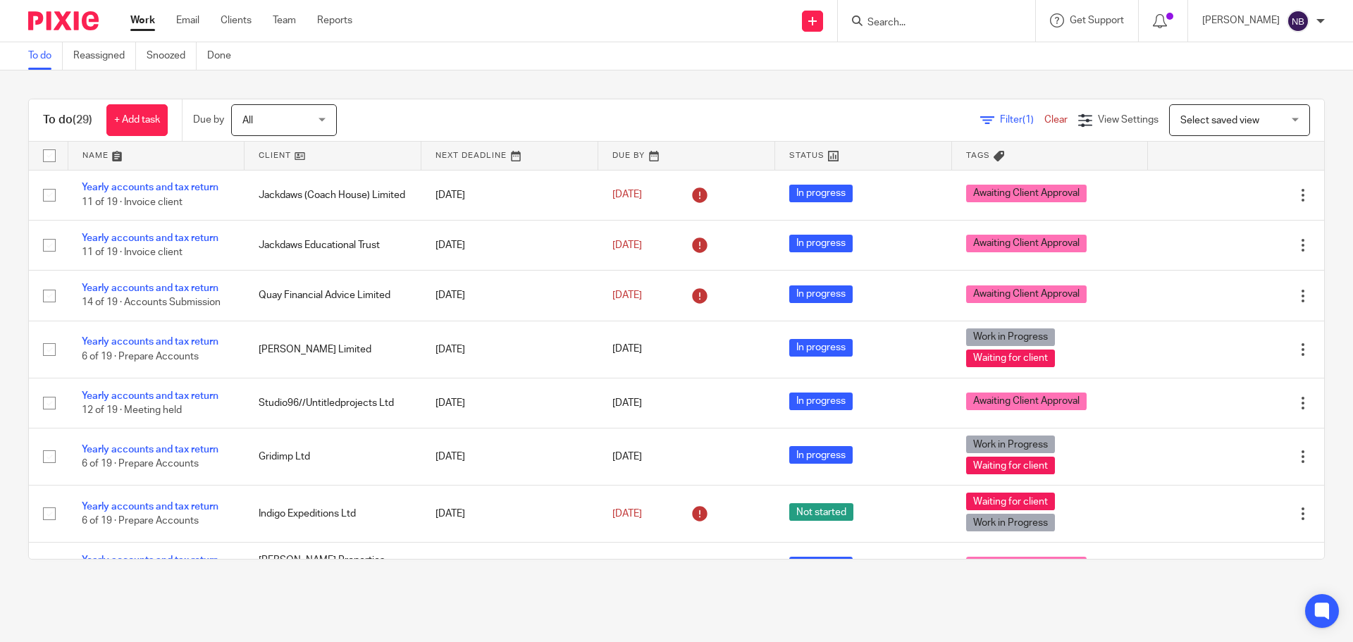
click at [929, 25] on input "Search" at bounding box center [929, 23] width 127 height 13
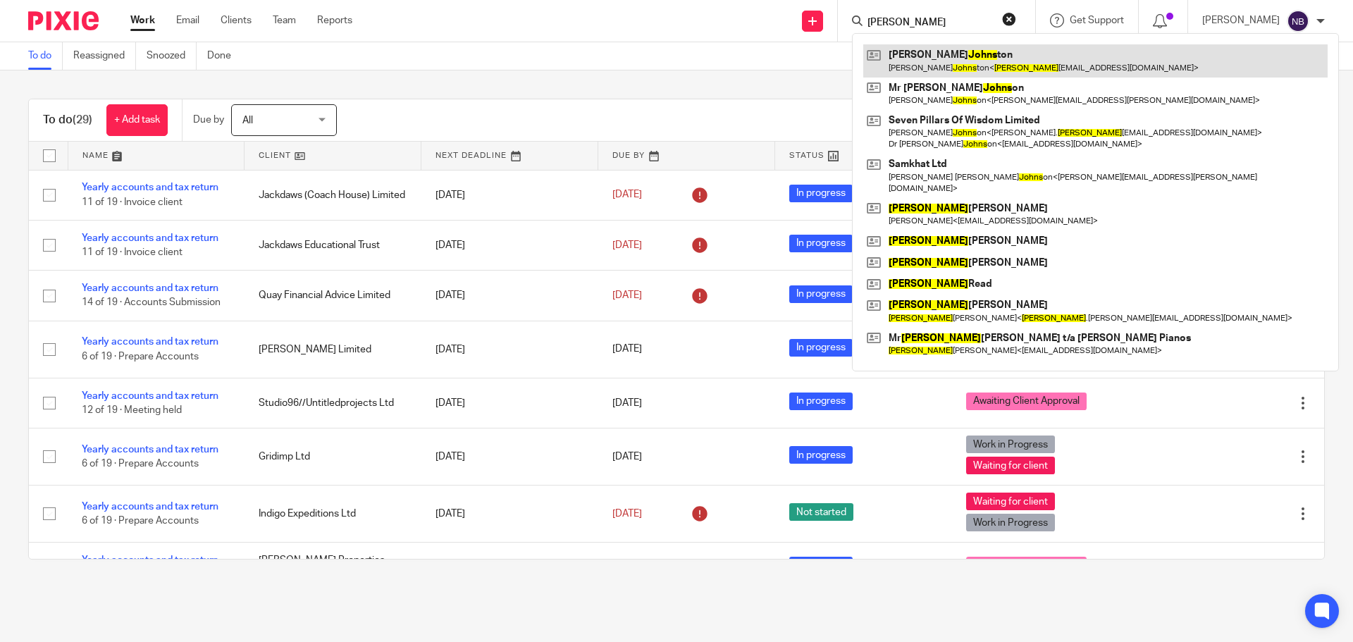
type input "johns"
click at [956, 56] on link at bounding box center [1095, 60] width 465 height 32
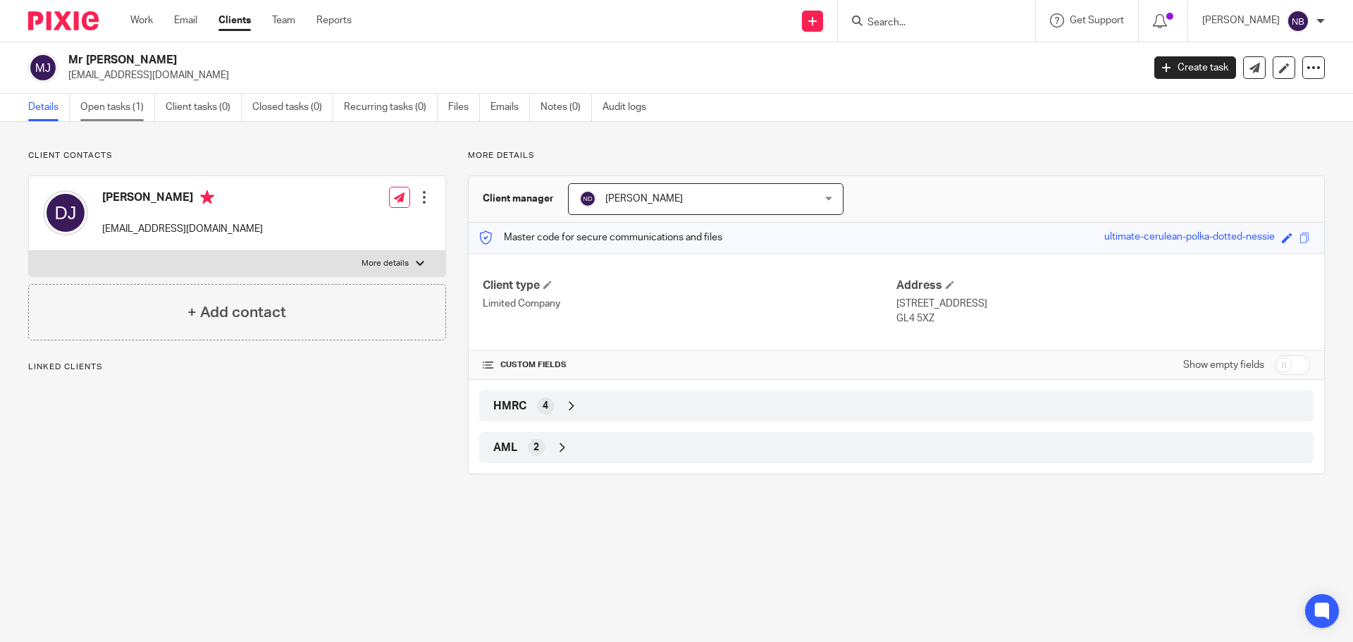
click at [99, 107] on link "Open tasks (1)" at bounding box center [117, 107] width 75 height 27
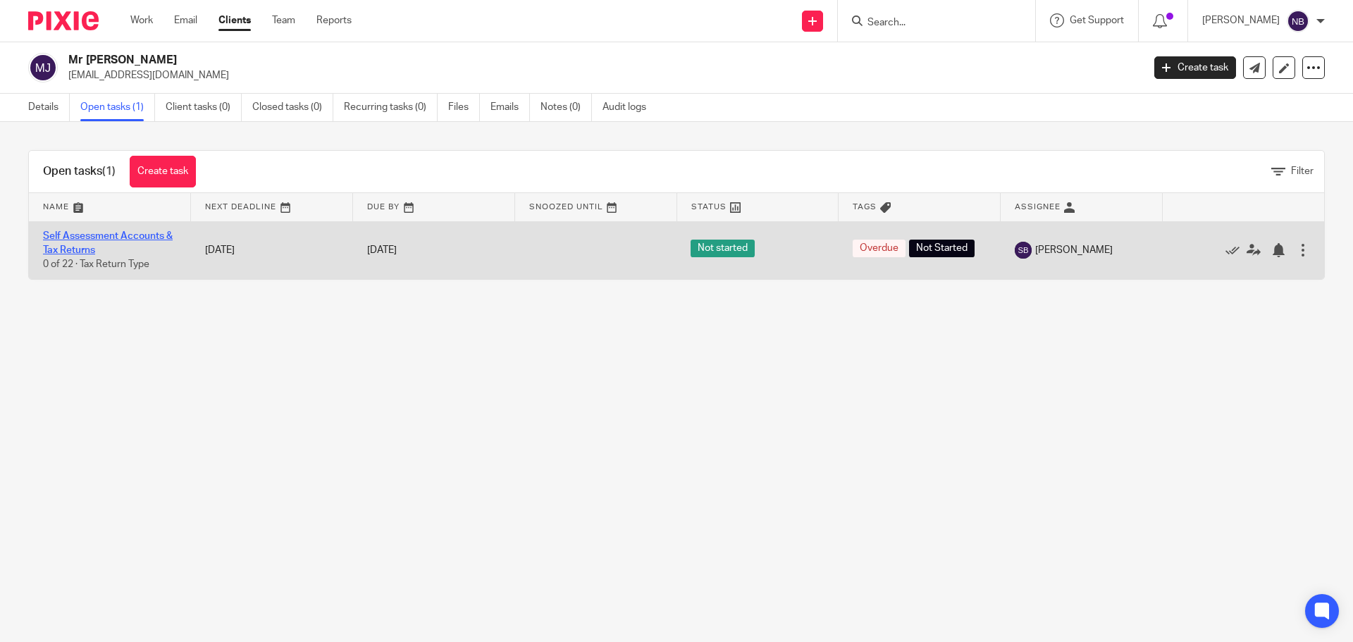
click at [135, 233] on link "Self Assessment Accounts & Tax Returns" at bounding box center [108, 243] width 130 height 24
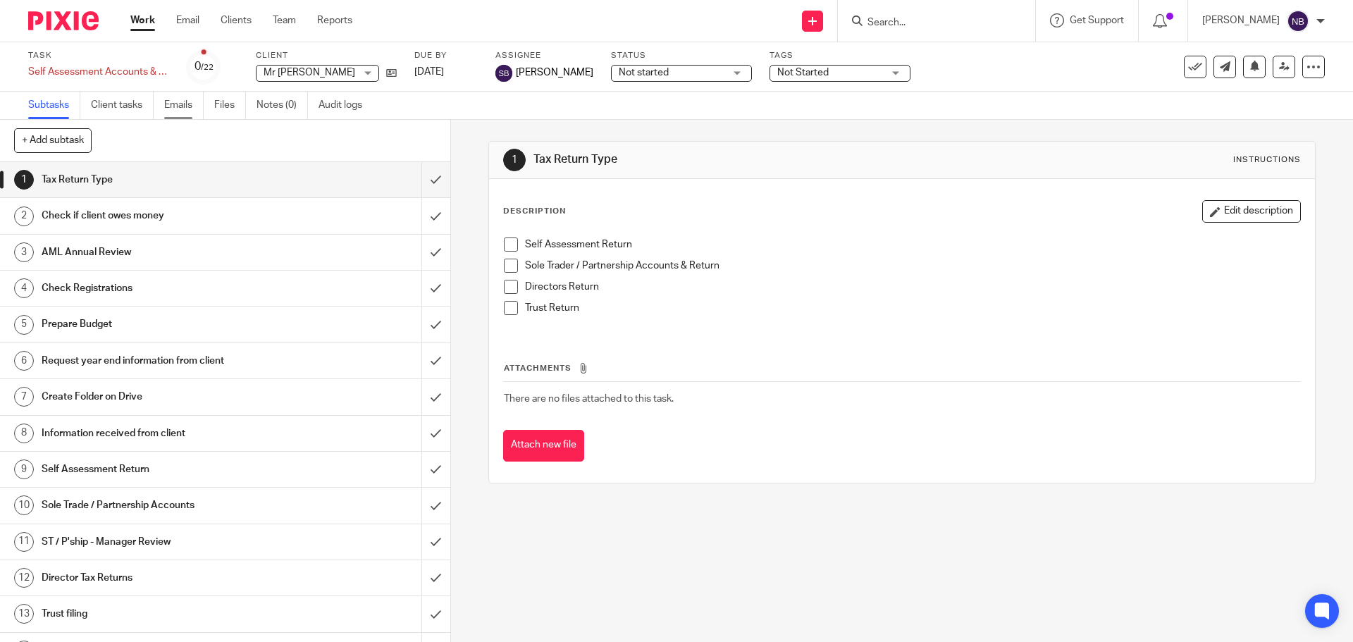
click at [180, 111] on link "Emails" at bounding box center [183, 105] width 39 height 27
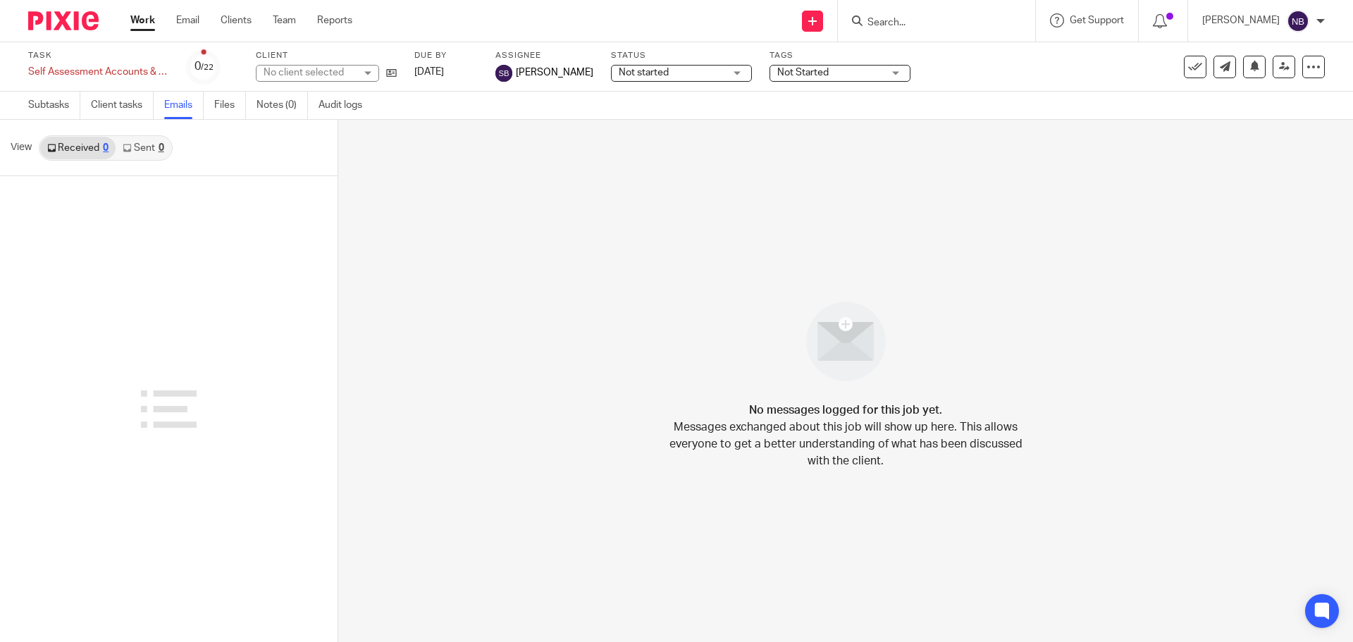
click at [150, 143] on link "Sent 0" at bounding box center [143, 148] width 55 height 23
click at [66, 149] on link "Received 0" at bounding box center [77, 148] width 75 height 23
click at [388, 75] on icon at bounding box center [391, 73] width 11 height 11
